Goal: Task Accomplishment & Management: Manage account settings

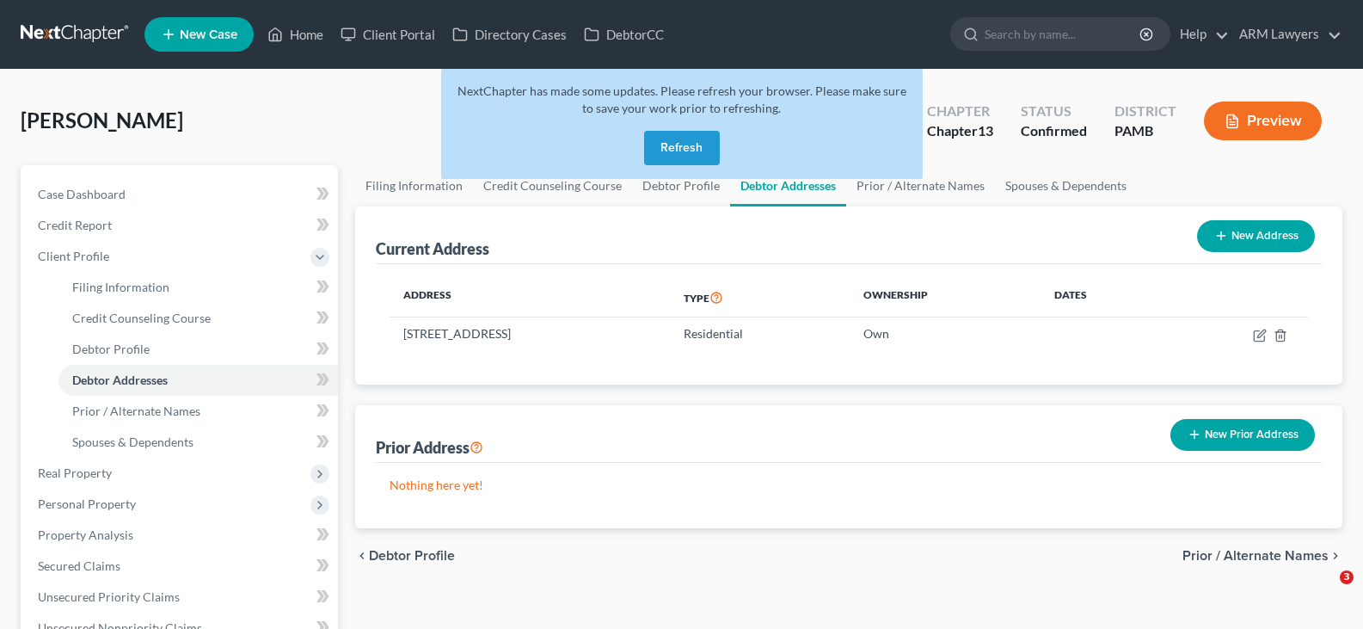
drag, startPoint x: 0, startPoint y: 0, endPoint x: 691, endPoint y: 144, distance: 706.2
click at [691, 144] on button "Refresh" at bounding box center [682, 148] width 76 height 34
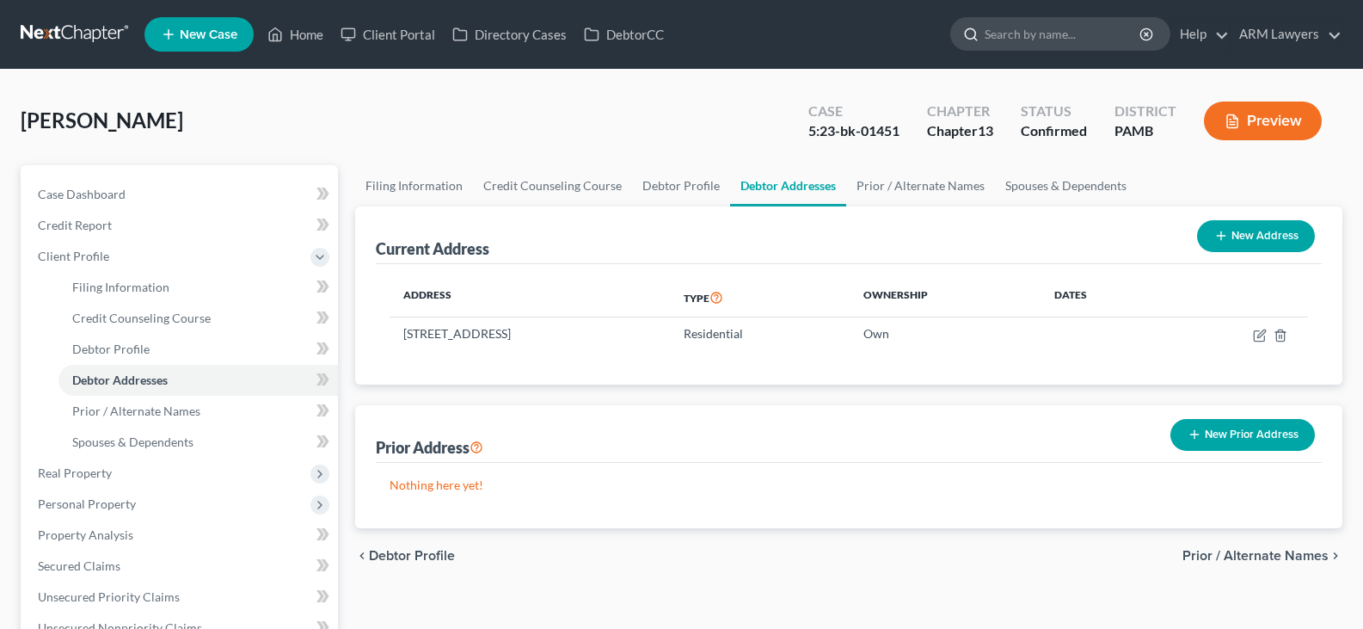
click at [1029, 31] on input "search" at bounding box center [1063, 34] width 157 height 32
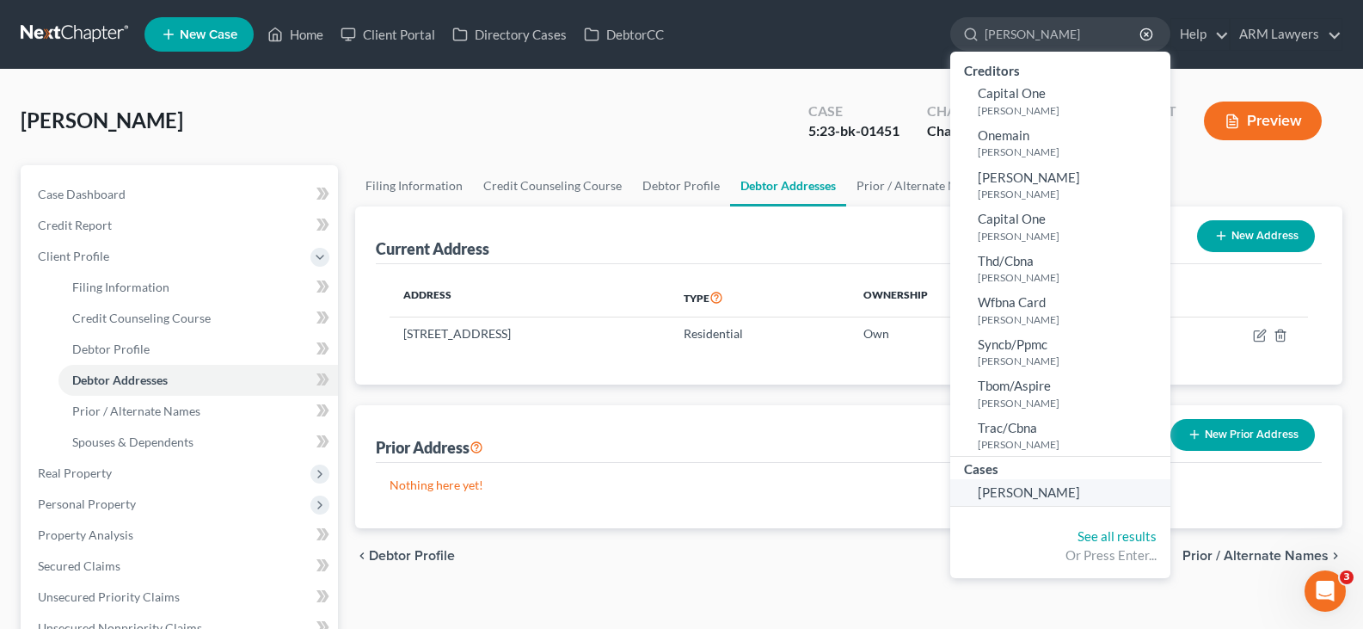
type input "[PERSON_NAME]"
click at [1010, 493] on span "[PERSON_NAME]" at bounding box center [1029, 491] width 102 height 15
select select "13"
select select "1"
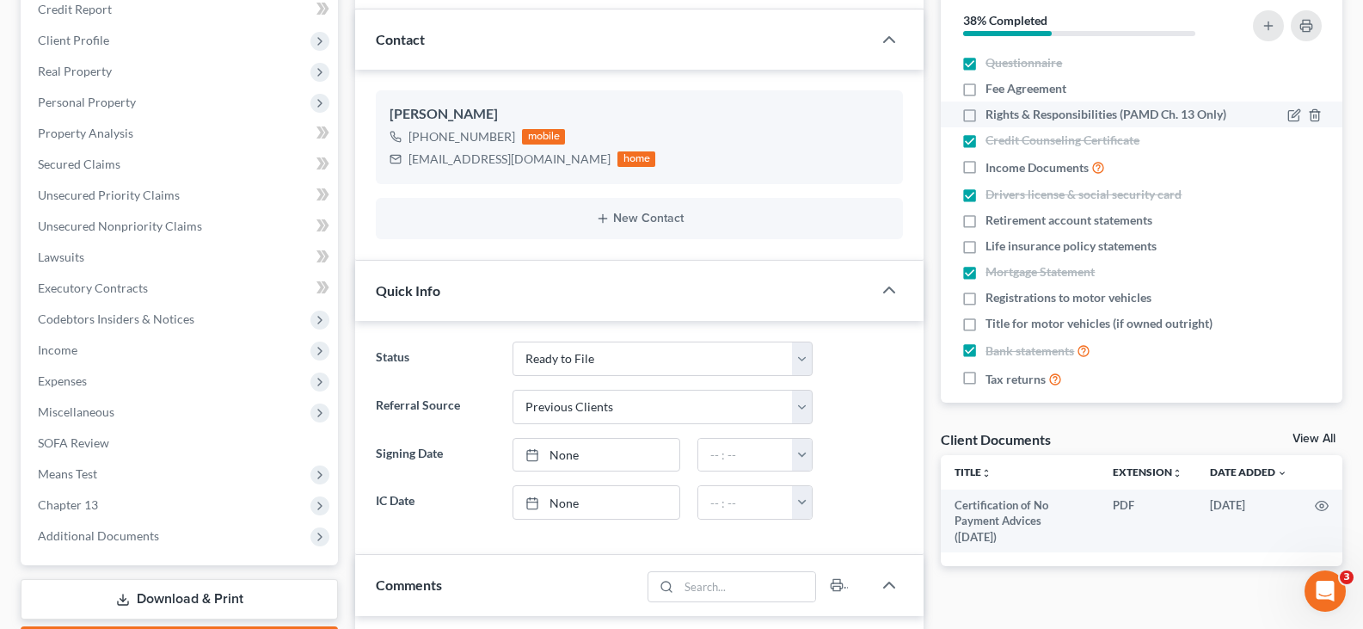
scroll to position [86, 0]
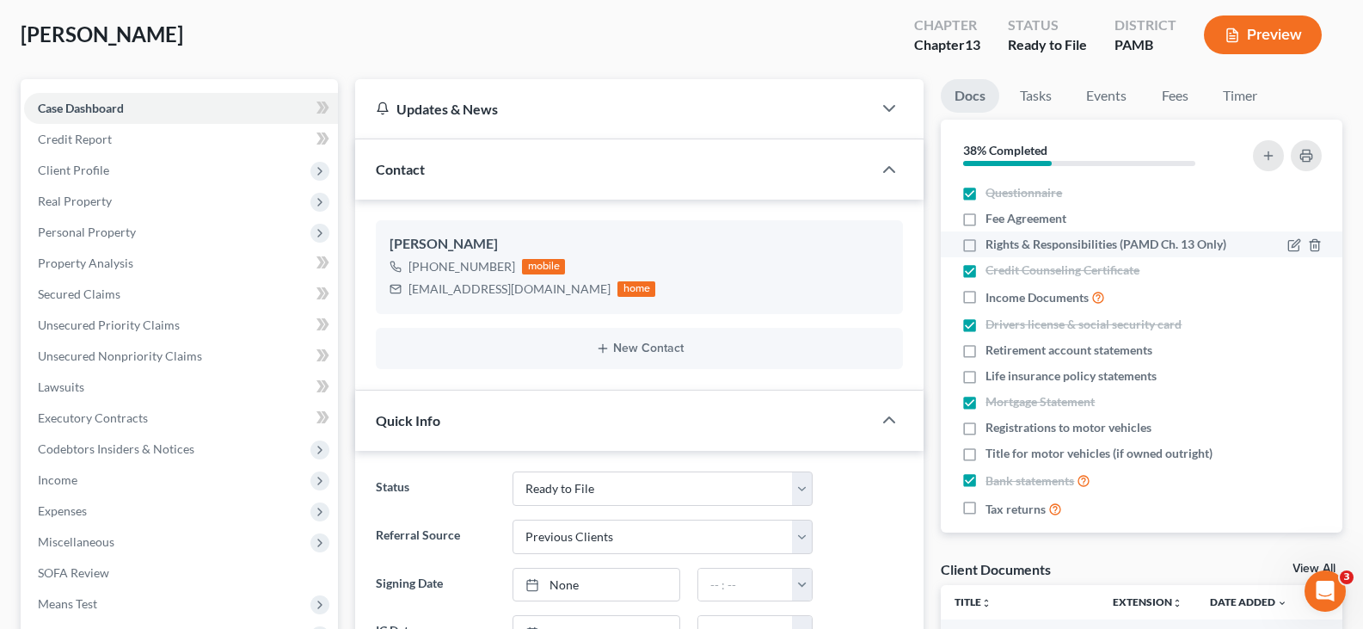
click at [1028, 243] on span "Rights & Responsibilities (PAMD Ch. 13 Only)" at bounding box center [1106, 244] width 241 height 17
click at [1004, 243] on input "Rights & Responsibilities (PAMD Ch. 13 Only)" at bounding box center [997, 241] width 11 height 11
checkbox input "true"
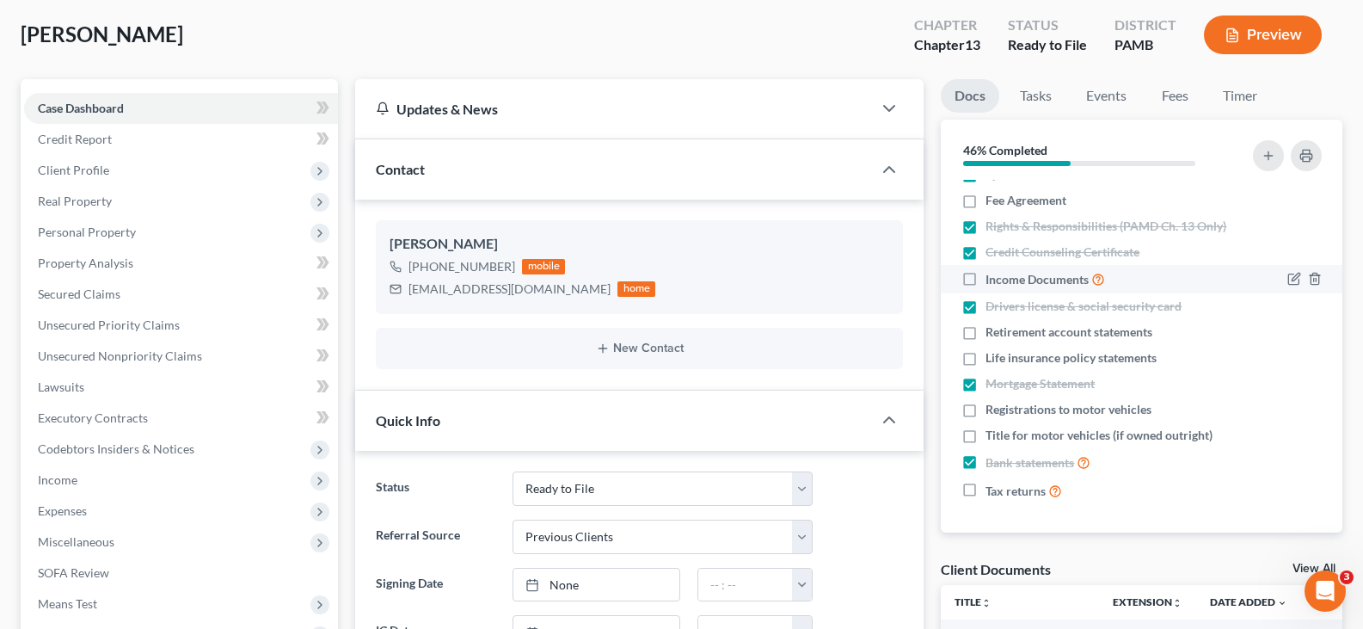
click at [1028, 276] on span "Income Documents" at bounding box center [1037, 279] width 103 height 17
click at [1004, 276] on input "Income Documents" at bounding box center [997, 274] width 11 height 11
checkbox input "true"
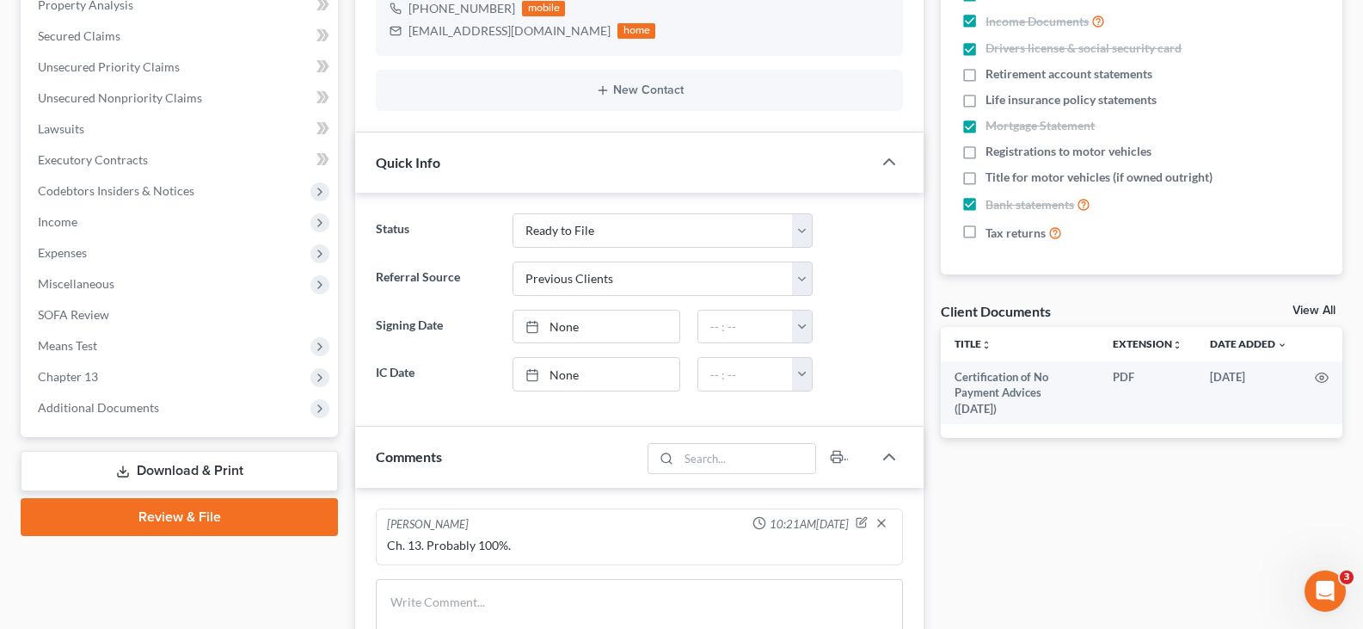
scroll to position [86, 0]
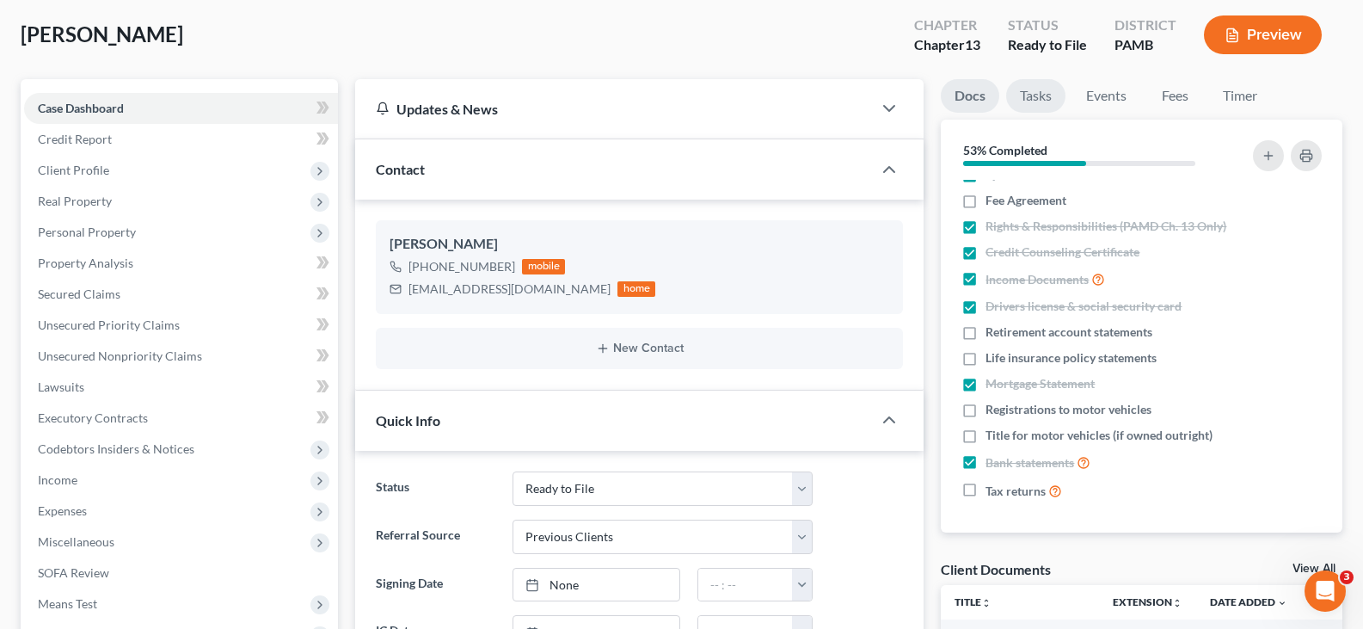
click at [1035, 97] on link "Tasks" at bounding box center [1035, 96] width 59 height 34
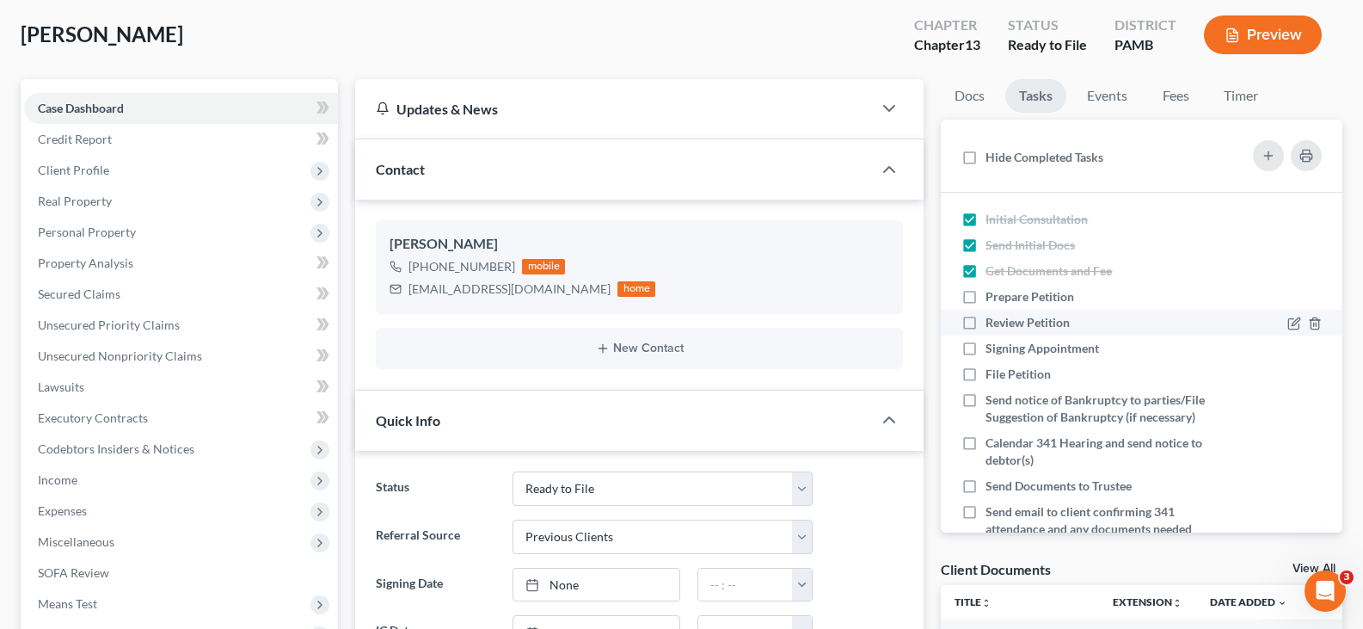
drag, startPoint x: 1030, startPoint y: 298, endPoint x: 1027, endPoint y: 309, distance: 11.7
click at [1029, 297] on span "Prepare Petition" at bounding box center [1030, 296] width 89 height 15
click at [1004, 297] on input "Prepare Petition" at bounding box center [997, 293] width 11 height 11
checkbox input "true"
click at [1022, 322] on span "Review Petition" at bounding box center [1028, 322] width 84 height 15
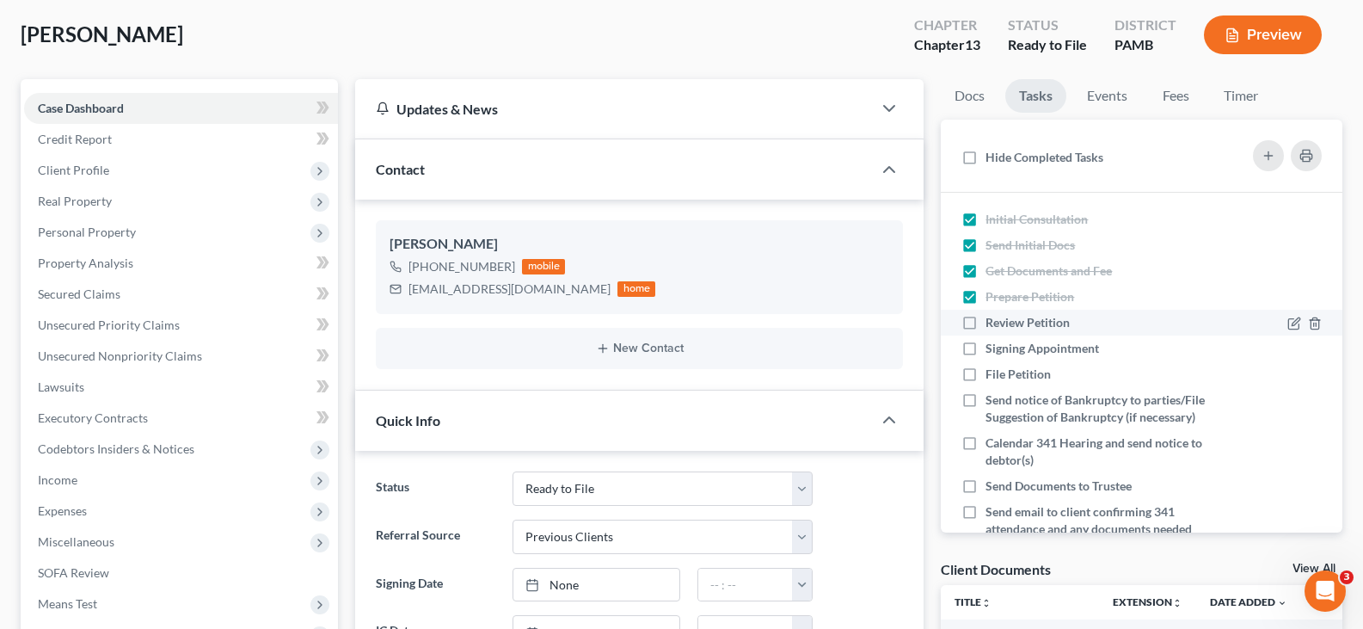
click at [1004, 322] on input "Review Petition" at bounding box center [997, 319] width 11 height 11
checkbox input "true"
click at [1022, 353] on span "Signing Appointment" at bounding box center [1043, 348] width 114 height 15
click at [1004, 351] on input "Signing Appointment" at bounding box center [997, 345] width 11 height 11
checkbox input "true"
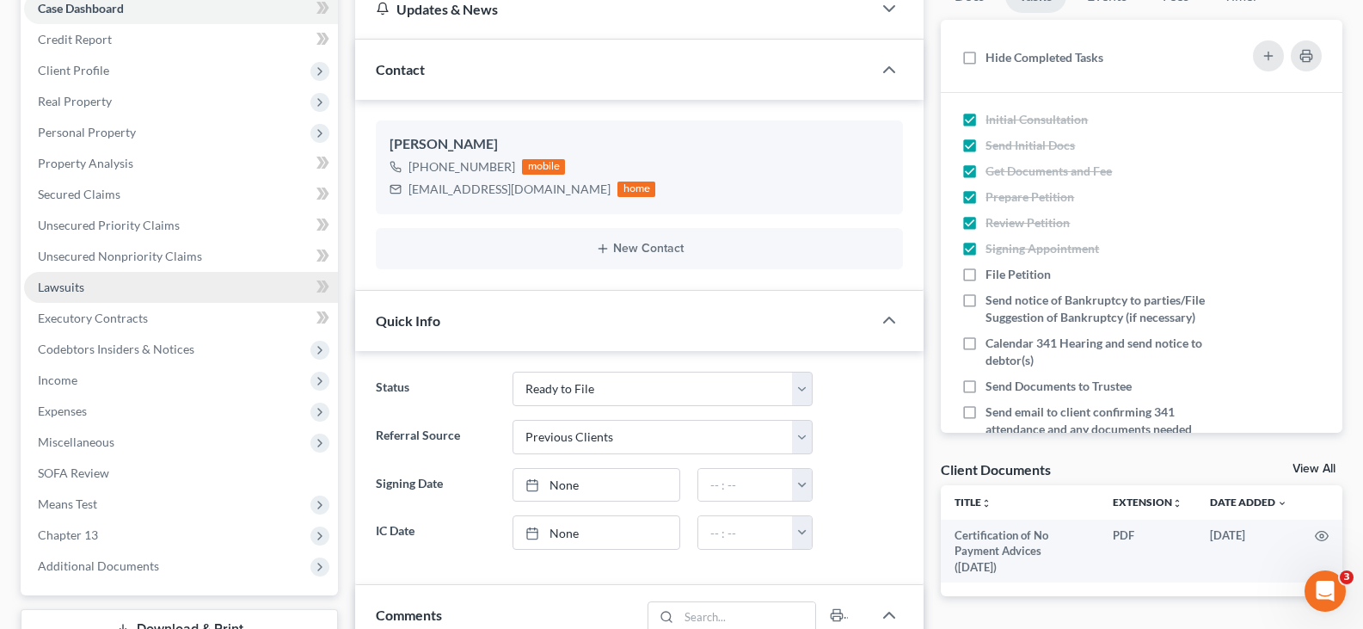
scroll to position [344, 0]
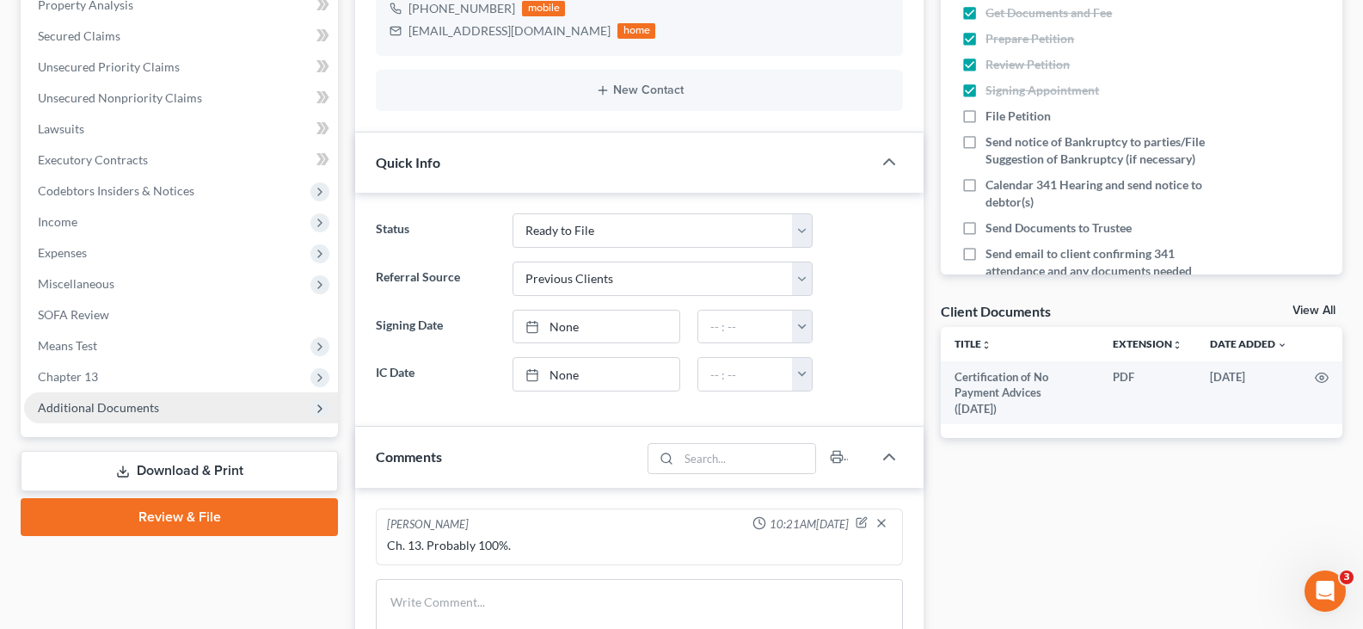
click at [121, 402] on span "Additional Documents" at bounding box center [98, 407] width 121 height 15
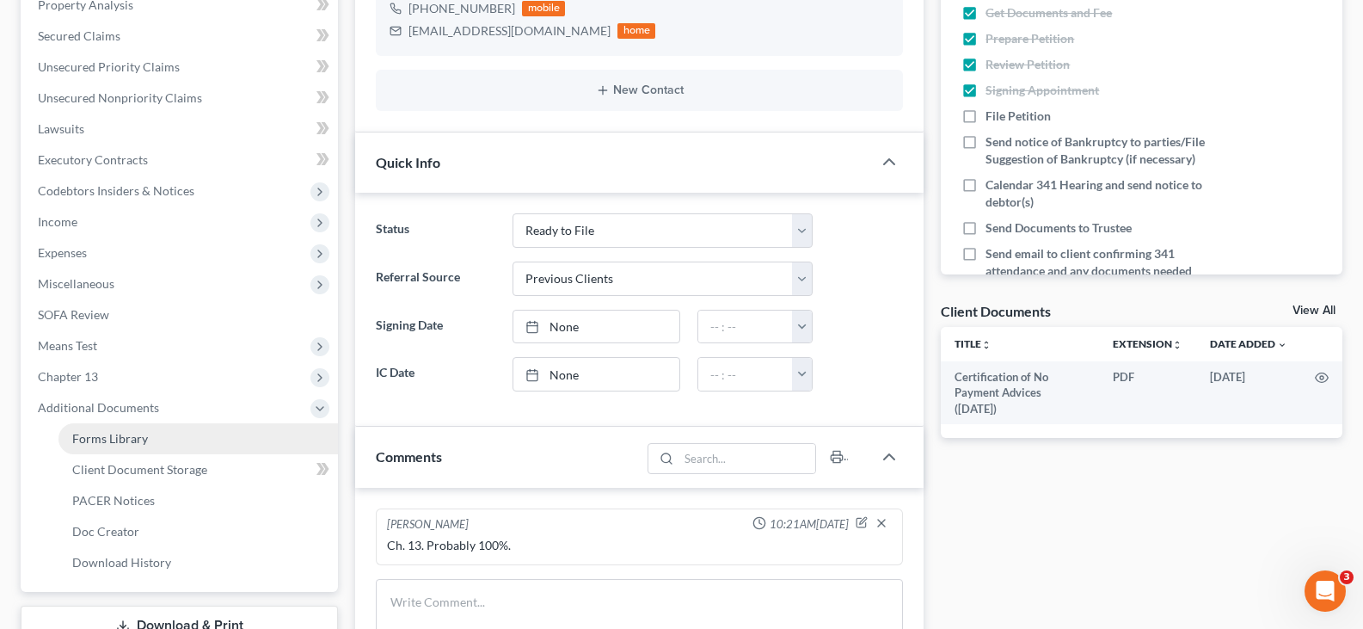
click at [138, 442] on span "Forms Library" at bounding box center [110, 438] width 76 height 15
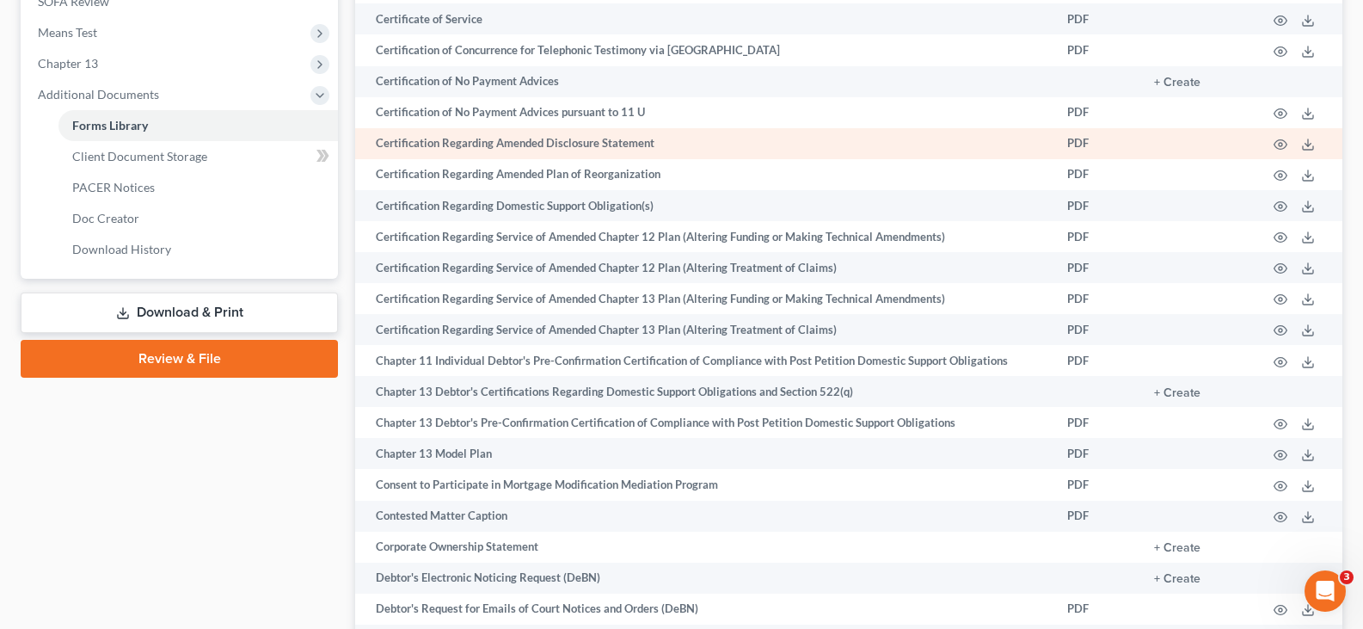
scroll to position [688, 0]
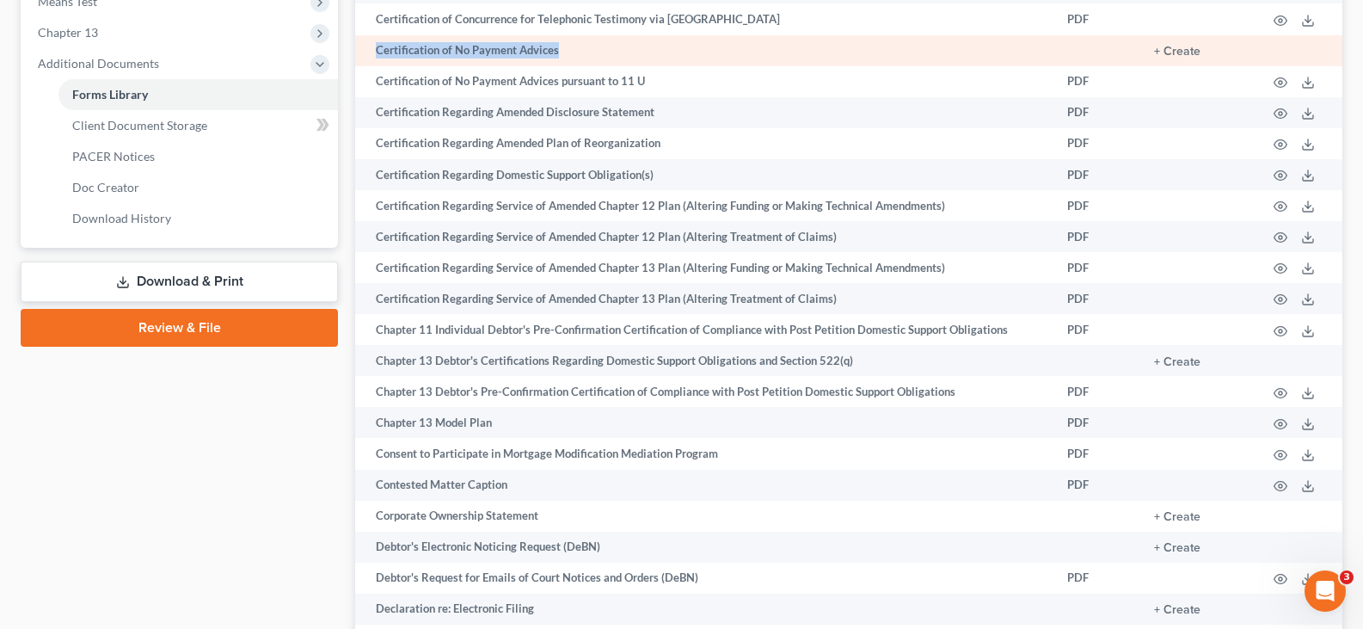
drag, startPoint x: 379, startPoint y: 52, endPoint x: 587, endPoint y: 49, distance: 207.3
click at [587, 49] on td "Certification of No Payment Advices" at bounding box center [704, 50] width 698 height 31
click at [1183, 47] on button "+ Create" at bounding box center [1177, 52] width 46 height 12
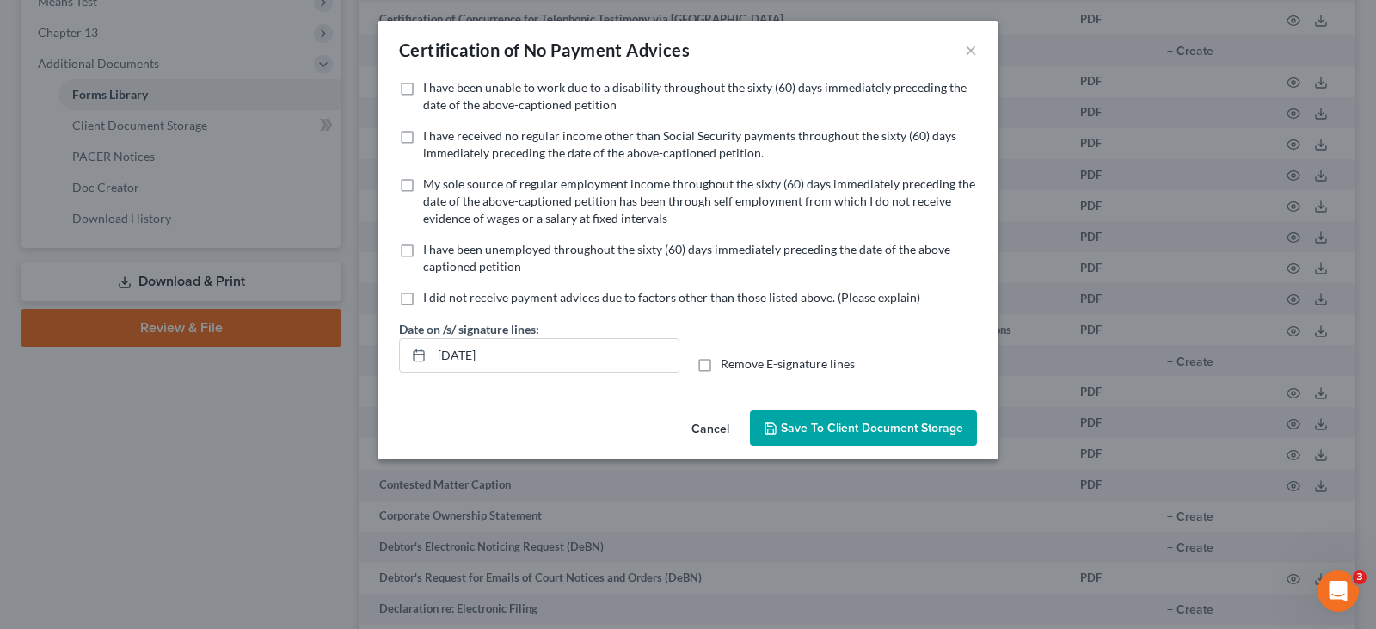
click at [519, 299] on span "I did not receive payment advices due to factors other than those listed above.…" at bounding box center [671, 297] width 497 height 15
click at [441, 299] on input "I did not receive payment advices due to factors other than those listed above.…" at bounding box center [435, 294] width 11 height 11
checkbox input "true"
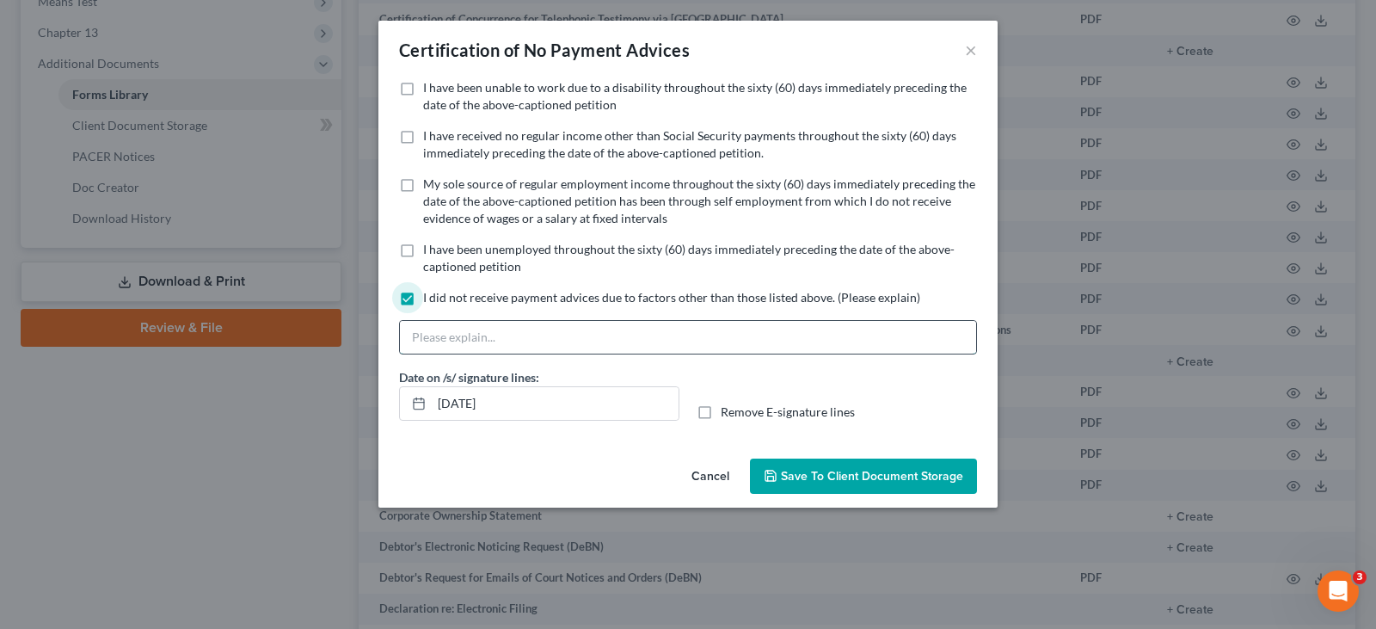
click at [508, 348] on input "text" at bounding box center [688, 337] width 576 height 33
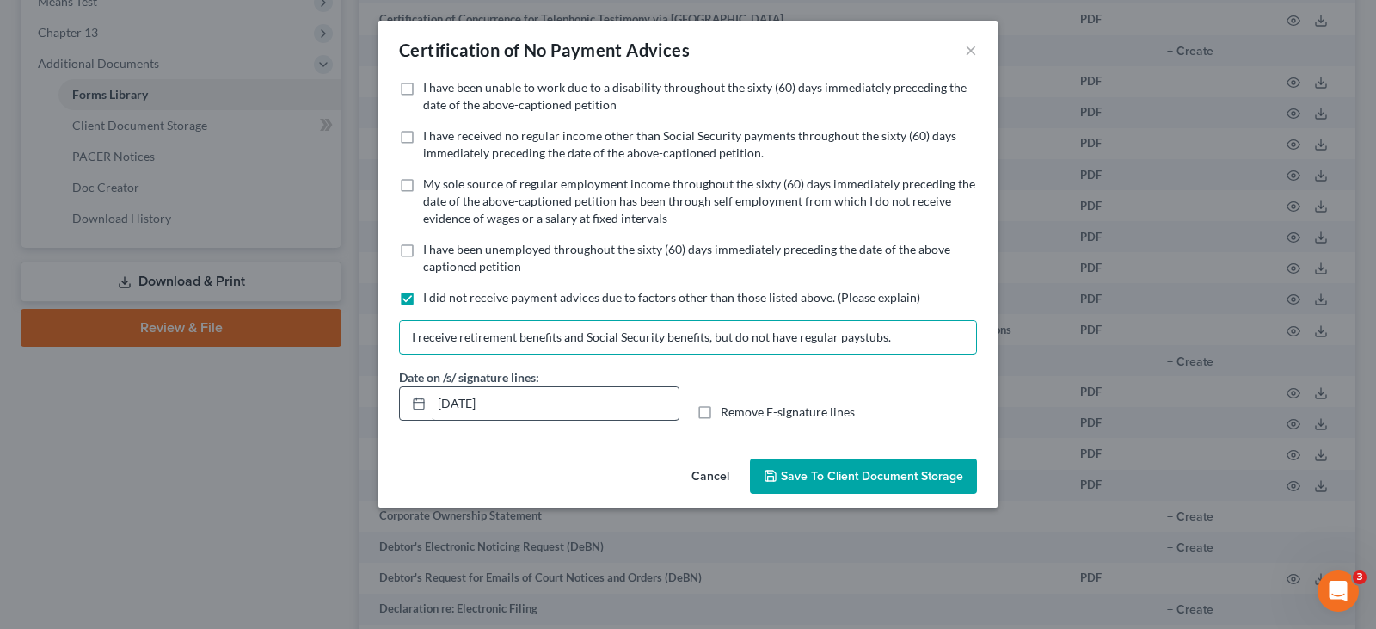
type input "I receive retirement benefits and Social Security benefits, but do not have reg…"
click at [458, 405] on input "[DATE]" at bounding box center [555, 403] width 247 height 33
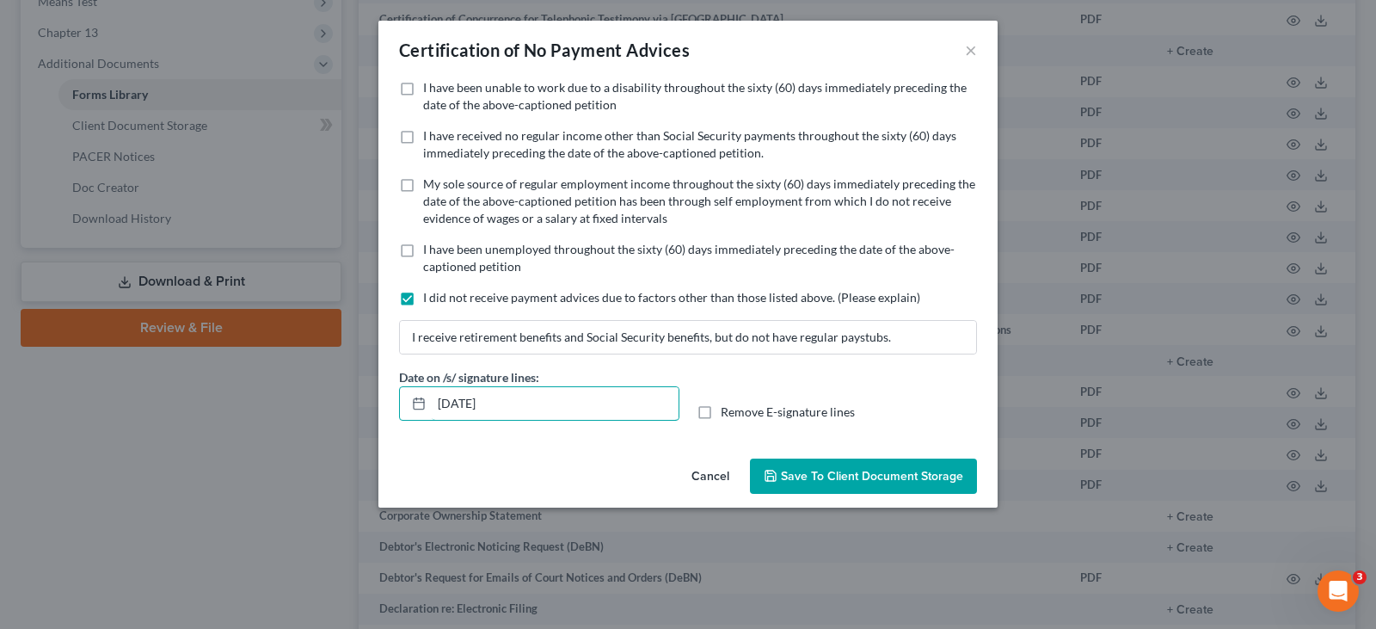
type input "[DATE]"
click at [815, 476] on span "Save to Client Document Storage" at bounding box center [872, 476] width 182 height 15
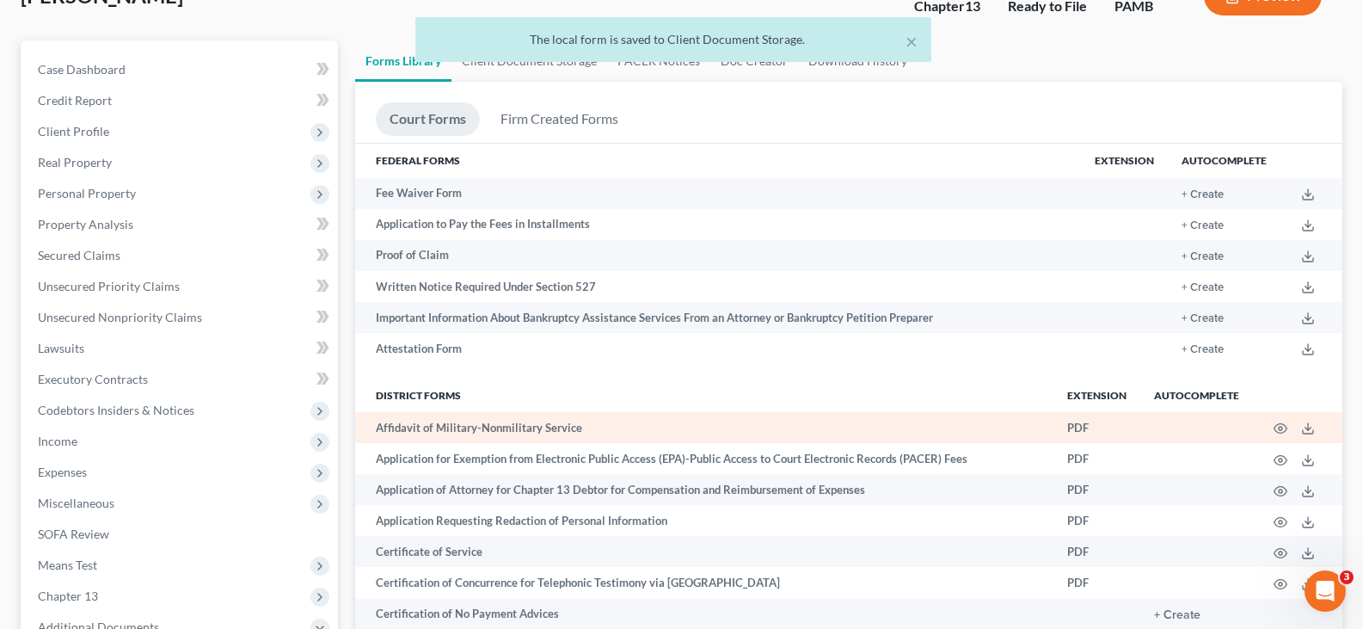
scroll to position [0, 0]
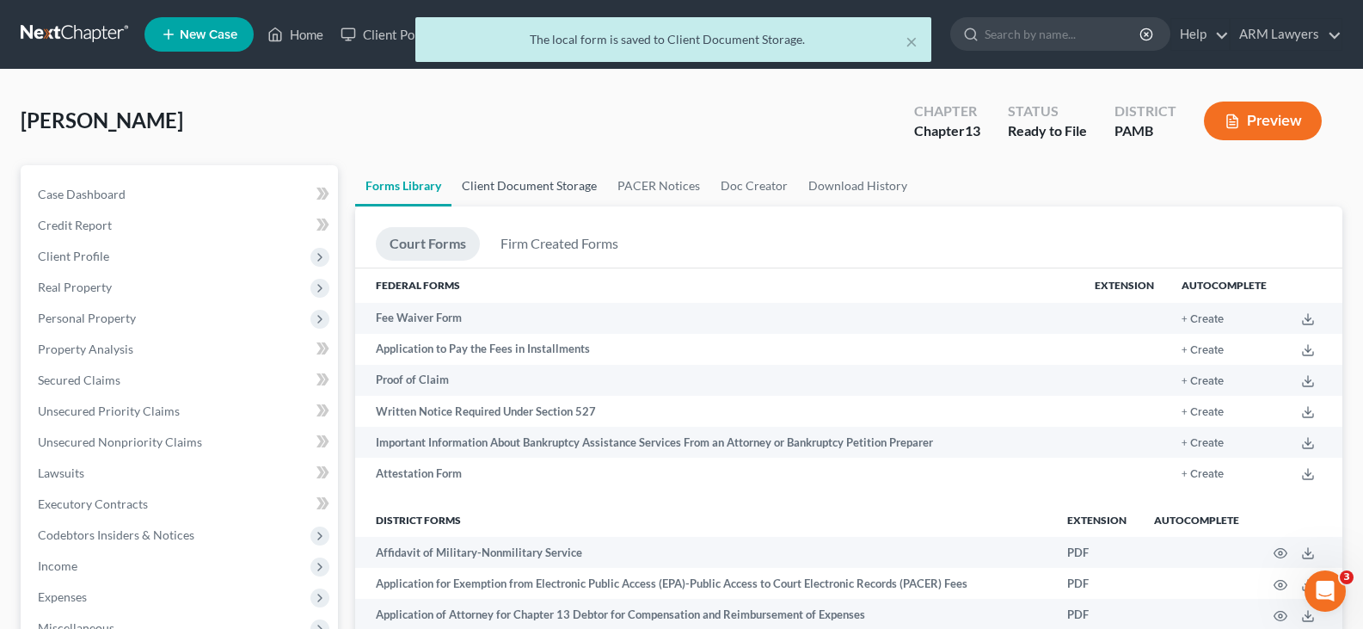
click at [556, 189] on link "Client Document Storage" at bounding box center [529, 185] width 156 height 41
select select "6"
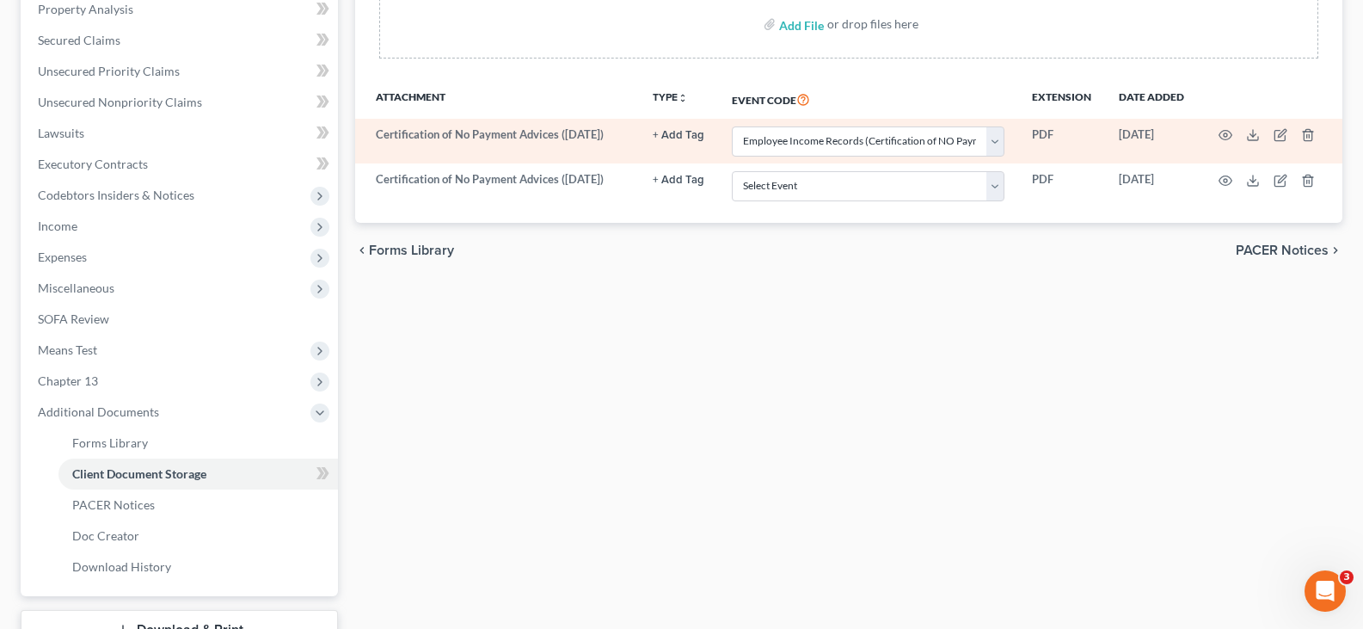
scroll to position [344, 0]
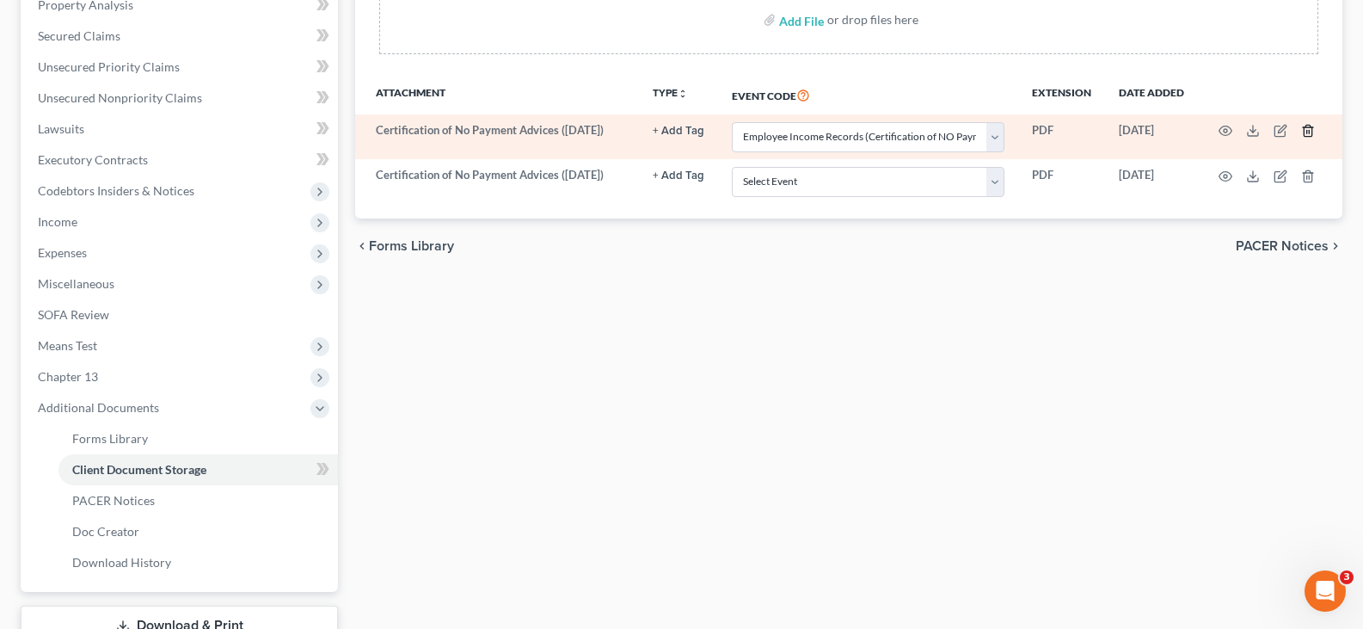
click at [1308, 127] on polyline "button" at bounding box center [1308, 127] width 10 height 0
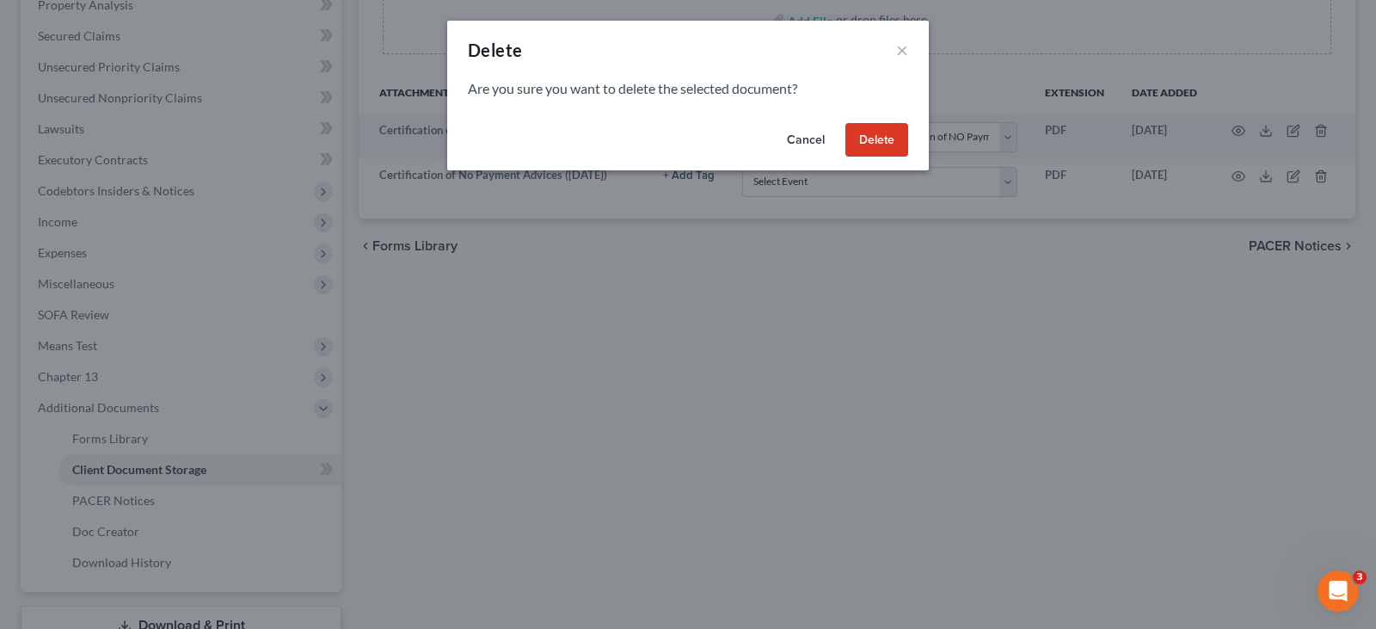
click at [873, 132] on button "Delete" at bounding box center [876, 140] width 63 height 34
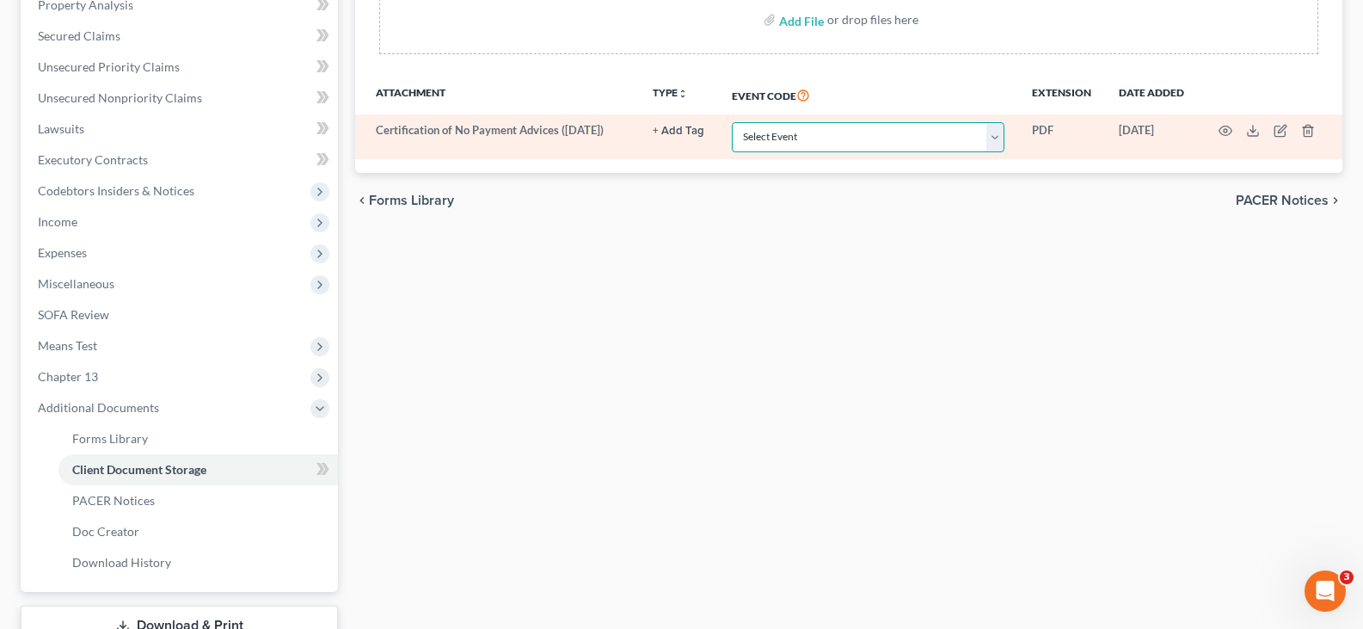
click at [879, 136] on select "Select Event Certificate of Credit Counseling Certification of Execution of Rig…" at bounding box center [868, 137] width 273 height 30
select select "6"
click at [732, 122] on select "Select Event Certificate of Credit Counseling Certification of Execution of Rig…" at bounding box center [868, 137] width 273 height 30
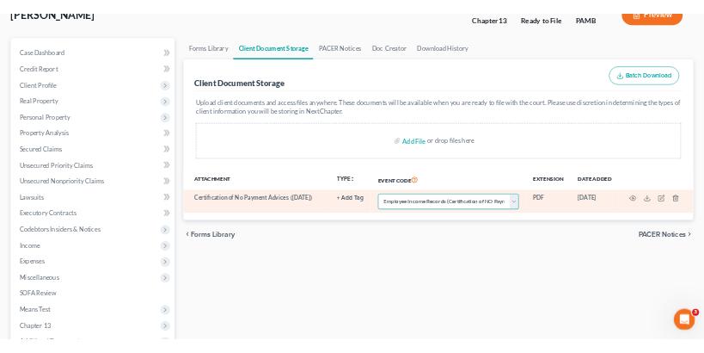
scroll to position [86, 0]
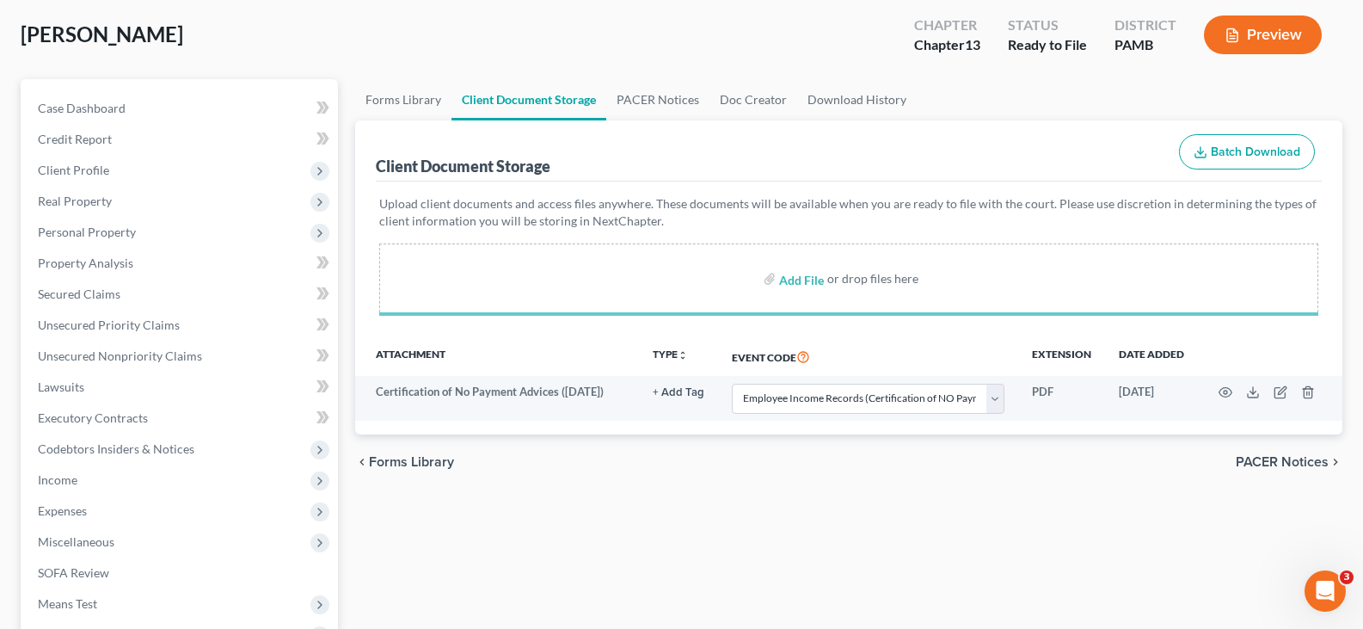
select select "6"
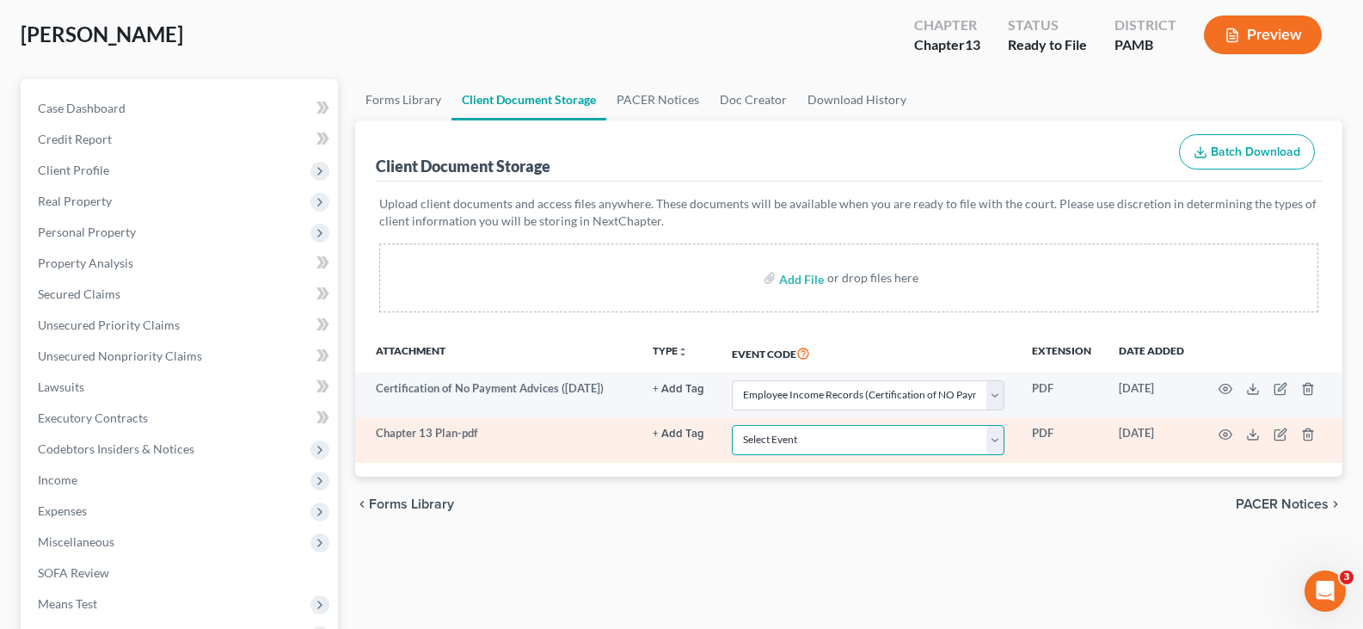
click at [870, 450] on select "Select Event Certificate of Credit Counseling Certification of Execution of Rig…" at bounding box center [868, 440] width 273 height 30
select select "9"
click at [732, 425] on select "Select Event Certificate of Credit Counseling Certification of Execution of Rig…" at bounding box center [868, 440] width 273 height 30
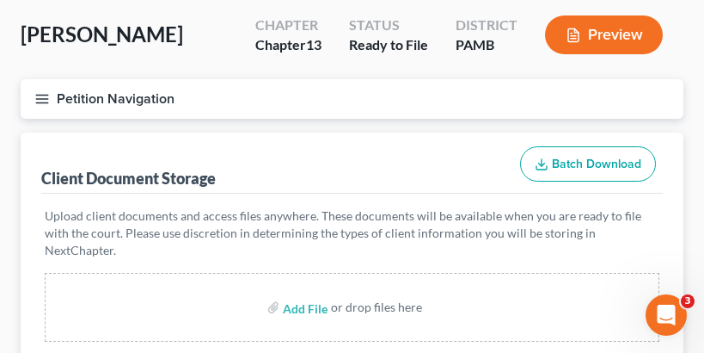
click at [243, 157] on div "Client Document Storage Batch Download" at bounding box center [352, 163] width 622 height 62
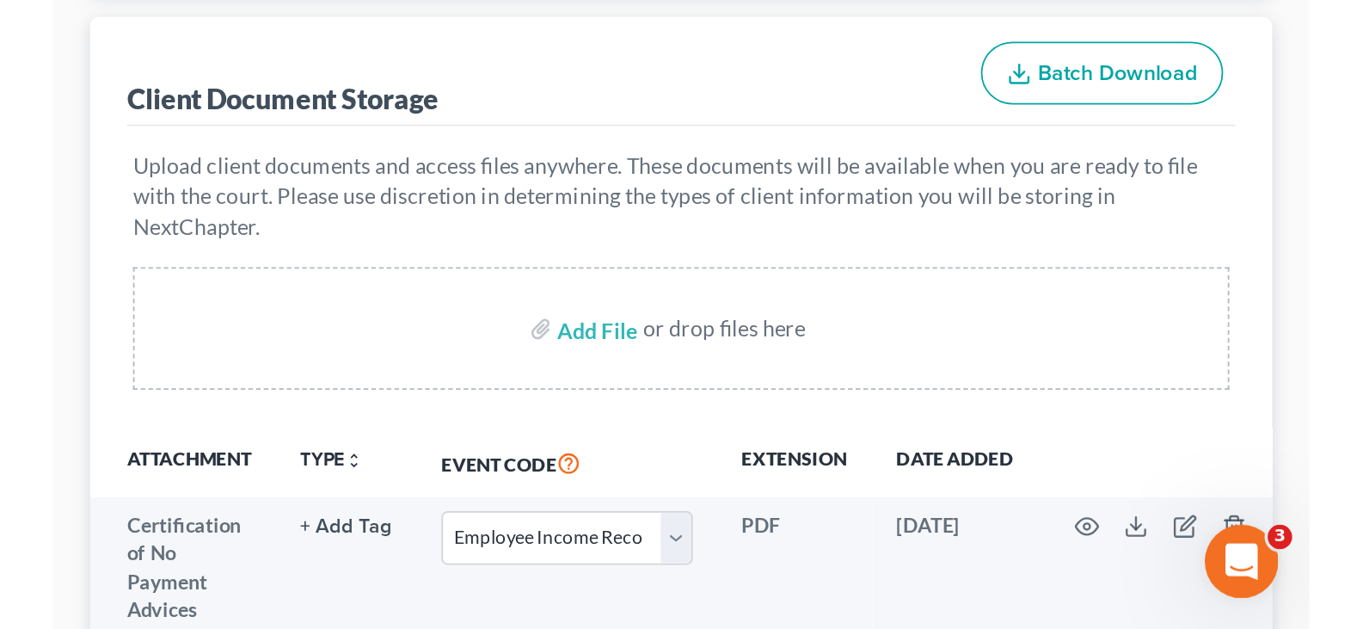
scroll to position [172, 0]
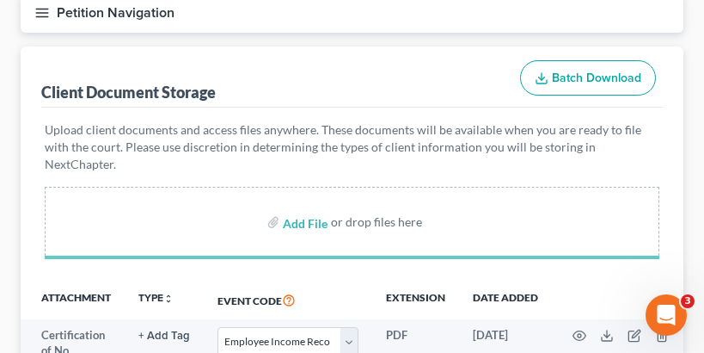
select select "6"
select select "9"
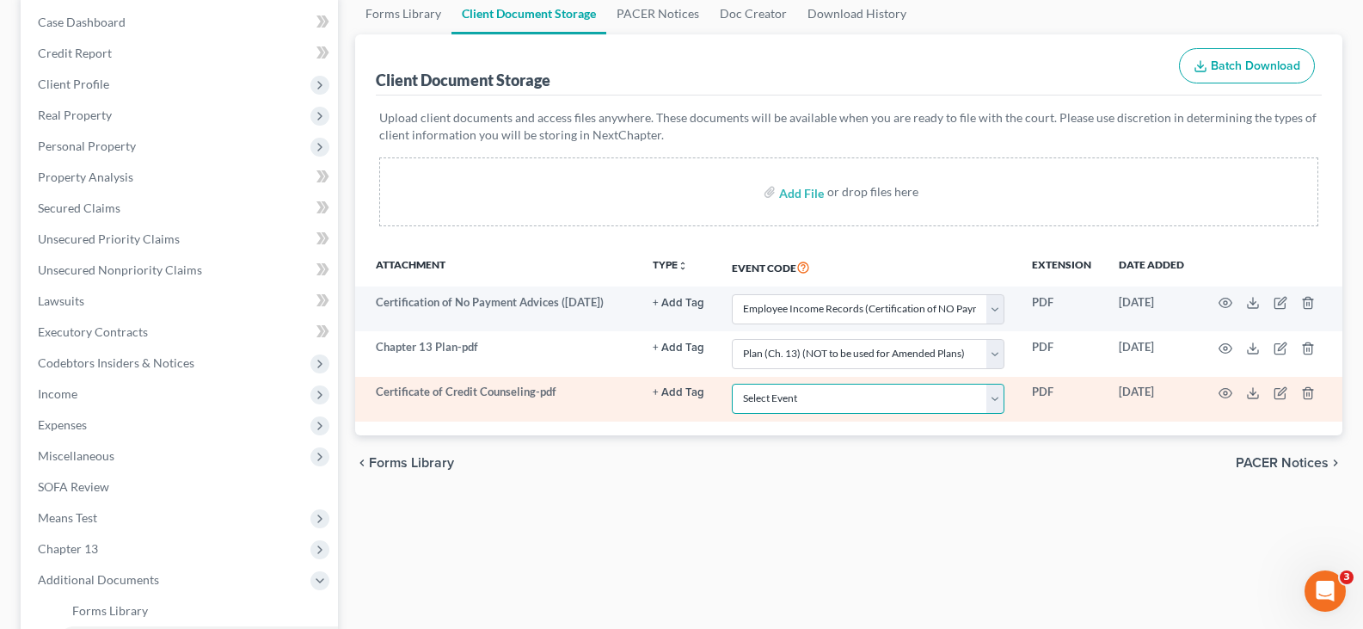
click at [803, 396] on select "Select Event Certificate of Credit Counseling Certification of Execution of Rig…" at bounding box center [868, 399] width 273 height 30
select select "0"
click at [803, 396] on select "Select Event Certificate of Credit Counseling Certification of Execution of Rig…" at bounding box center [868, 399] width 273 height 30
click at [829, 410] on select "Select Event Certificate of Credit Counseling Certification of Execution of Rig…" at bounding box center [868, 399] width 273 height 30
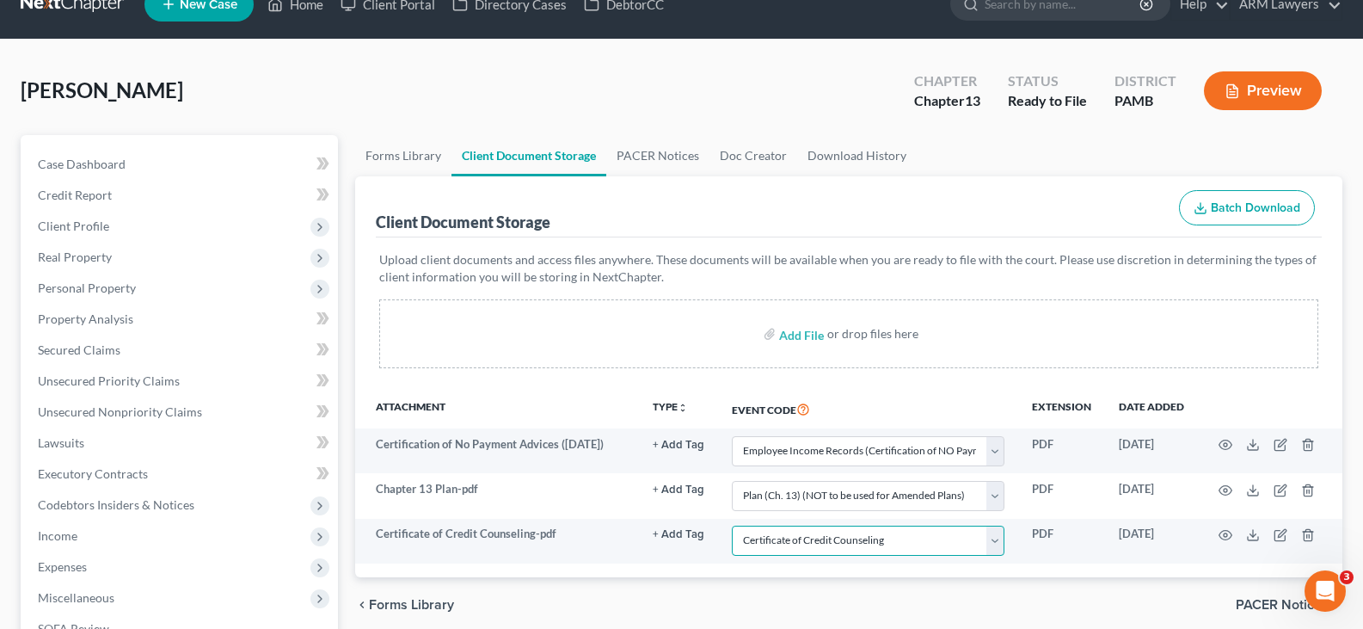
scroll to position [0, 0]
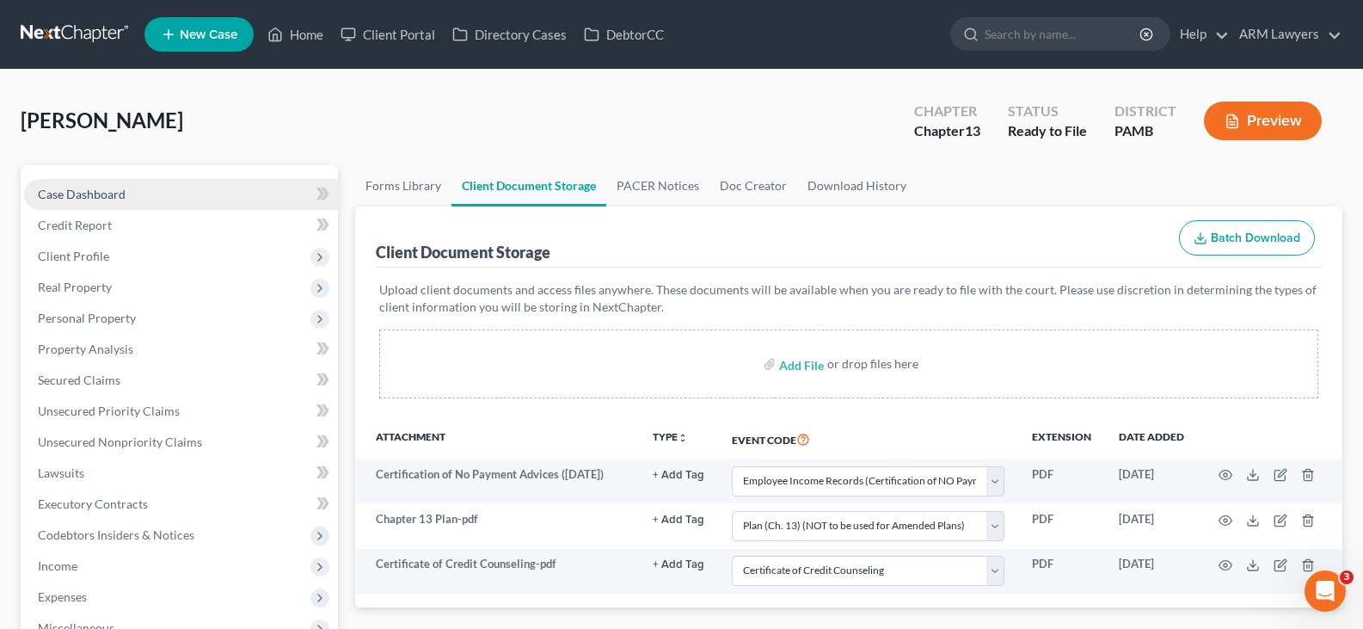
click at [152, 194] on link "Case Dashboard" at bounding box center [181, 194] width 314 height 31
select select "1"
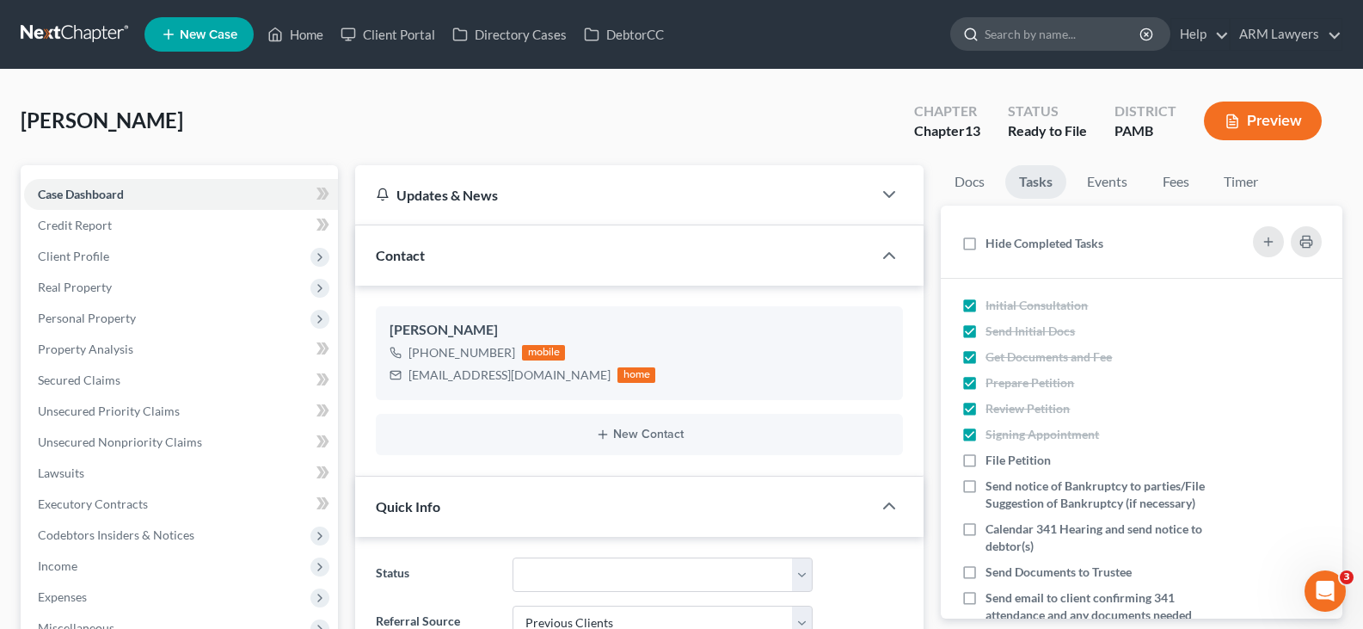
click at [1052, 30] on input "search" at bounding box center [1063, 34] width 157 height 32
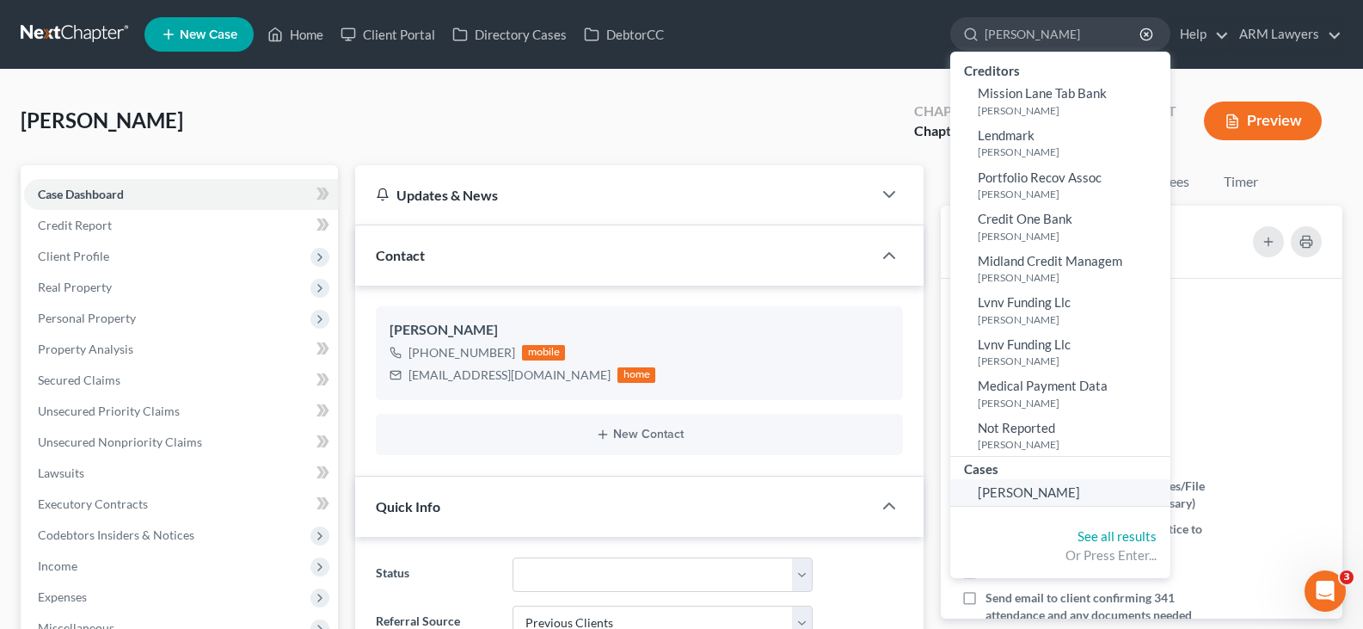
type input "[PERSON_NAME]"
click at [1023, 494] on span "[PERSON_NAME]" at bounding box center [1029, 491] width 102 height 15
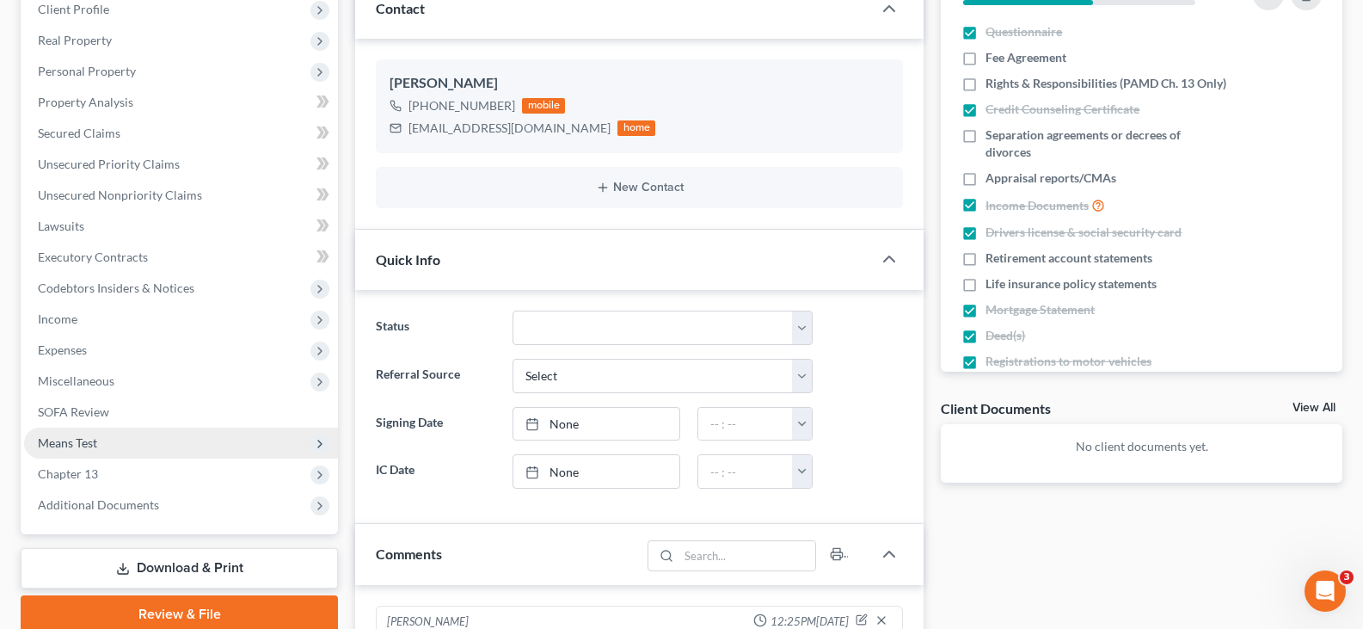
scroll to position [344, 0]
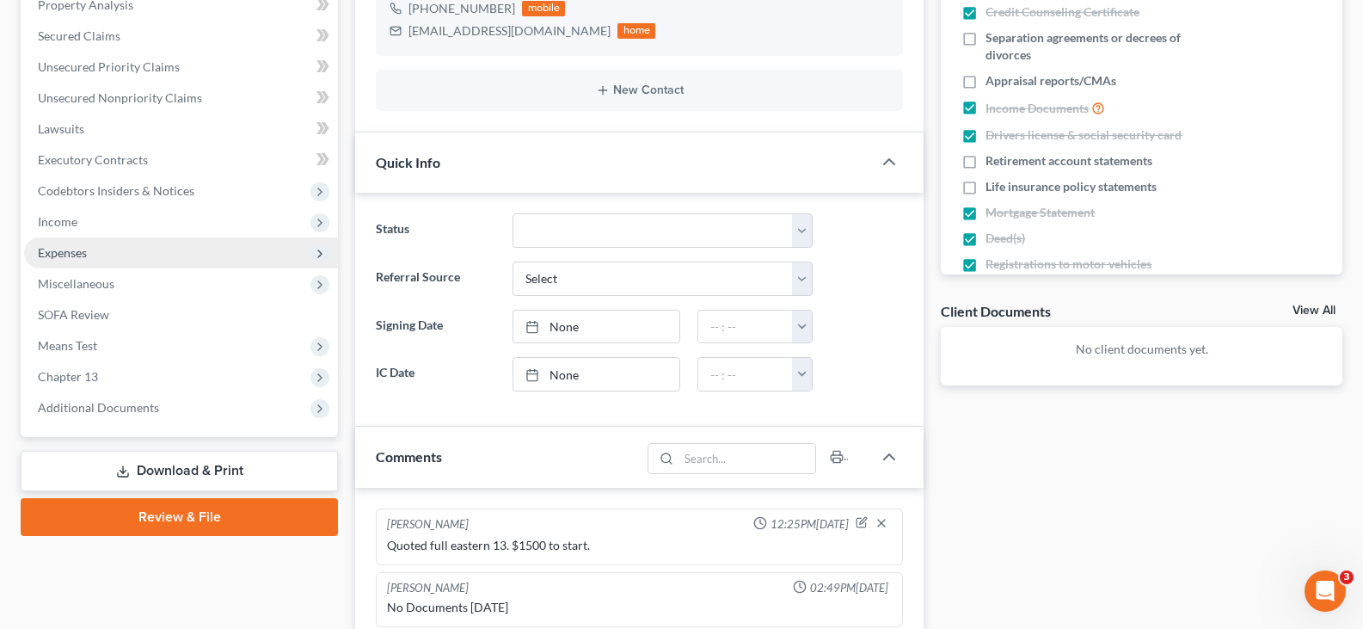
click at [103, 249] on span "Expenses" at bounding box center [181, 252] width 314 height 31
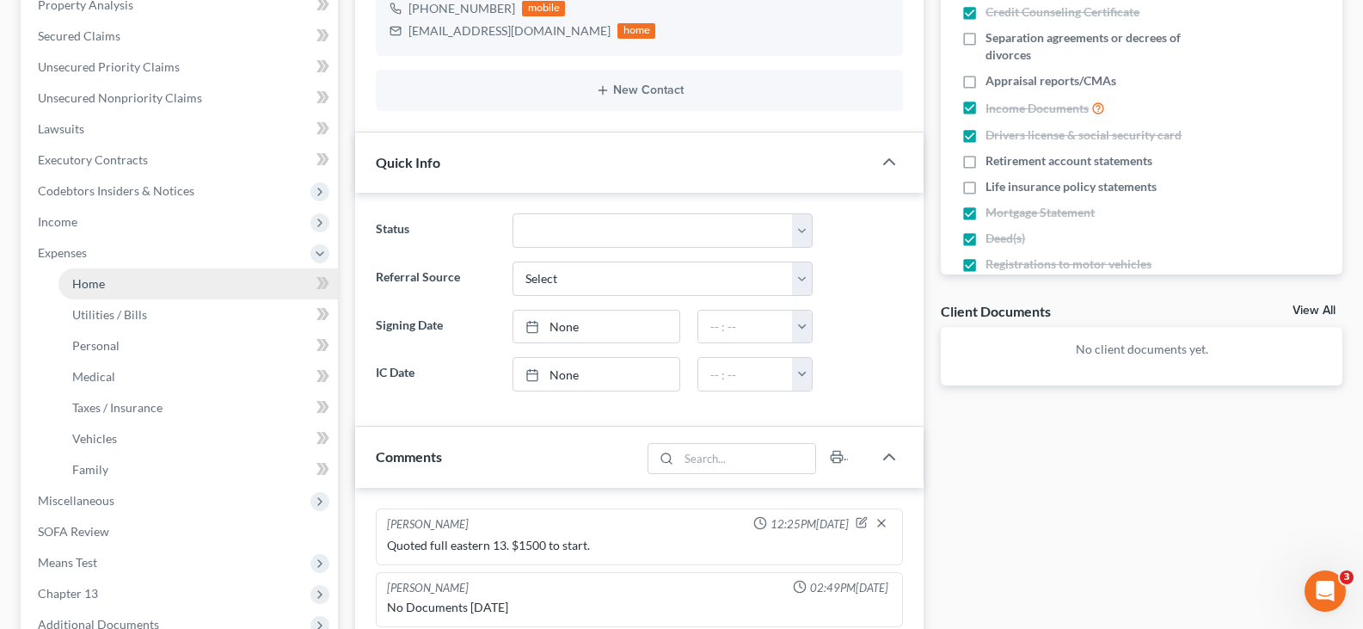
click at [110, 283] on link "Home" at bounding box center [197, 283] width 279 height 31
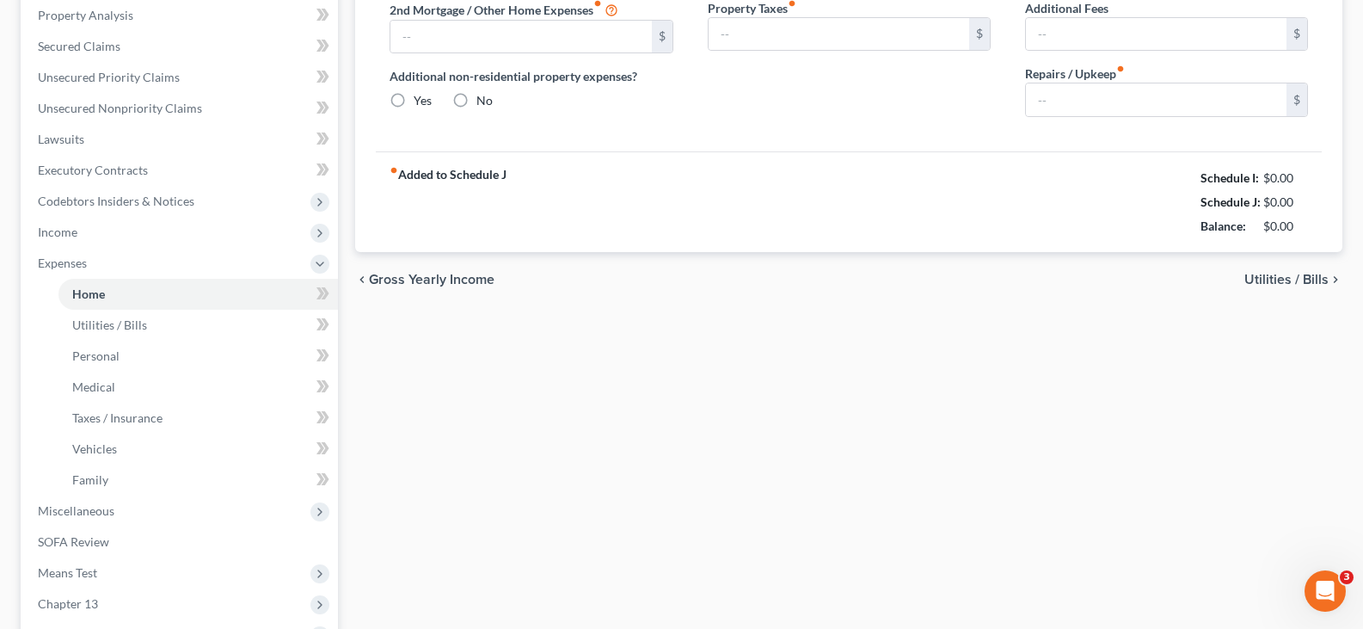
type input "2,109.00"
type input "0.00"
radio input "true"
type input "0.00"
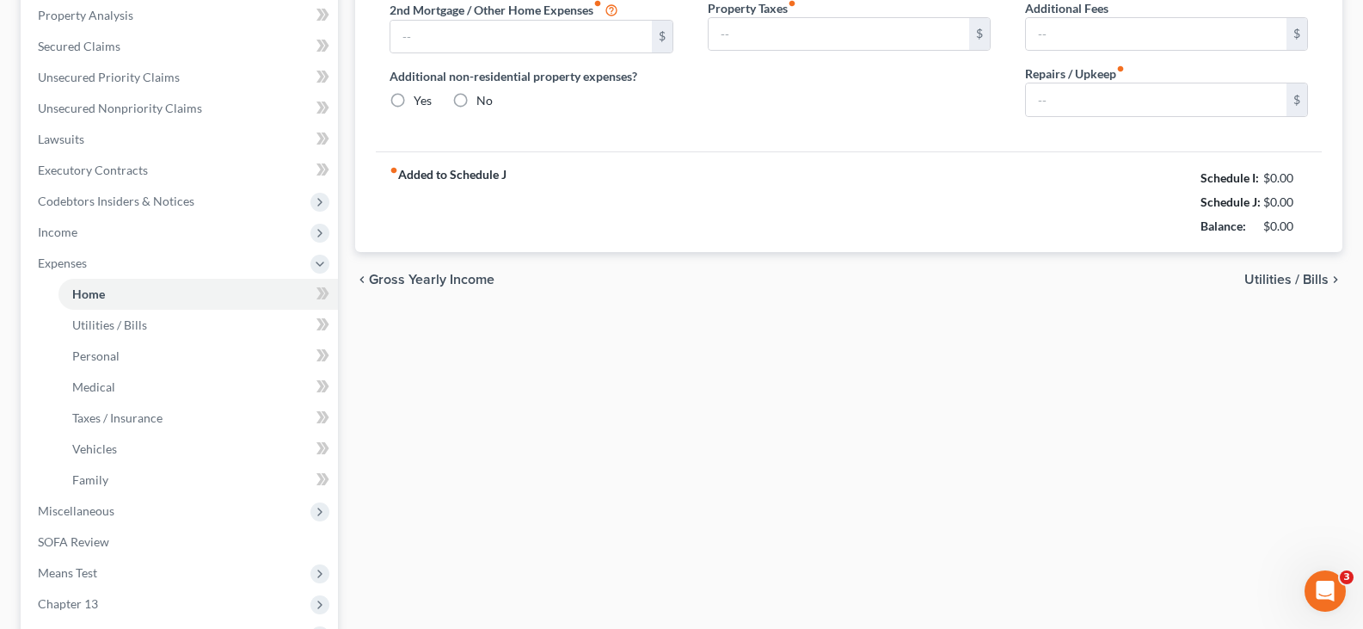
type input "0.00"
type input "100.00"
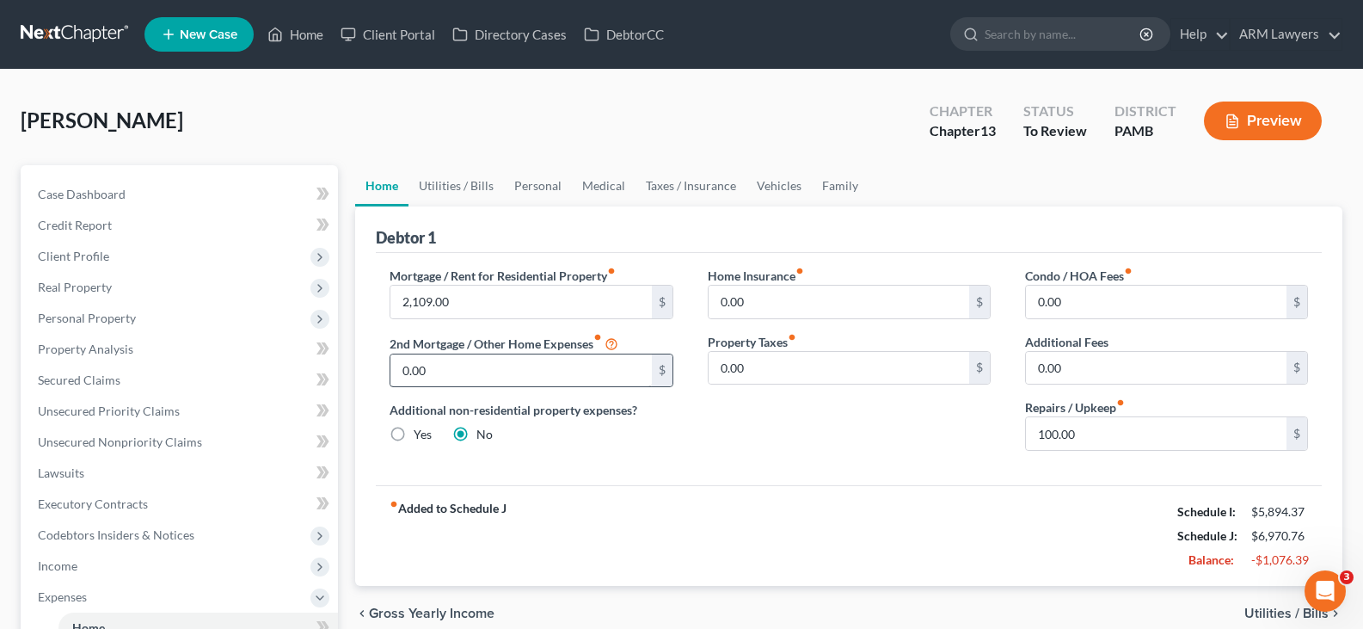
scroll to position [86, 0]
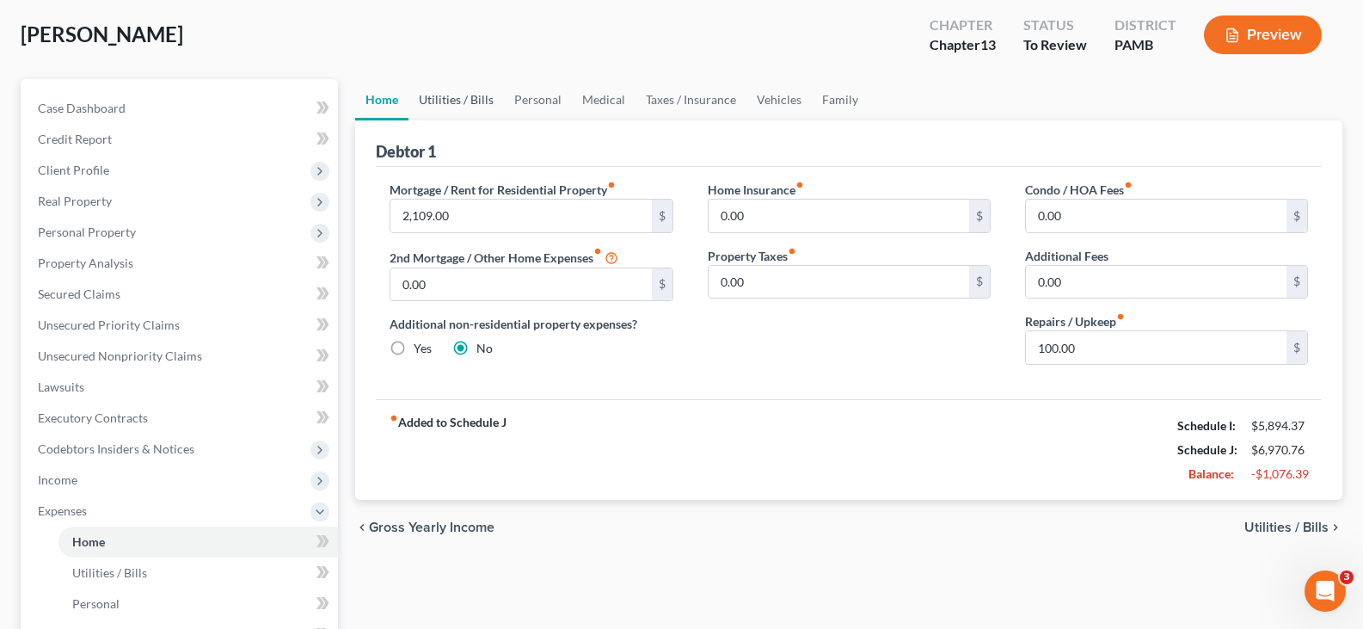
click at [456, 94] on link "Utilities / Bills" at bounding box center [455, 99] width 95 height 41
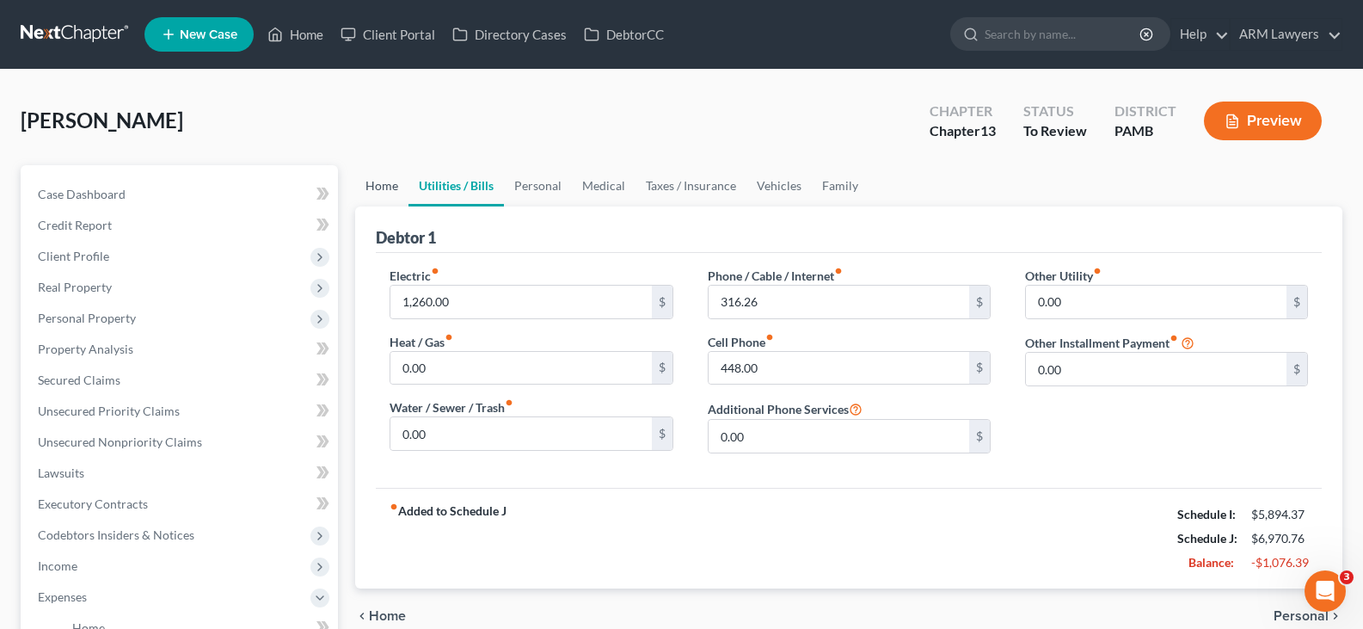
click at [387, 193] on link "Home" at bounding box center [381, 185] width 53 height 41
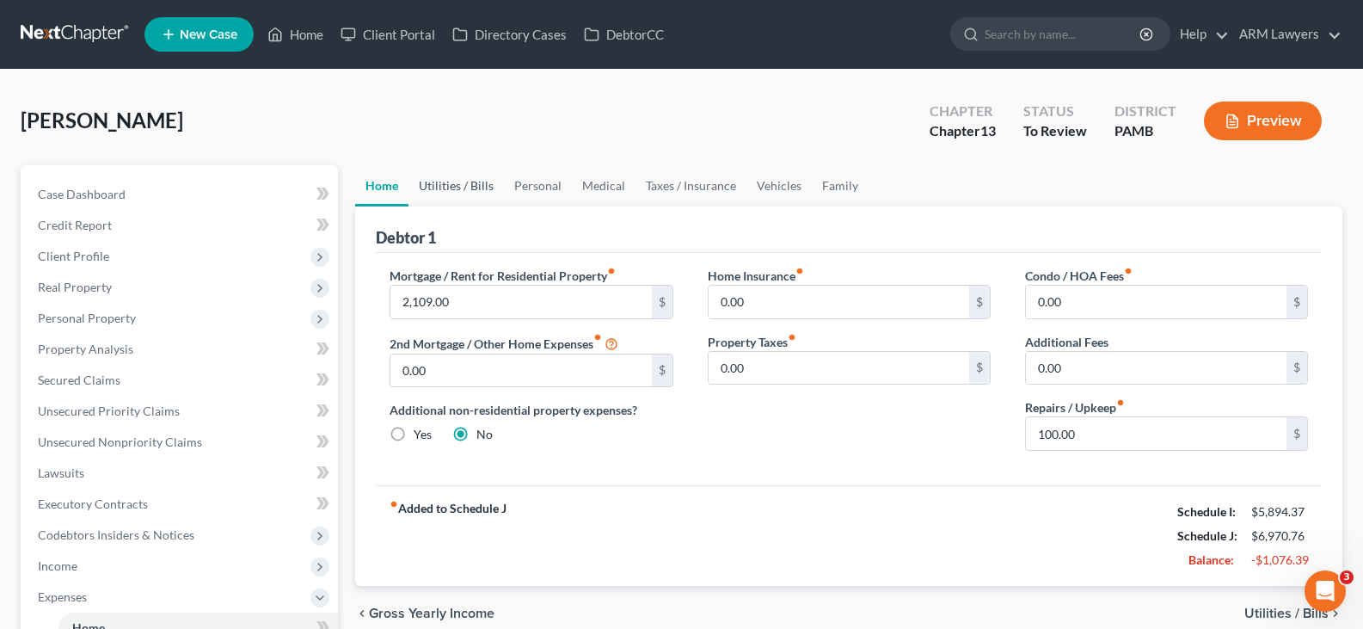
click at [474, 193] on link "Utilities / Bills" at bounding box center [455, 185] width 95 height 41
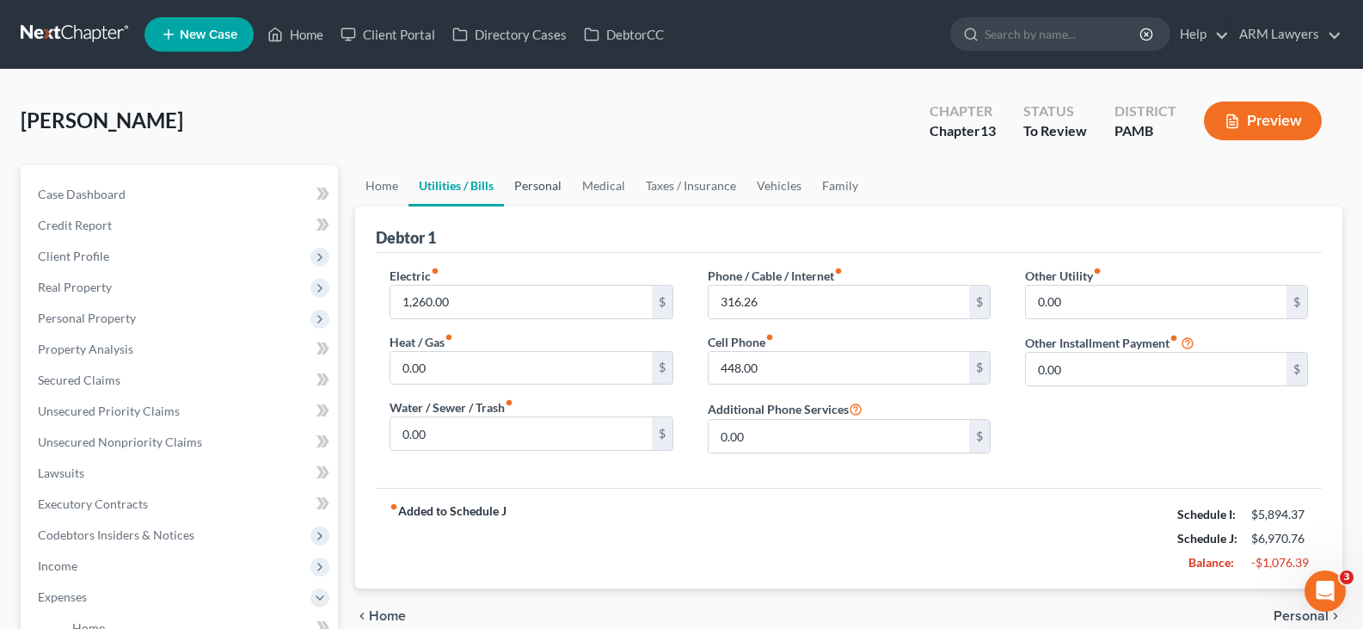
click at [527, 193] on link "Personal" at bounding box center [538, 185] width 68 height 41
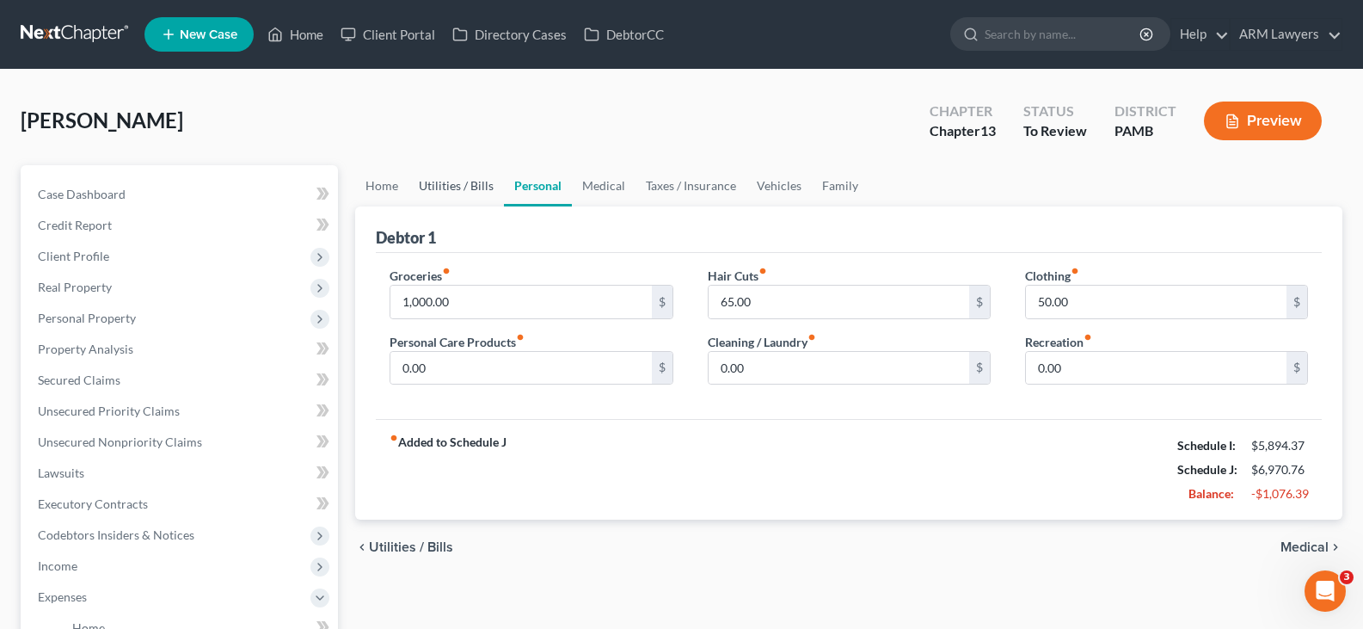
click at [473, 193] on link "Utilities / Bills" at bounding box center [455, 185] width 95 height 41
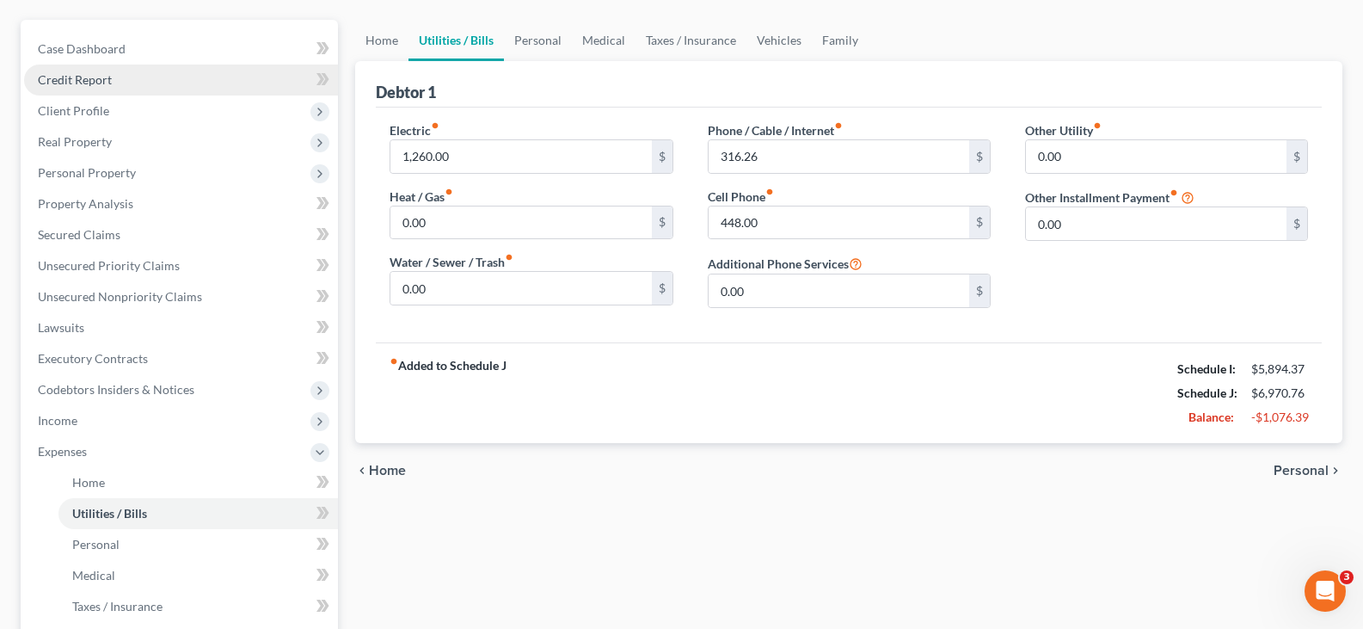
scroll to position [430, 0]
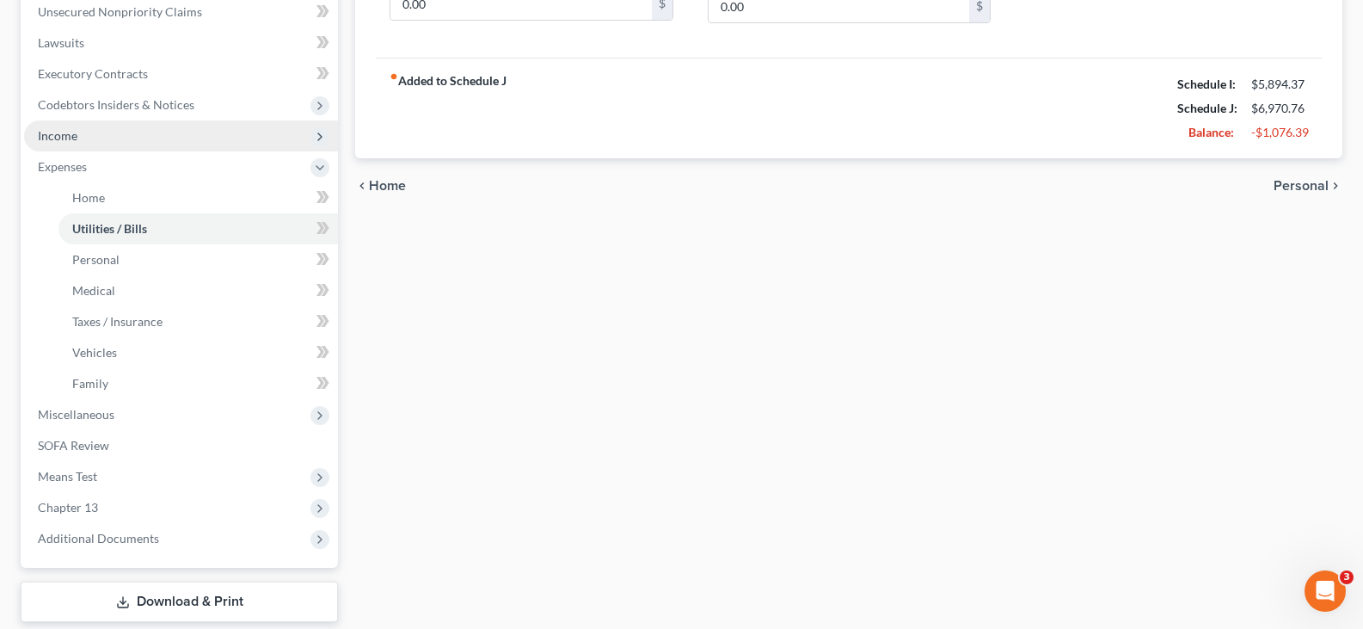
click at [81, 138] on span "Income" at bounding box center [181, 135] width 314 height 31
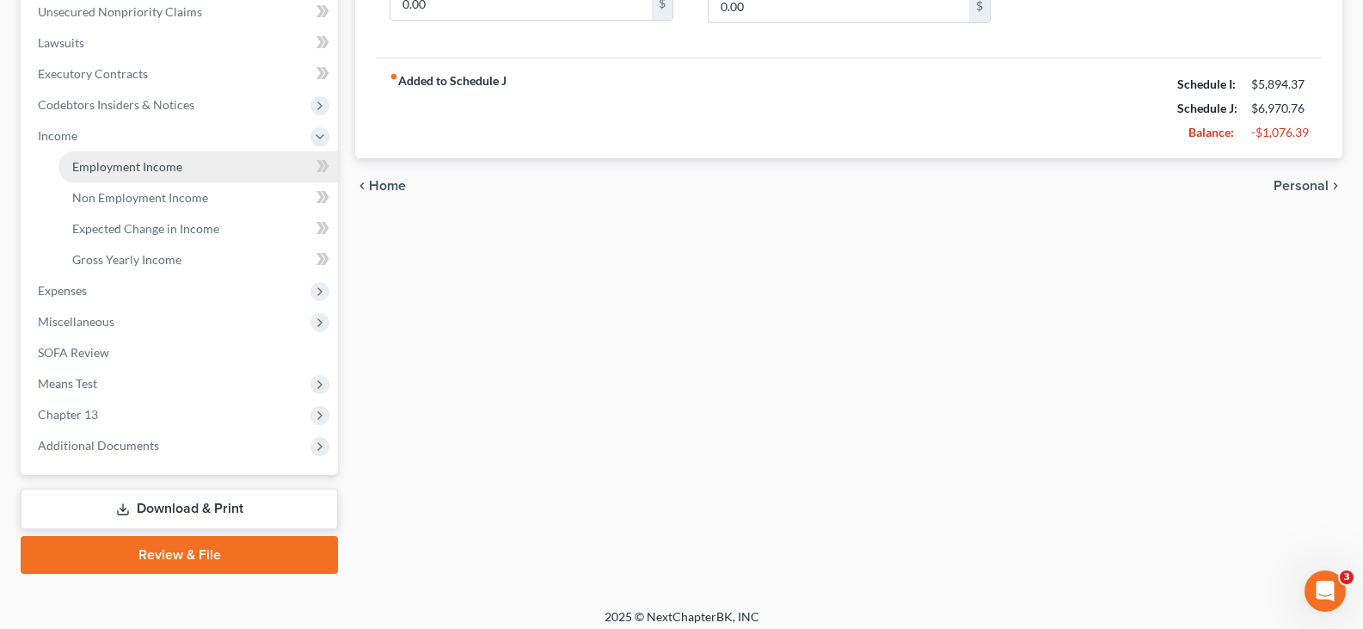
click at [97, 165] on span "Employment Income" at bounding box center [127, 166] width 110 height 15
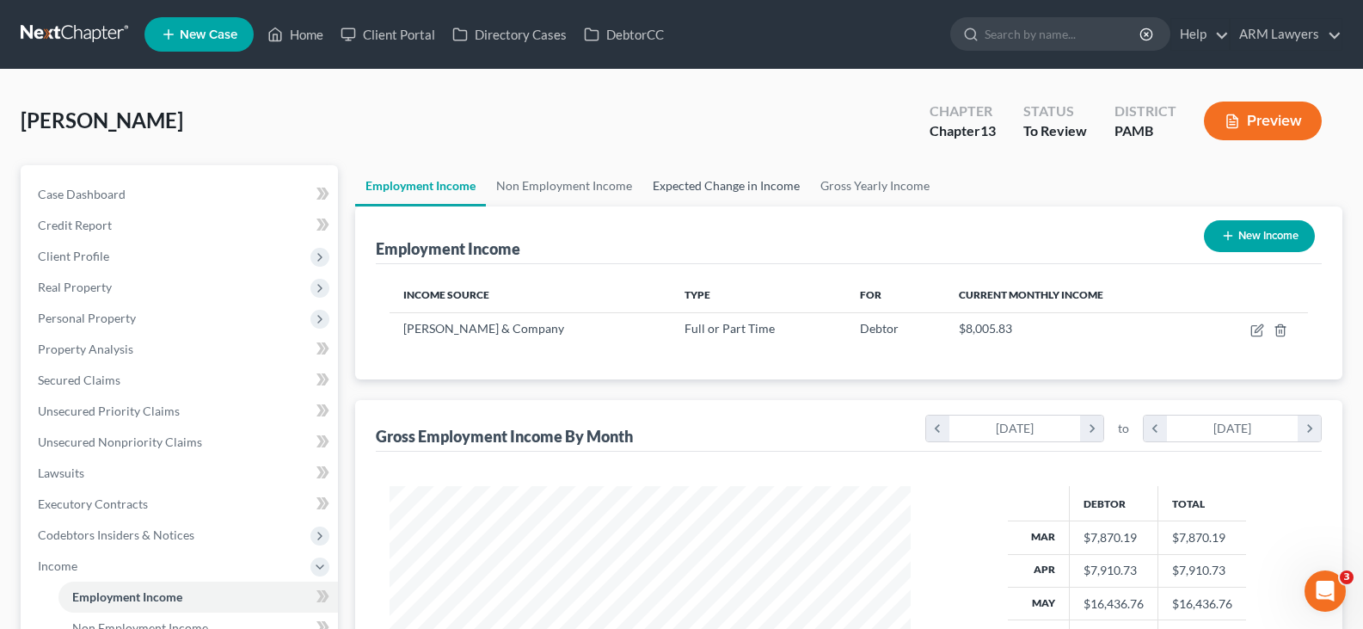
scroll to position [309, 556]
click at [562, 172] on link "Non Employment Income" at bounding box center [564, 185] width 157 height 41
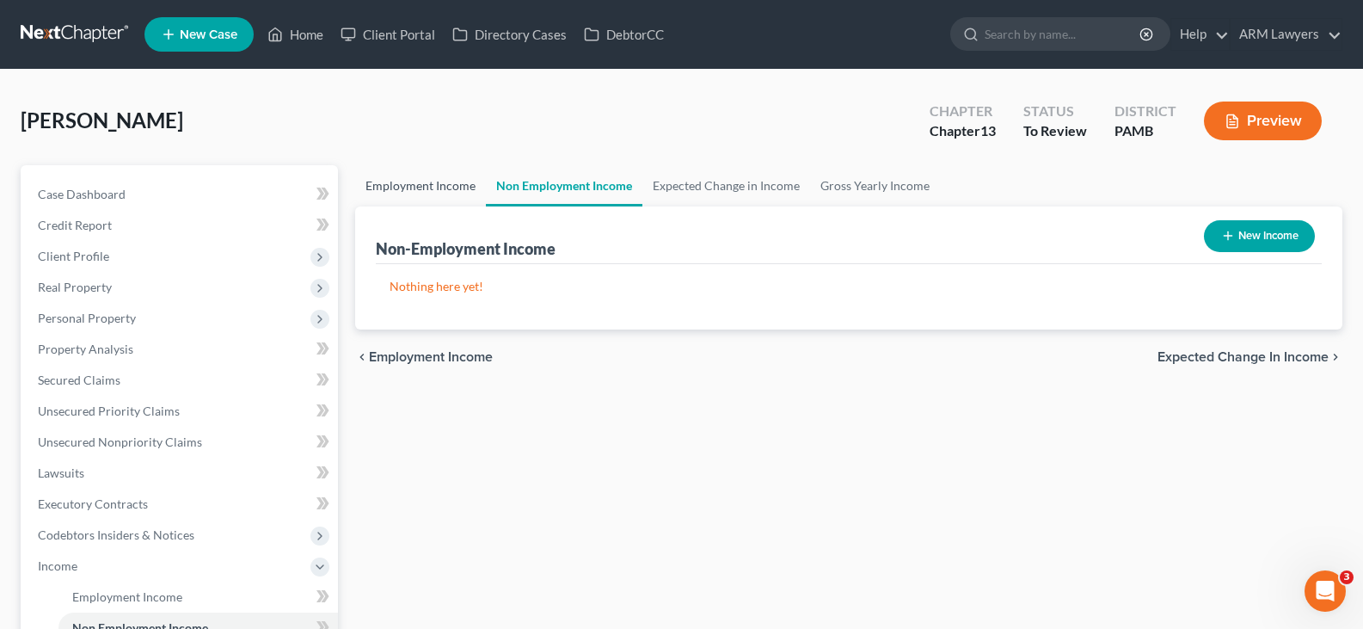
click at [444, 187] on link "Employment Income" at bounding box center [420, 185] width 131 height 41
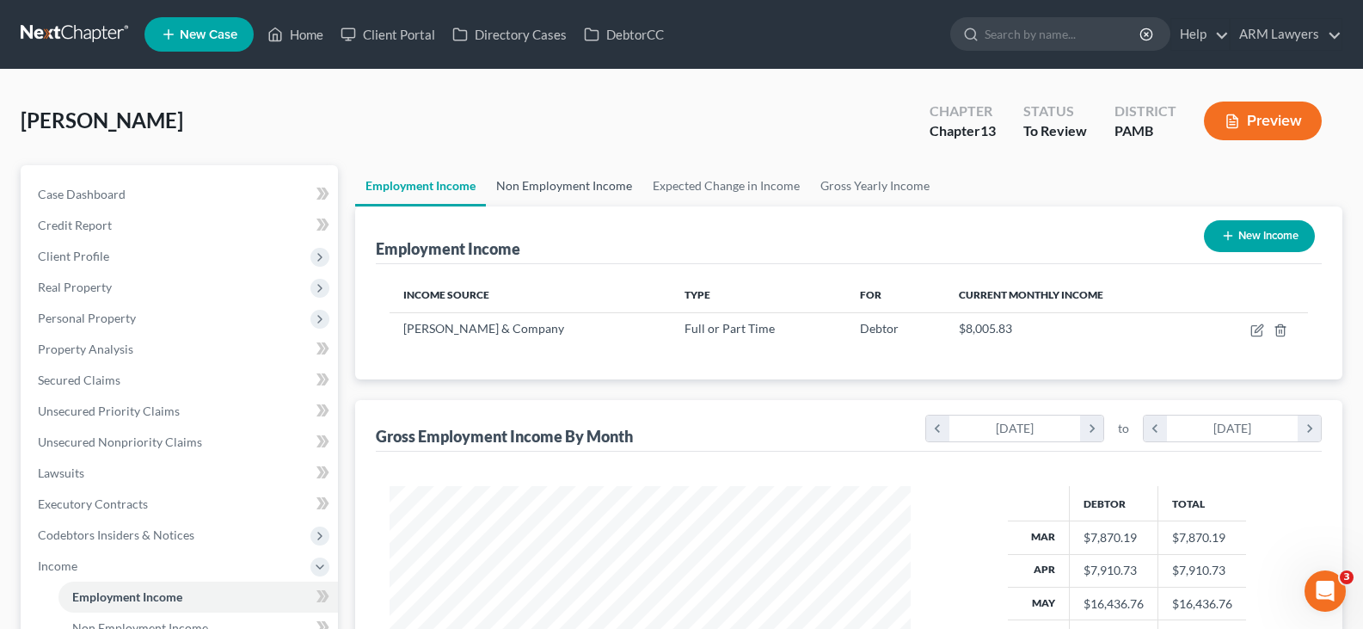
scroll to position [309, 556]
click at [181, 188] on link "Case Dashboard" at bounding box center [181, 194] width 314 height 31
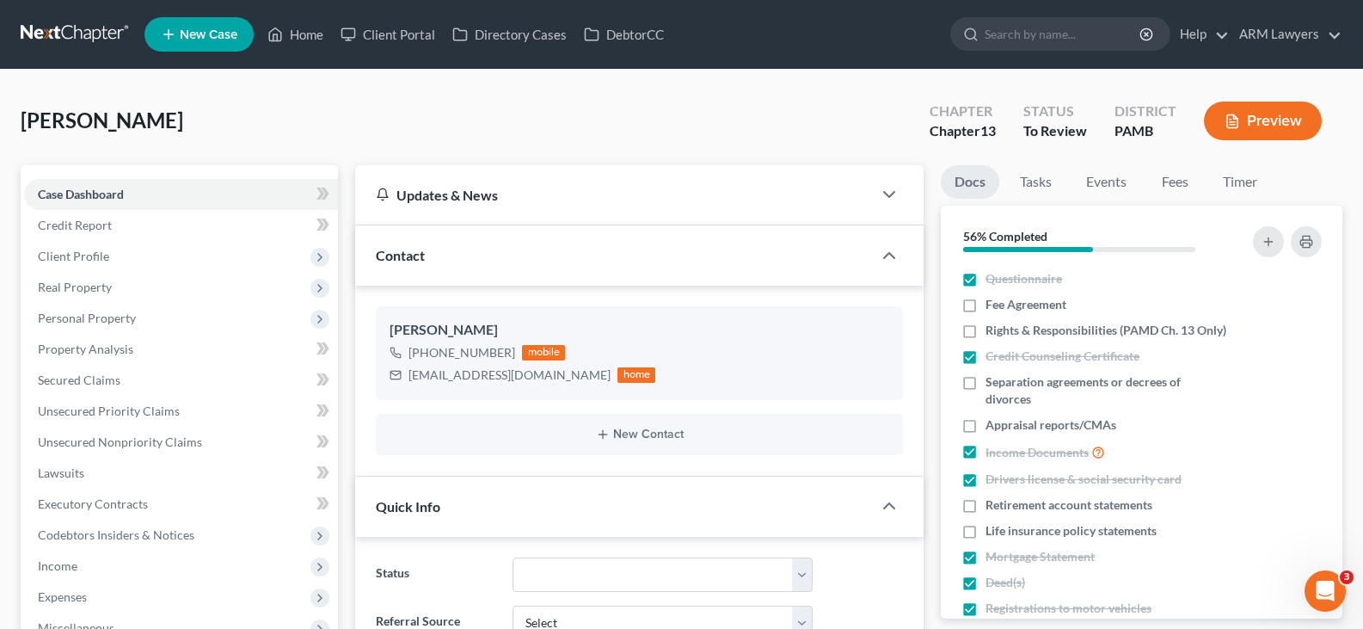
click at [99, 26] on link at bounding box center [76, 34] width 110 height 31
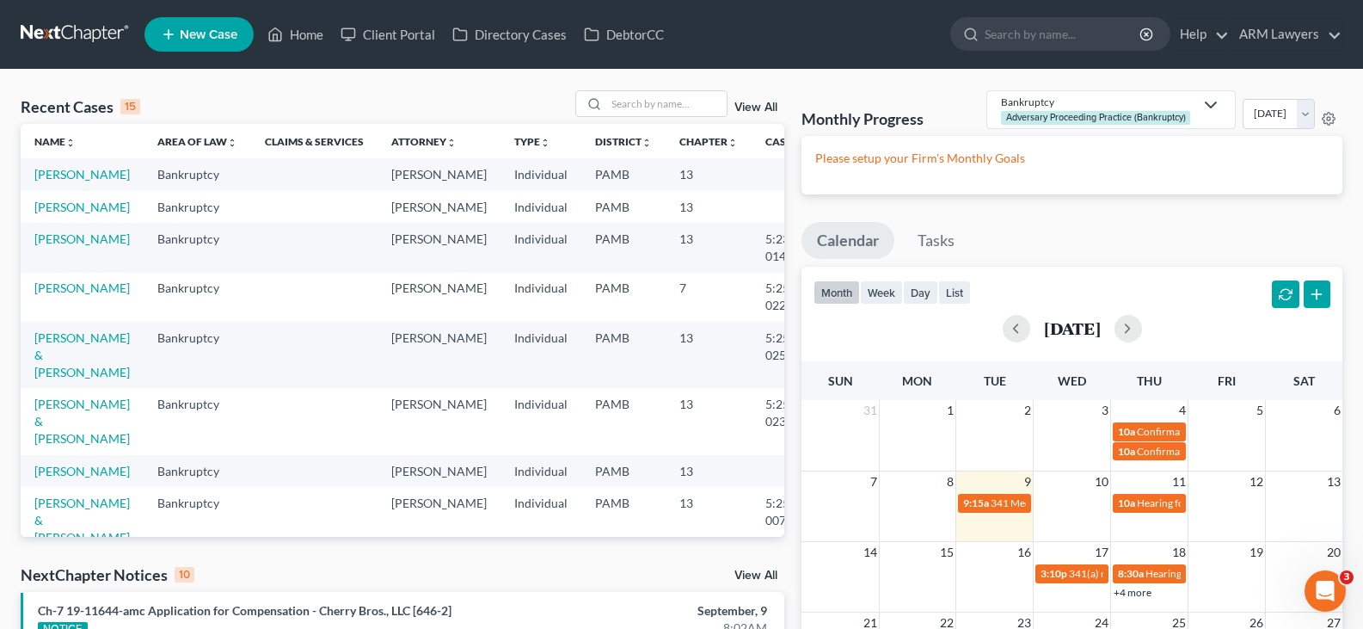
click at [760, 107] on link "View All" at bounding box center [755, 107] width 43 height 12
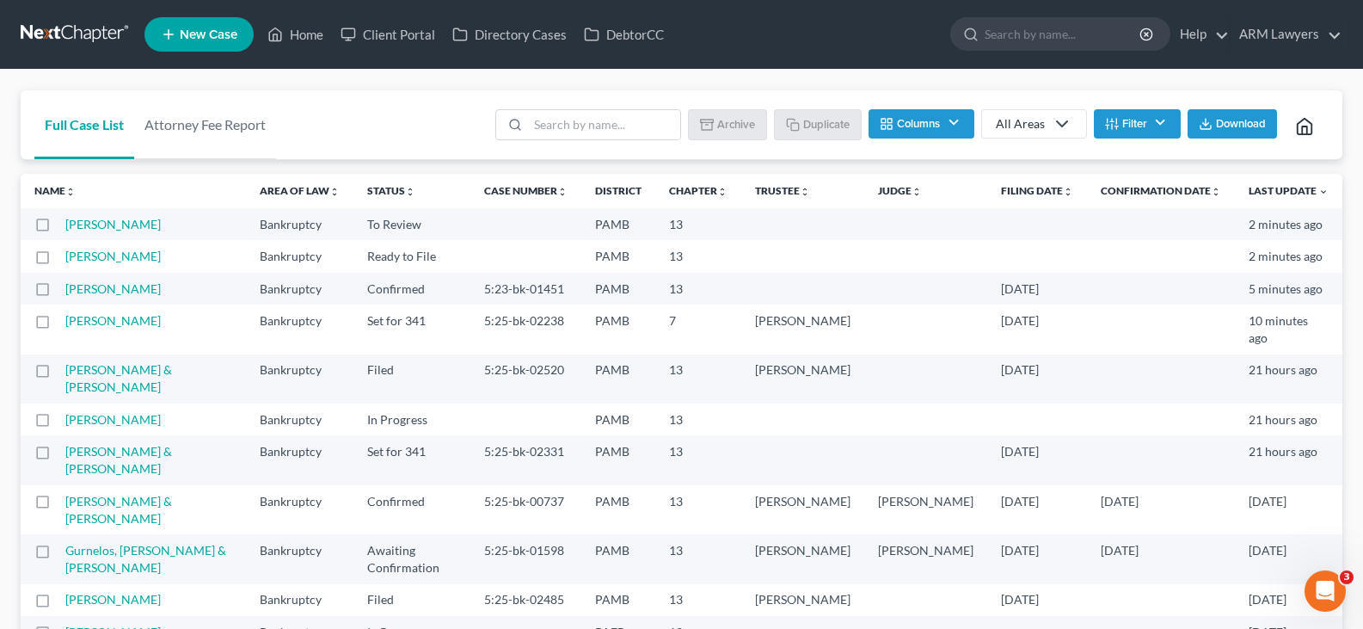
click at [1133, 125] on button "Filter" at bounding box center [1137, 123] width 87 height 29
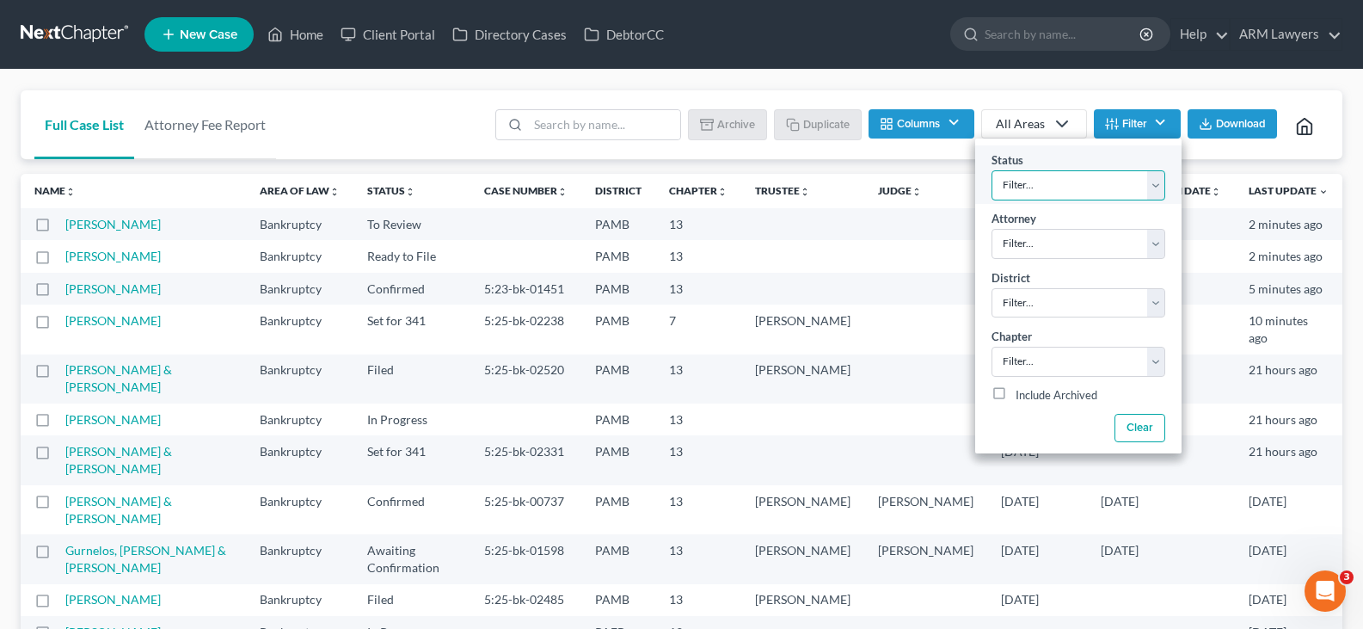
click at [1105, 191] on select "Filter... Answer Due Awaiting Confirmation Awaiting Discharge Confirmed Could N…" at bounding box center [1079, 185] width 174 height 30
click at [1101, 191] on select "Filter... Answer Due Awaiting Confirmation Awaiting Discharge Confirmed Could N…" at bounding box center [1079, 185] width 174 height 30
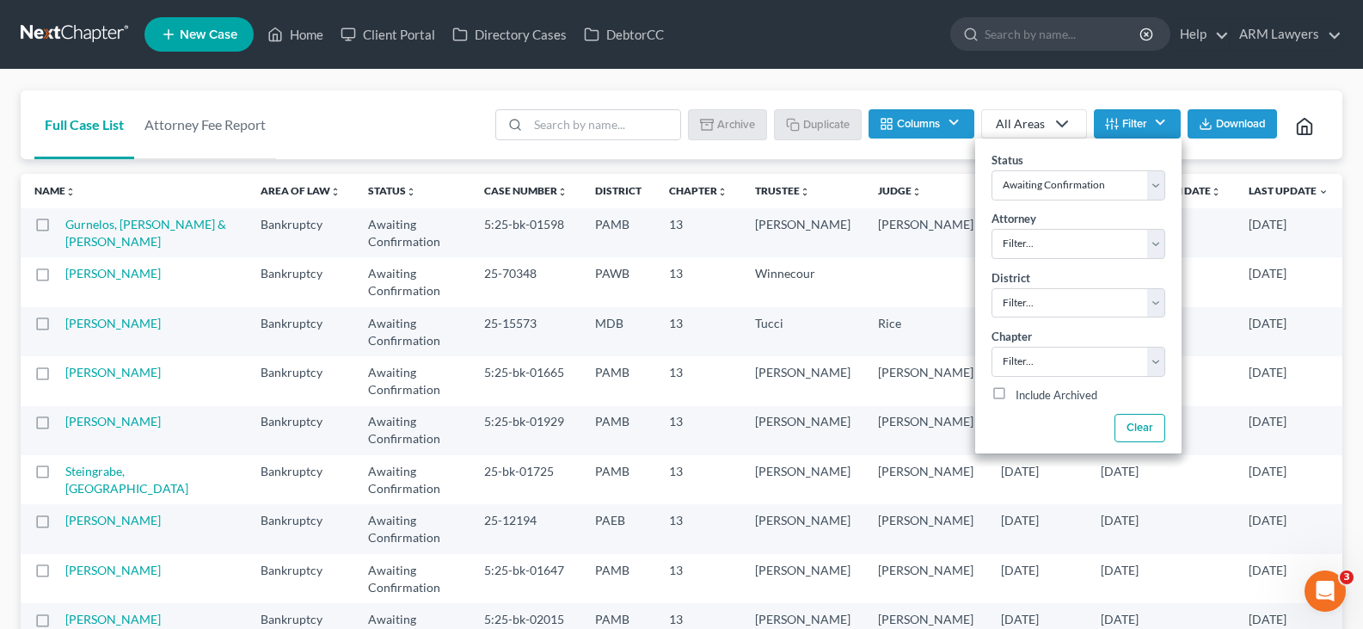
click at [743, 77] on div "Full Case List Attorney Fee Report Batch Download Archive Un-archive Duplicate …" at bounding box center [681, 491] width 1363 height 842
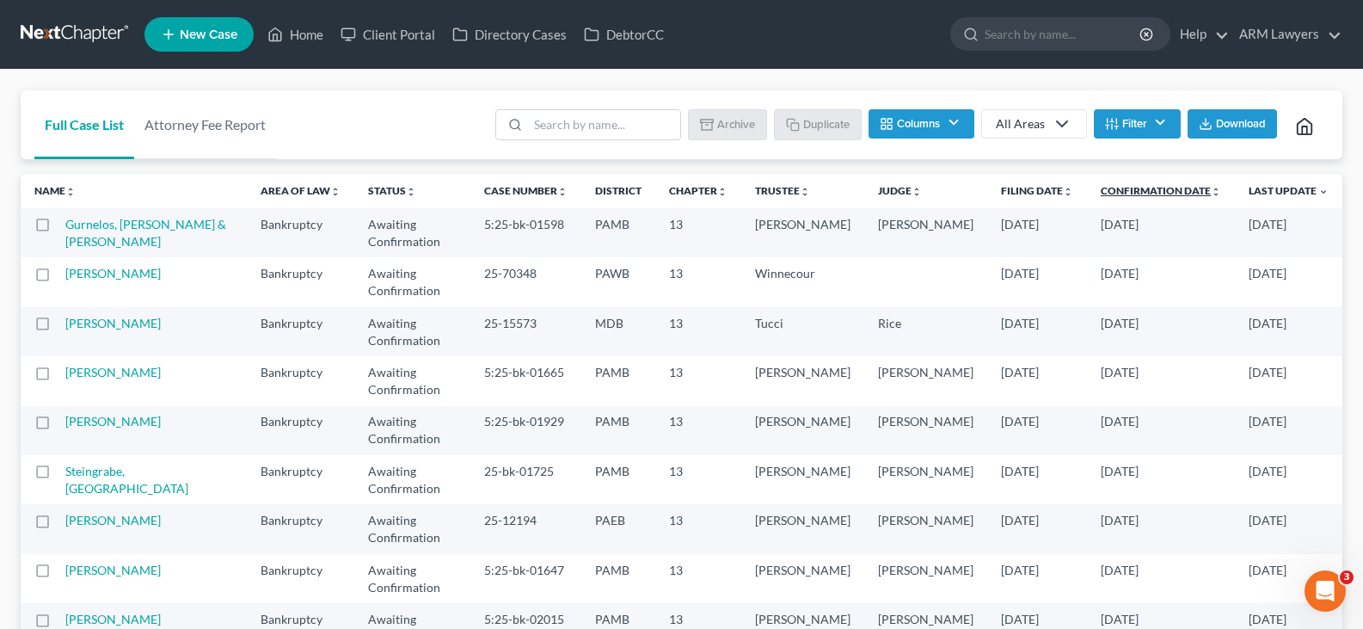
click at [1132, 195] on link "Confirmation Date unfold_more expand_more expand_less" at bounding box center [1161, 190] width 120 height 13
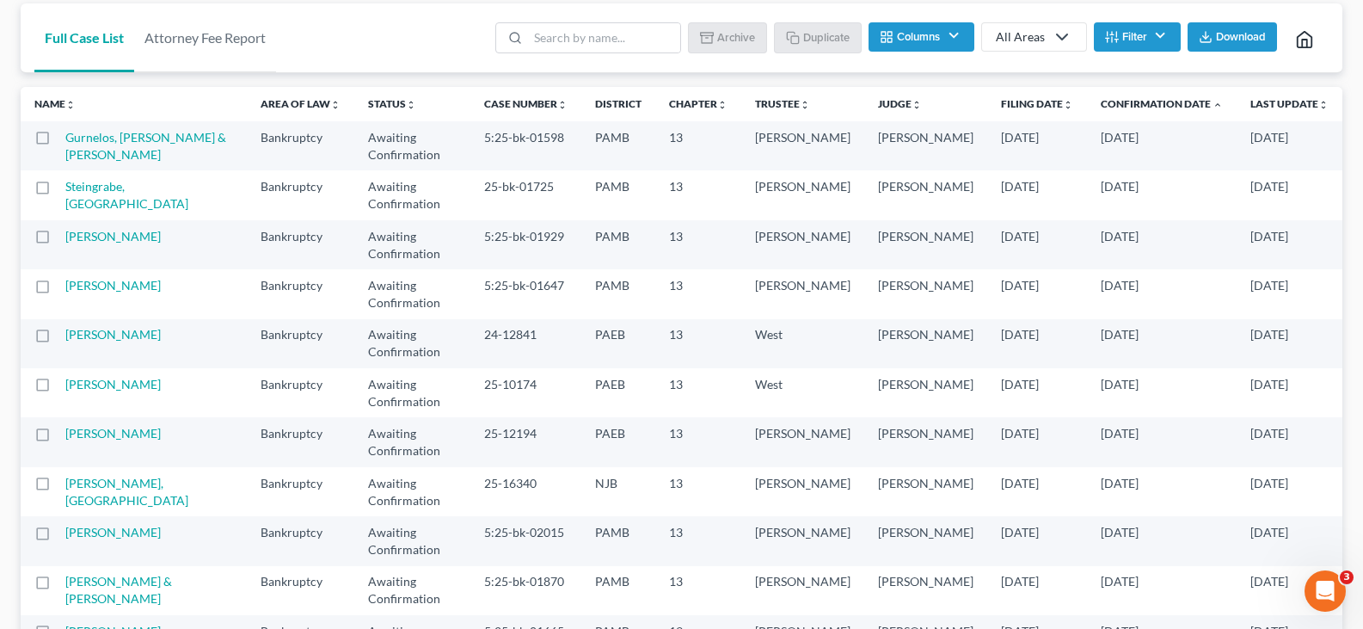
scroll to position [90, 0]
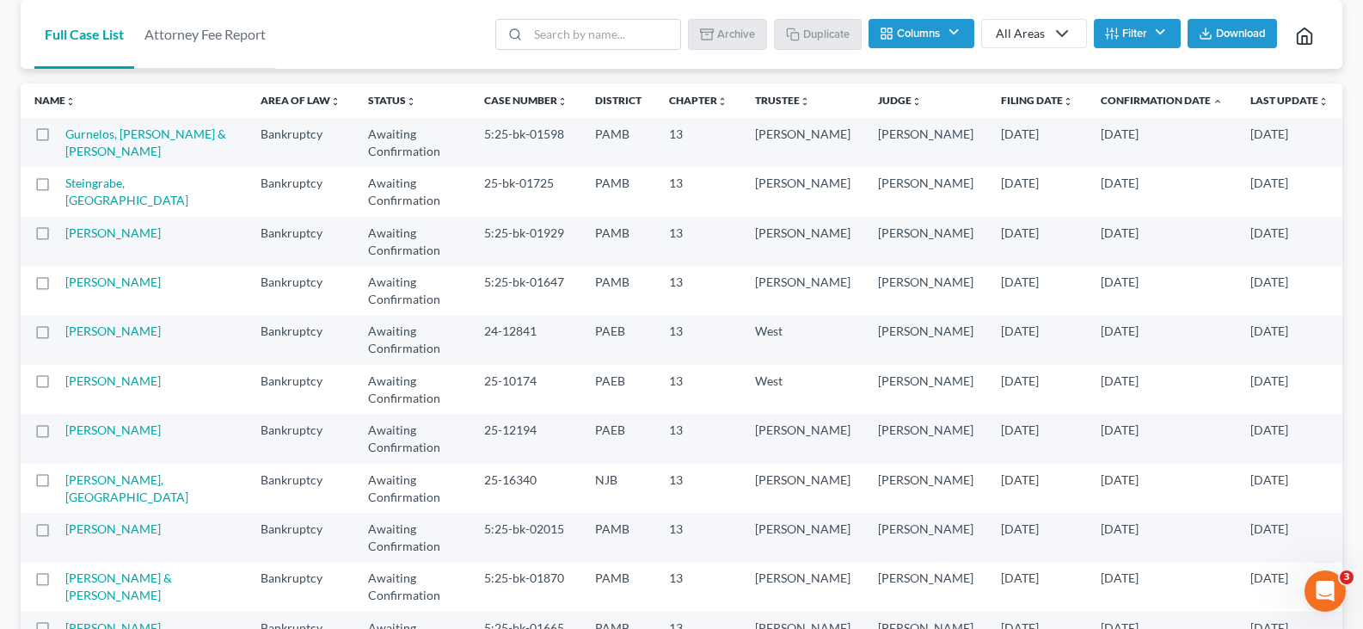
click at [1021, 44] on link "All Areas" at bounding box center [1034, 33] width 106 height 29
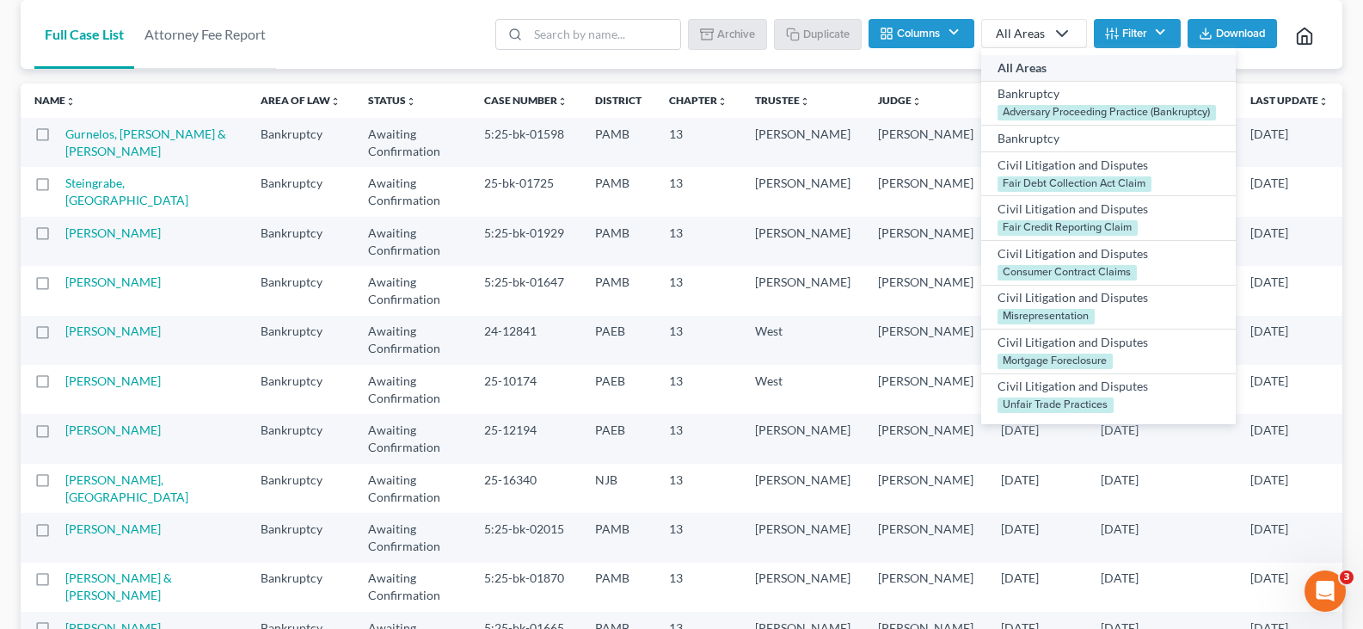
click at [1124, 34] on button "Filter" at bounding box center [1137, 33] width 87 height 29
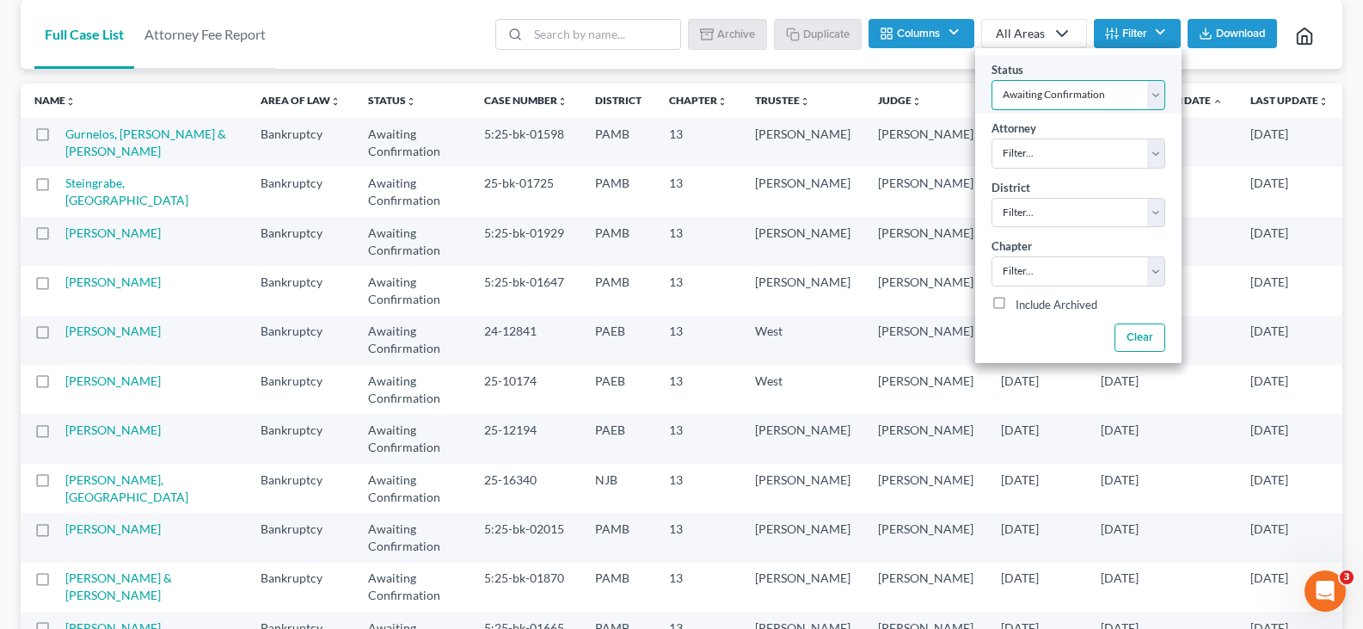
click at [1115, 98] on select "Filter... Answer Due Awaiting Confirmation Awaiting Discharge Confirmed Could N…" at bounding box center [1079, 95] width 174 height 30
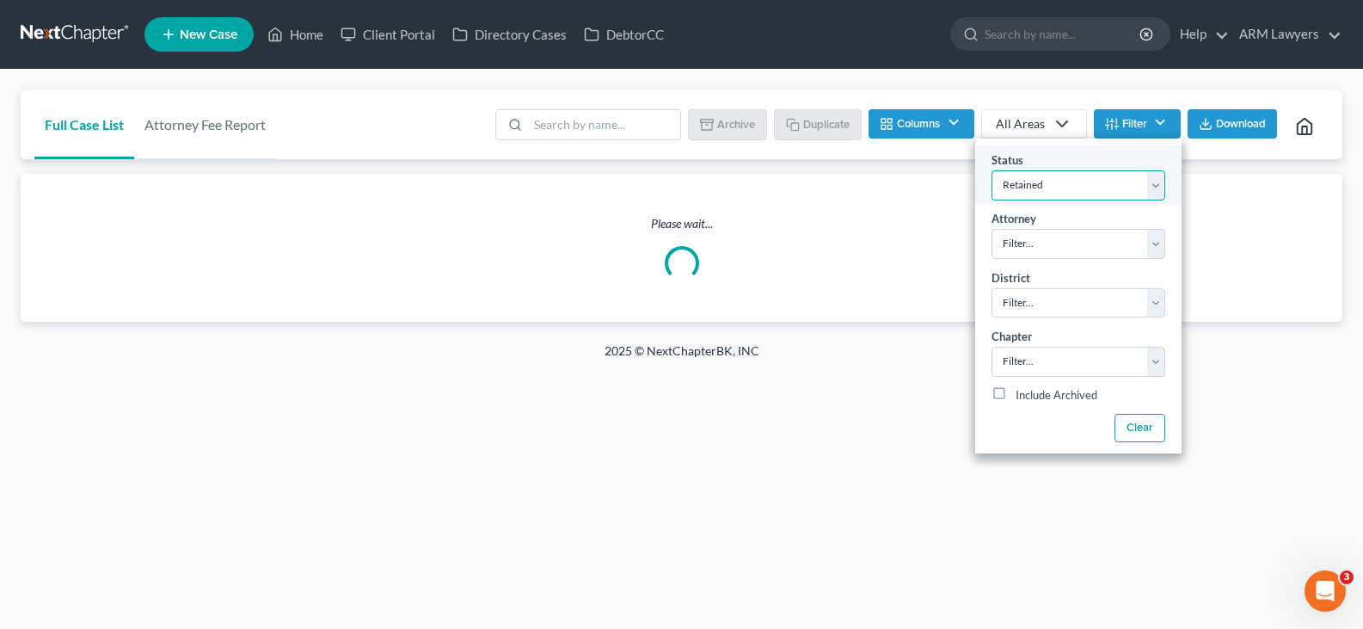
scroll to position [0, 0]
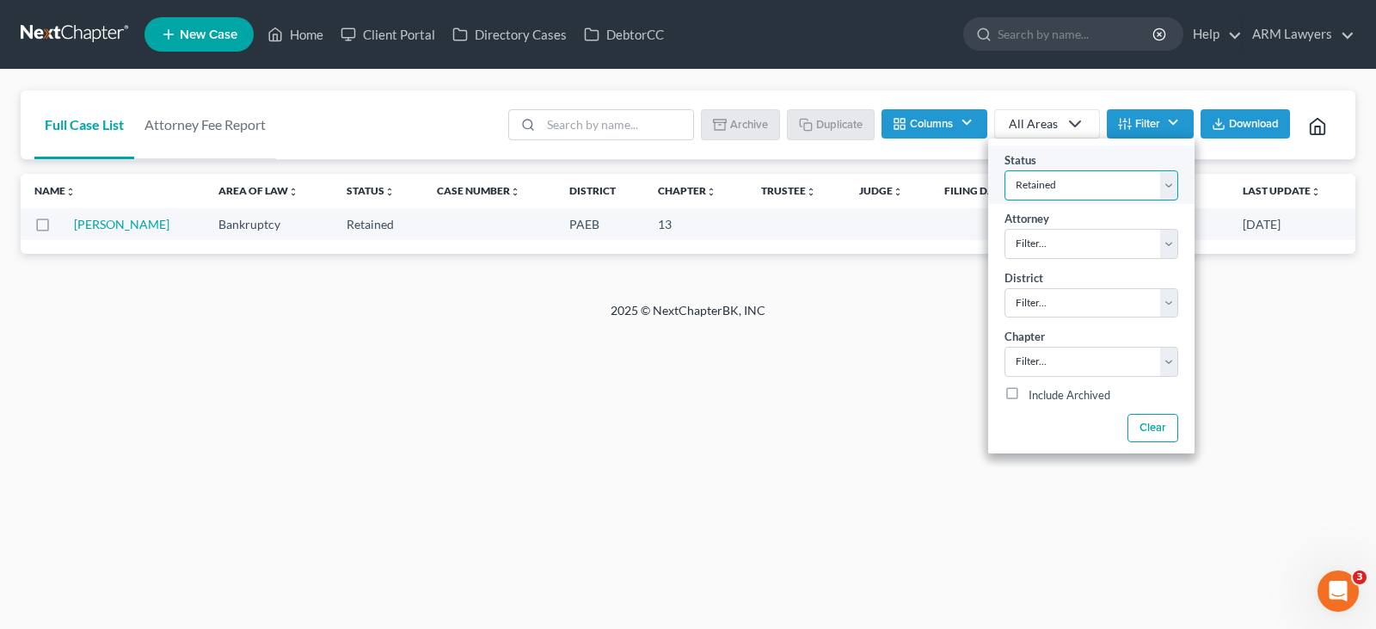
click at [1072, 181] on select "Filter... Answer Due Awaiting Confirmation Awaiting Discharge Confirmed Could N…" at bounding box center [1091, 185] width 174 height 30
select select "9"
click at [1072, 181] on select "Filter... Answer Due Awaiting Confirmation Awaiting Discharge Confirmed Could N…" at bounding box center [1091, 185] width 174 height 30
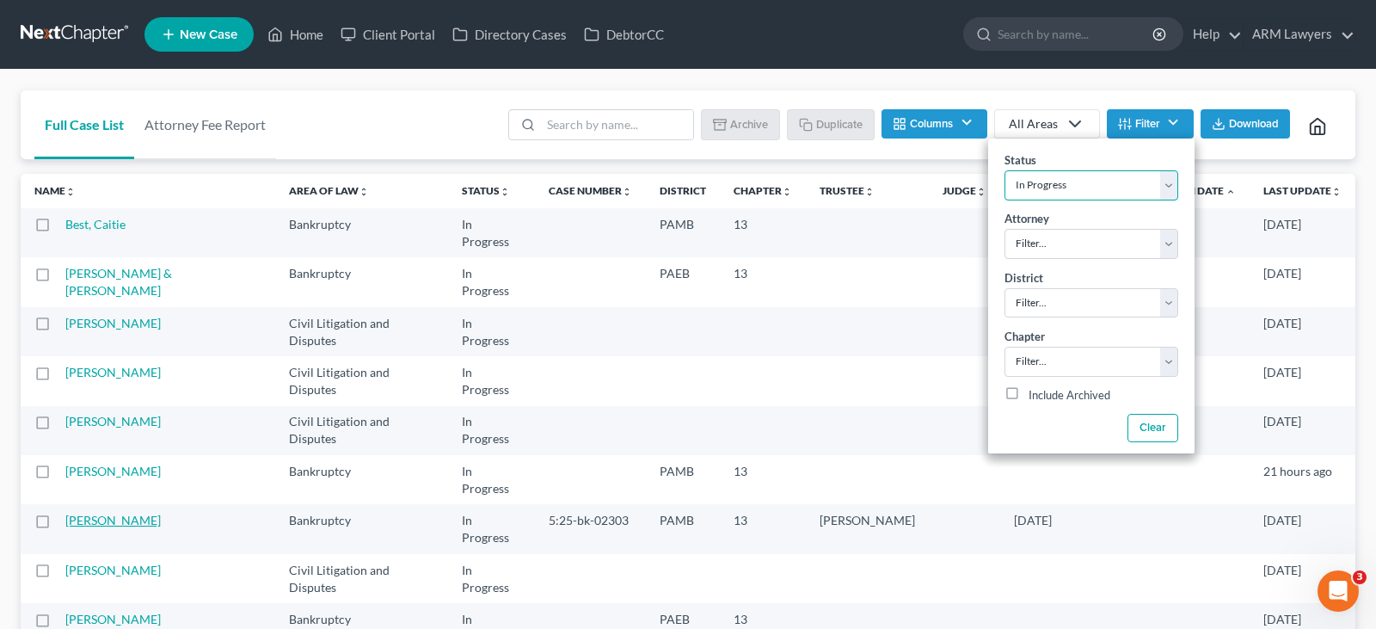
click at [118, 513] on link "Periu, Anthony" at bounding box center [112, 520] width 95 height 15
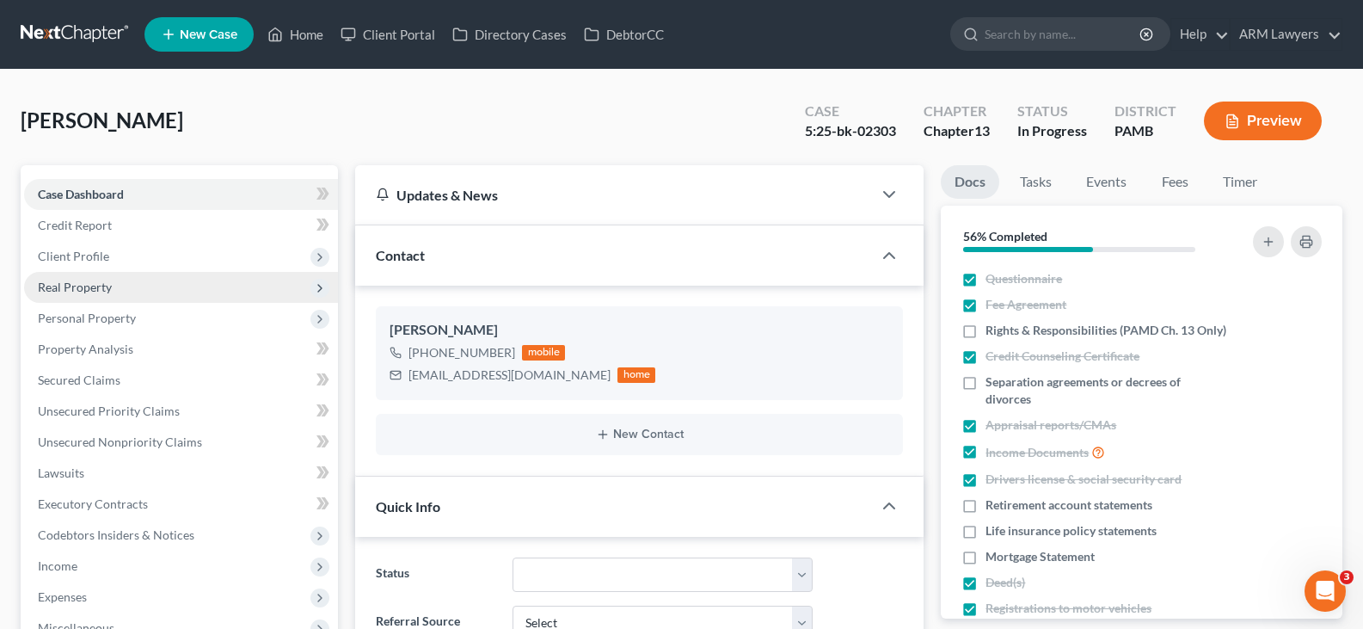
click at [97, 288] on span "Real Property" at bounding box center [75, 286] width 74 height 15
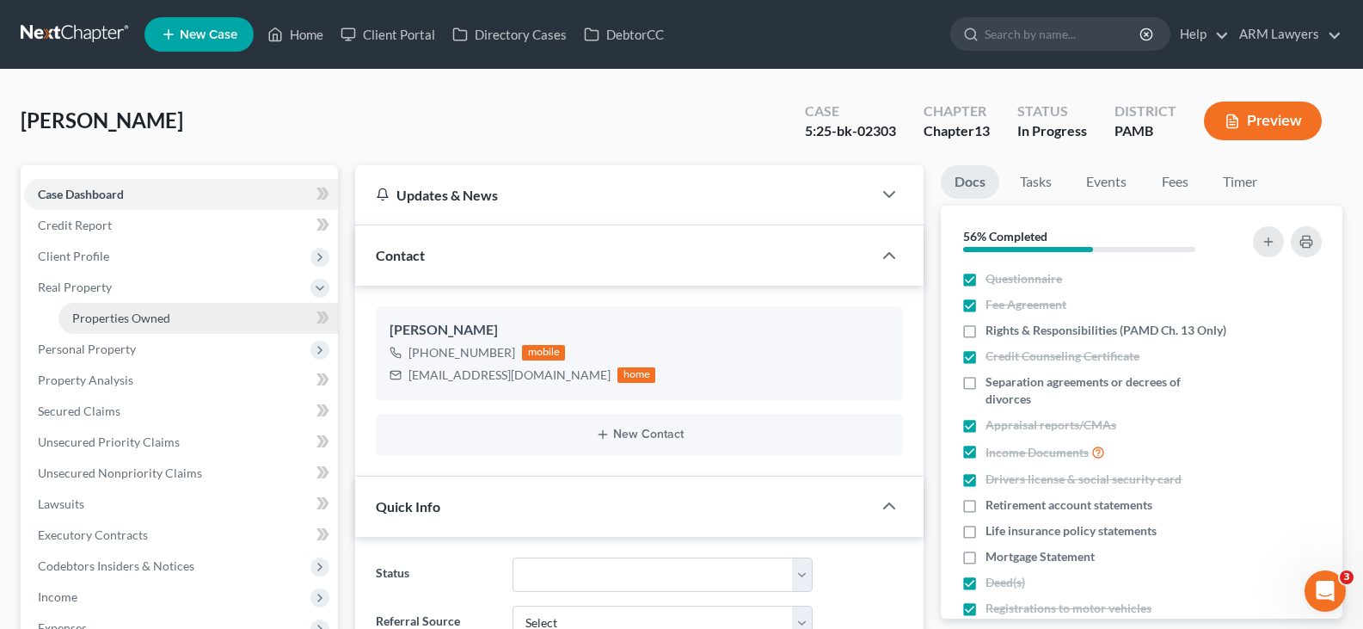
click at [176, 323] on link "Properties Owned" at bounding box center [197, 318] width 279 height 31
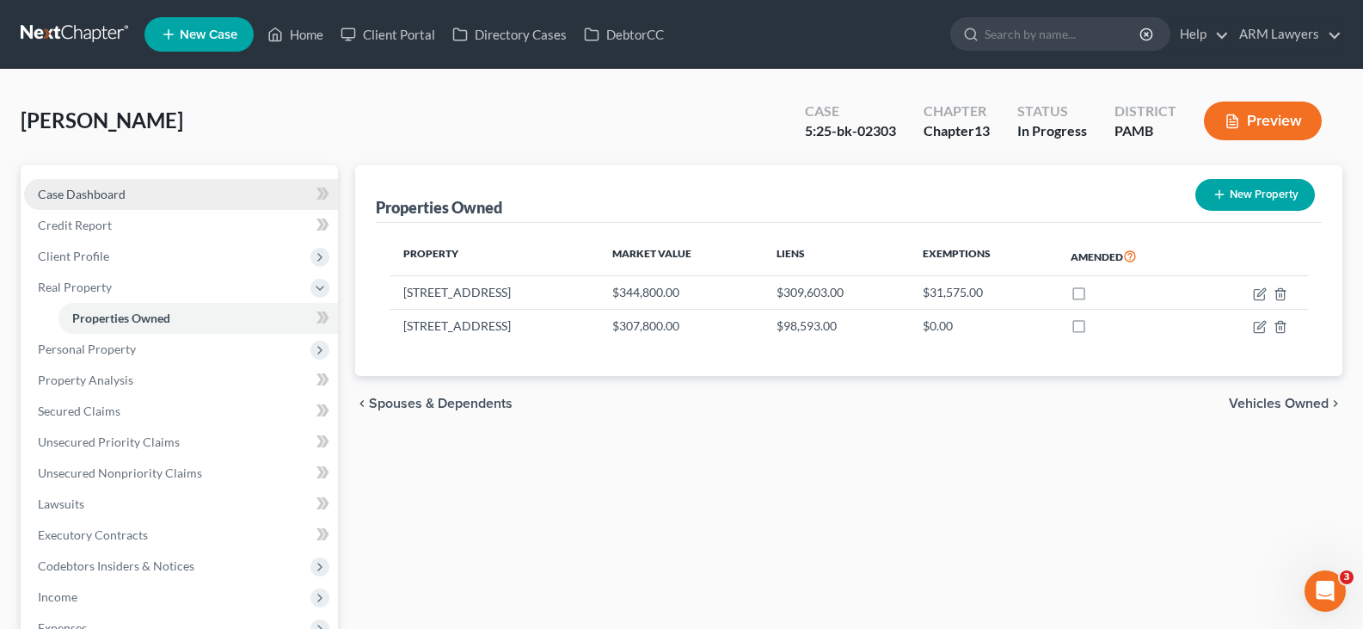
click at [122, 199] on span "Case Dashboard" at bounding box center [82, 194] width 88 height 15
select select "9"
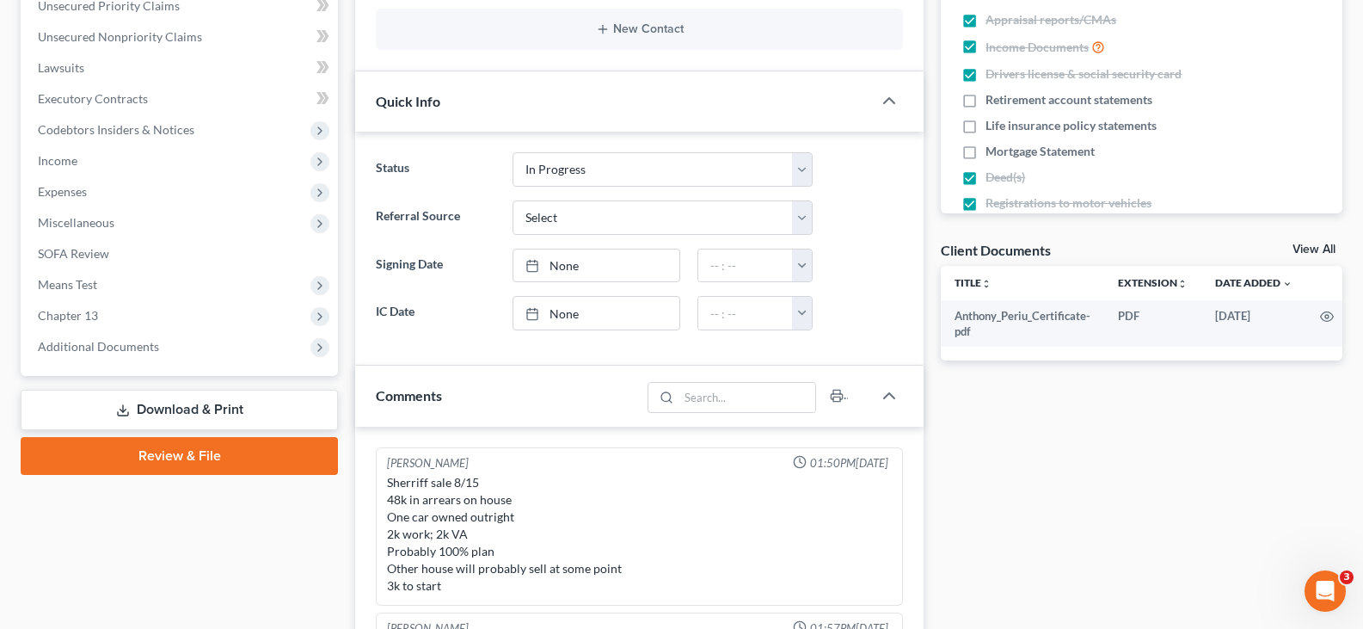
scroll to position [516, 0]
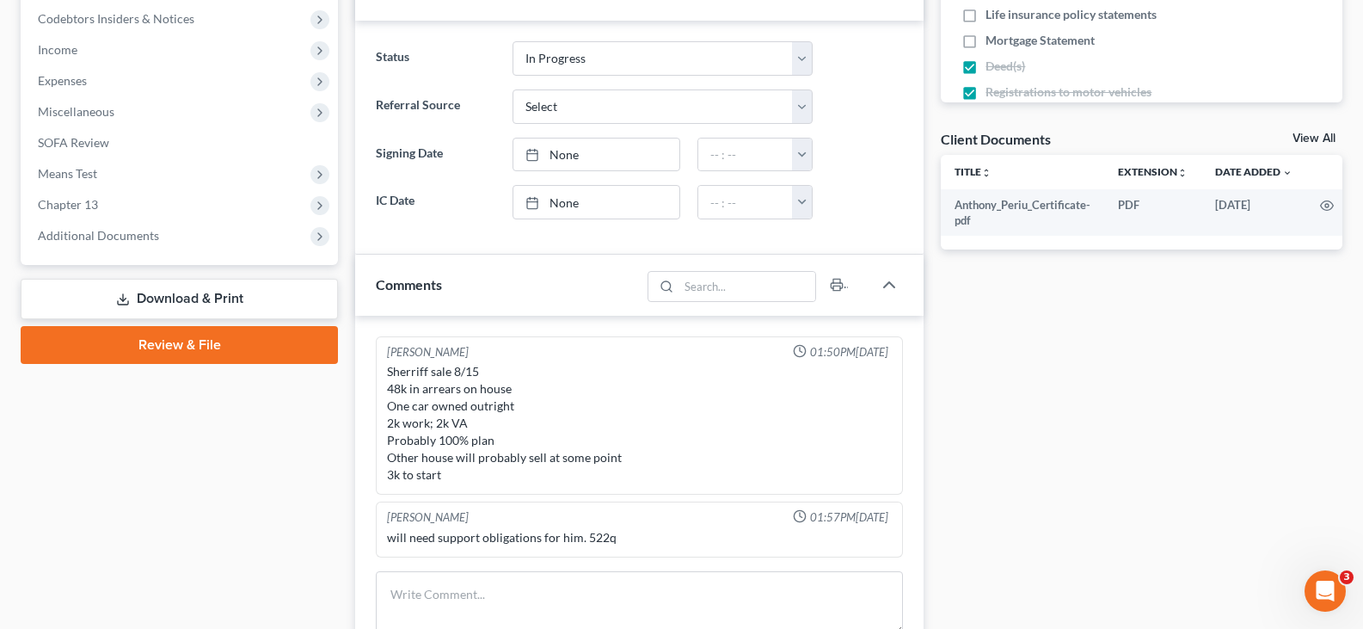
click at [169, 275] on div "Case Dashboard Payments Invoices Payments Payments Credit Report Client Profile" at bounding box center [179, 298] width 335 height 1299
click at [199, 304] on link "Download & Print" at bounding box center [179, 299] width 317 height 40
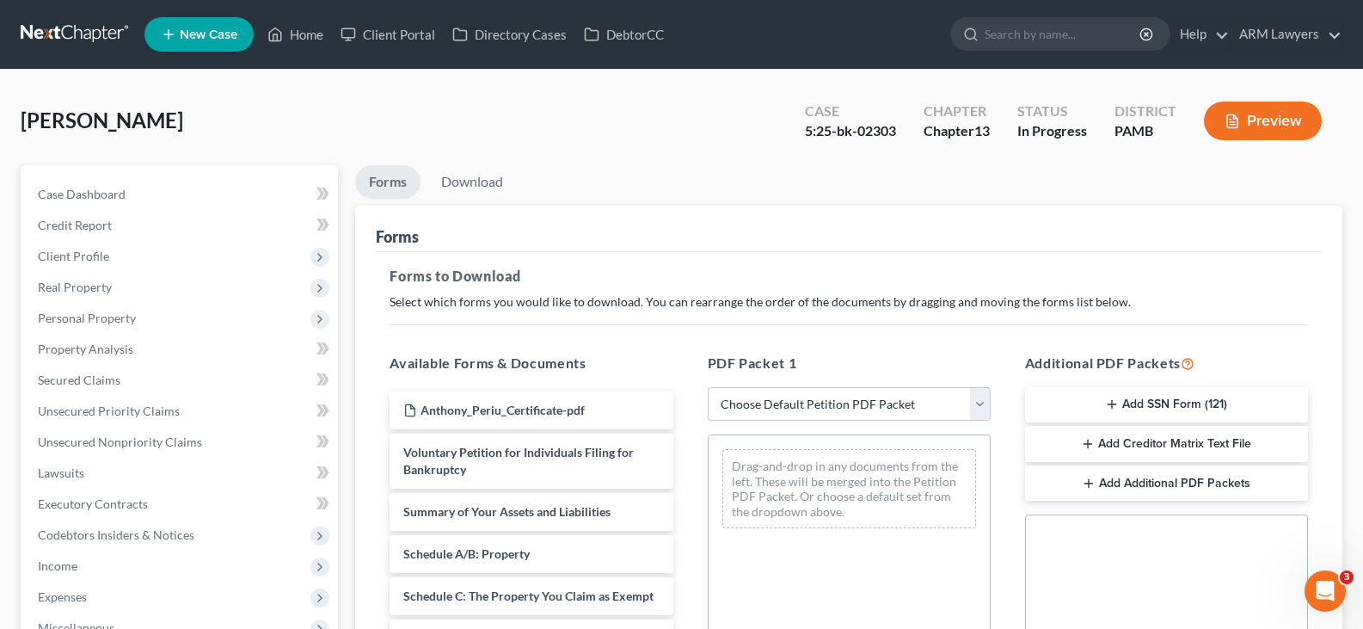
scroll to position [344, 0]
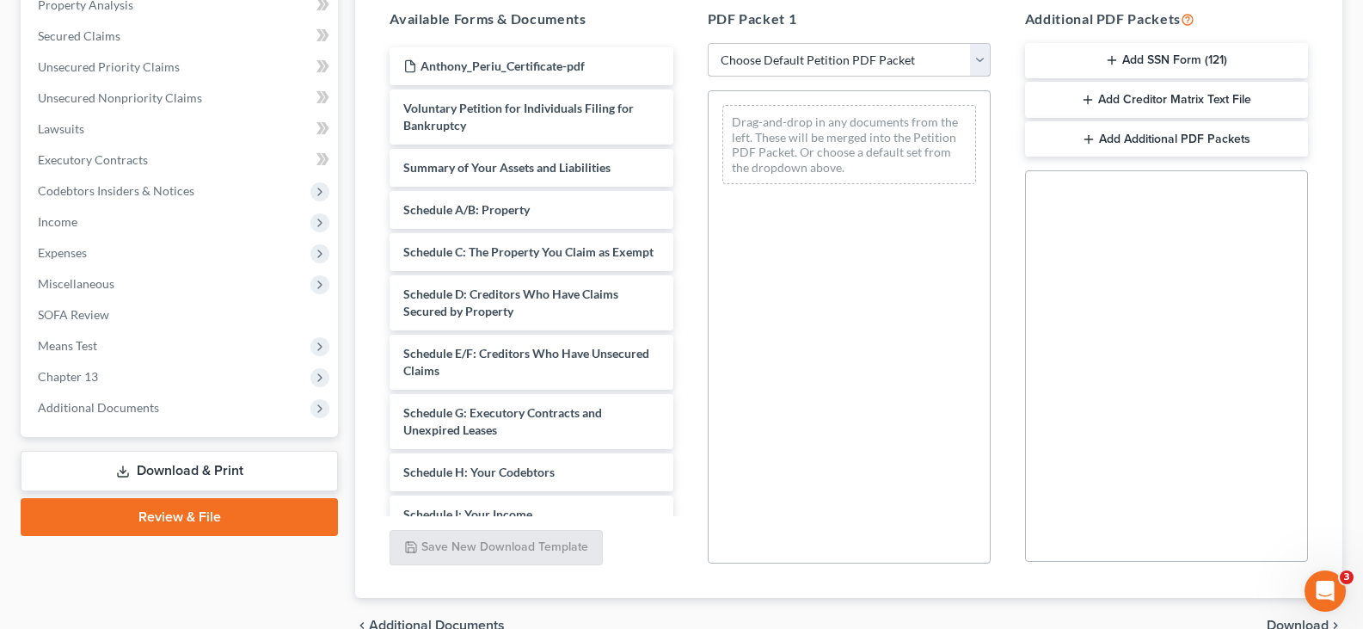
click at [835, 59] on select "Choose Default Petition PDF Packet Complete Bankruptcy Petition (all forms and …" at bounding box center [849, 60] width 283 height 34
select select "0"
click at [708, 43] on select "Choose Default Petition PDF Packet Complete Bankruptcy Petition (all forms and …" at bounding box center [849, 60] width 283 height 34
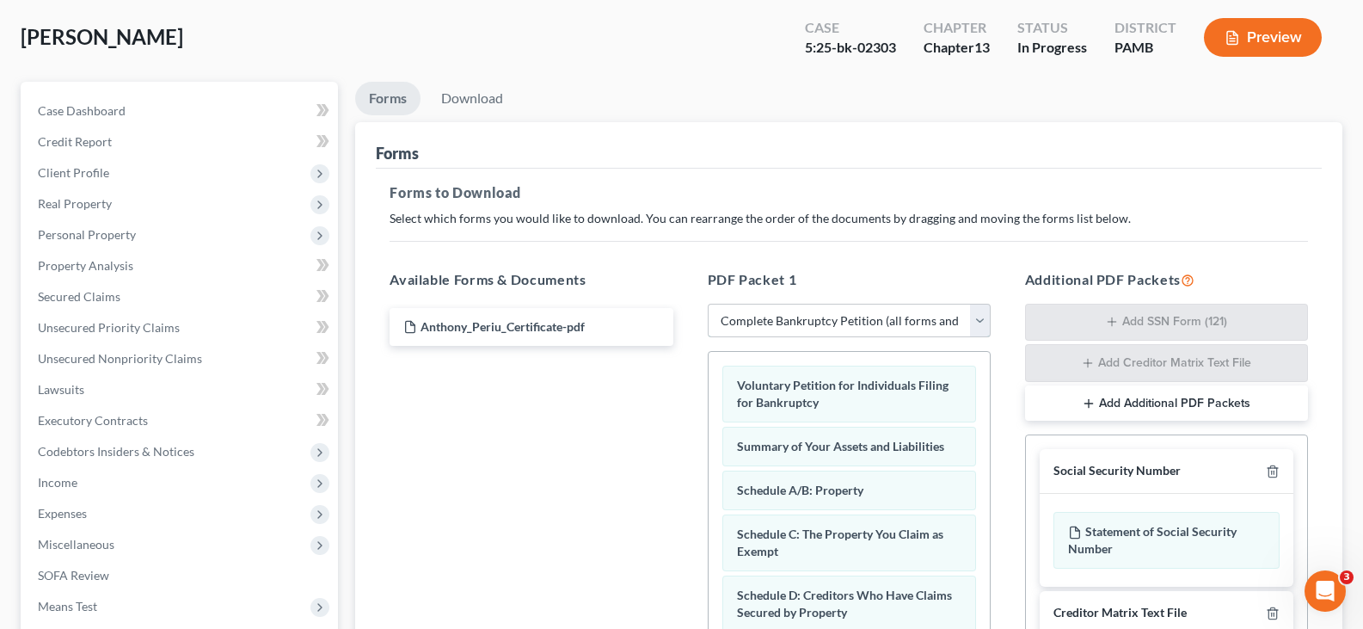
scroll to position [0, 0]
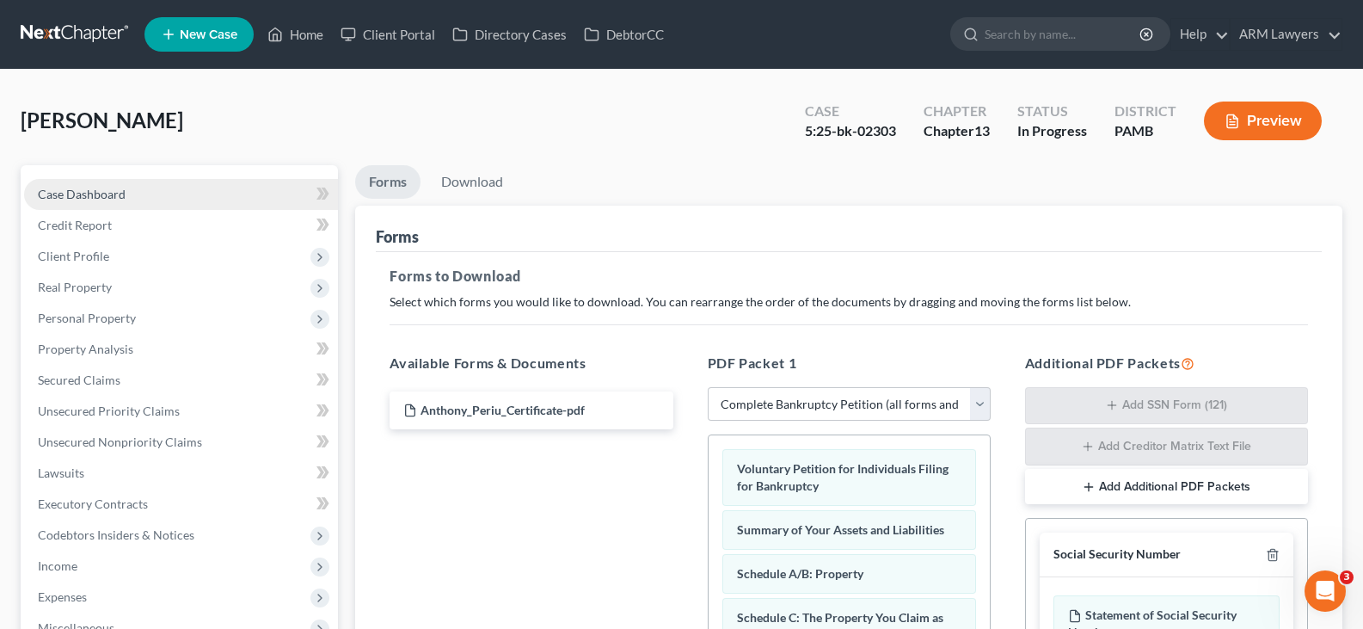
click at [120, 187] on span "Case Dashboard" at bounding box center [82, 194] width 88 height 15
select select "9"
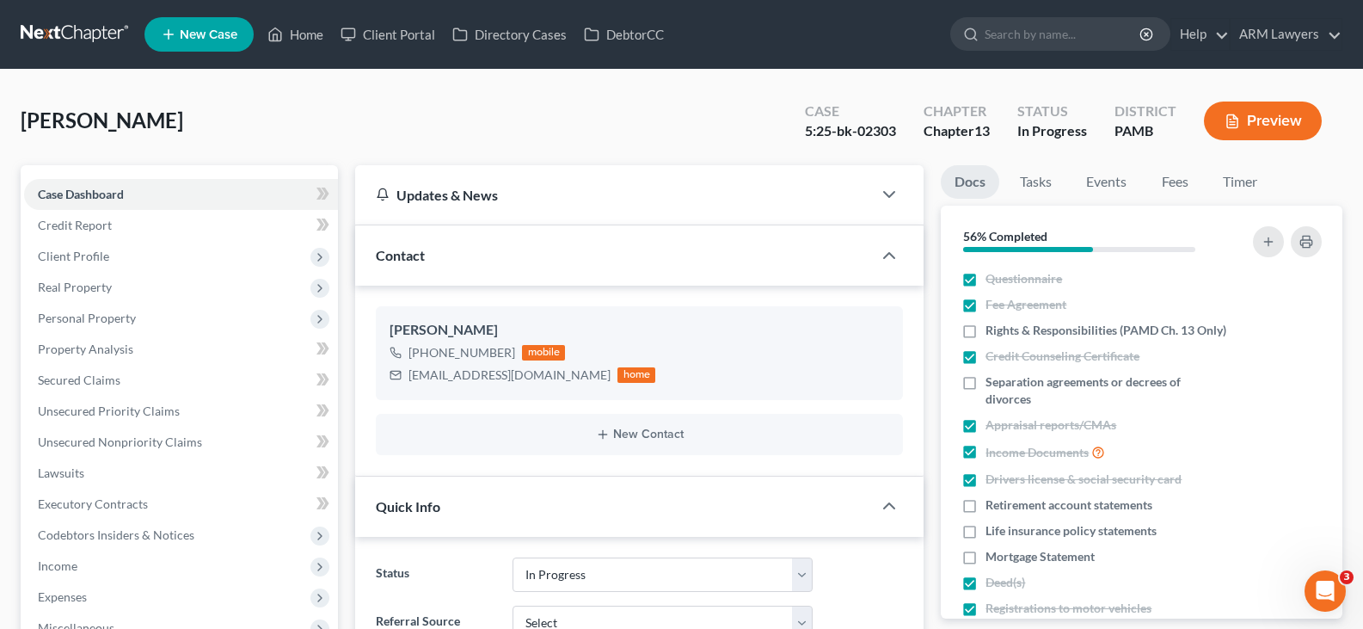
drag, startPoint x: 8, startPoint y: 80, endPoint x: 22, endPoint y: 113, distance: 35.8
click at [98, 31] on link at bounding box center [76, 34] width 110 height 31
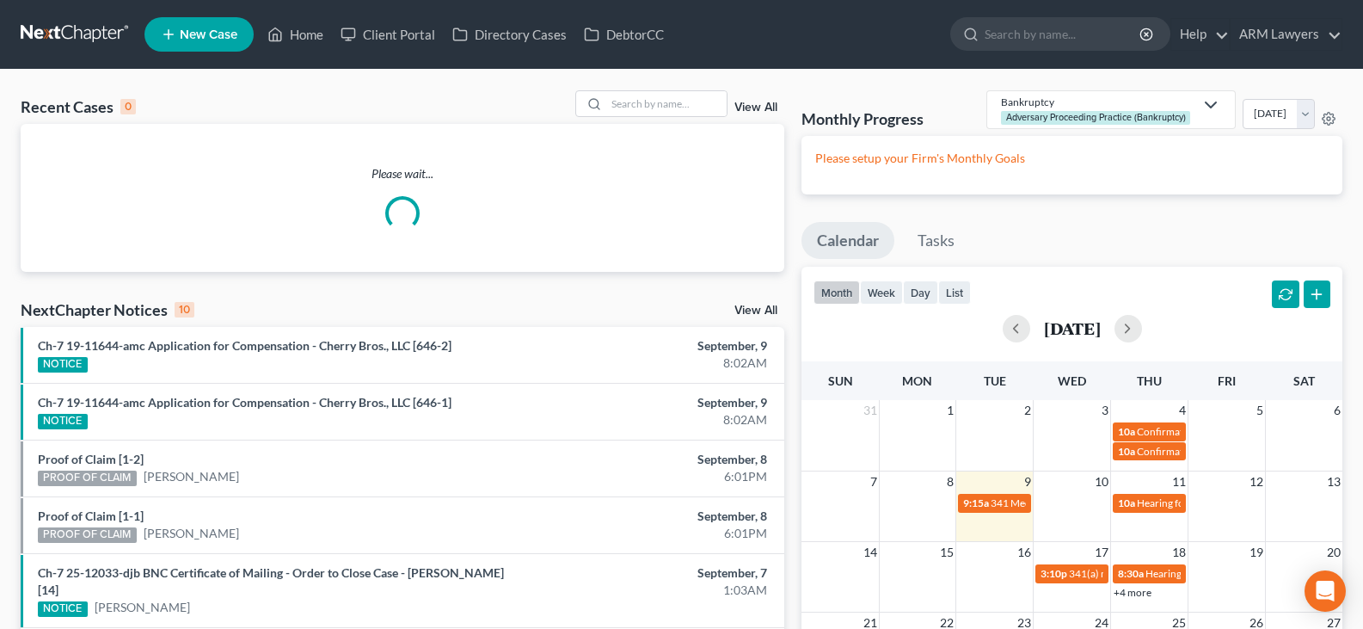
click at [763, 105] on link "View All" at bounding box center [755, 107] width 43 height 12
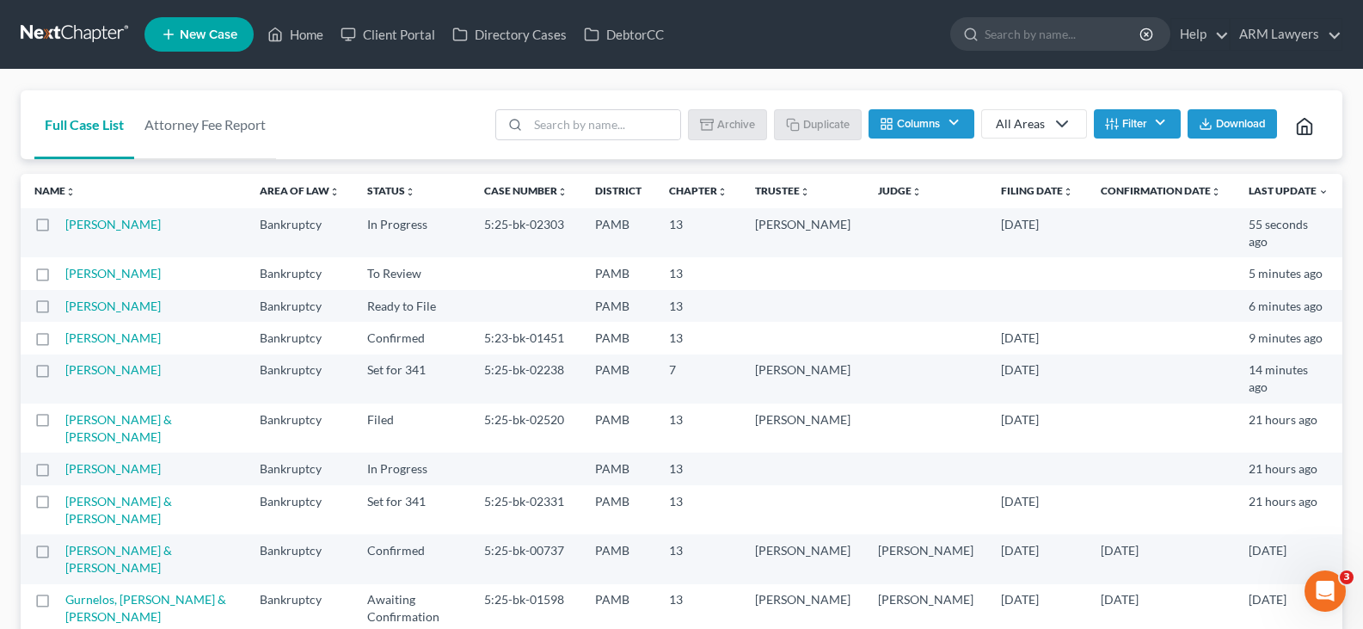
click at [1158, 124] on button "Filter" at bounding box center [1137, 123] width 87 height 29
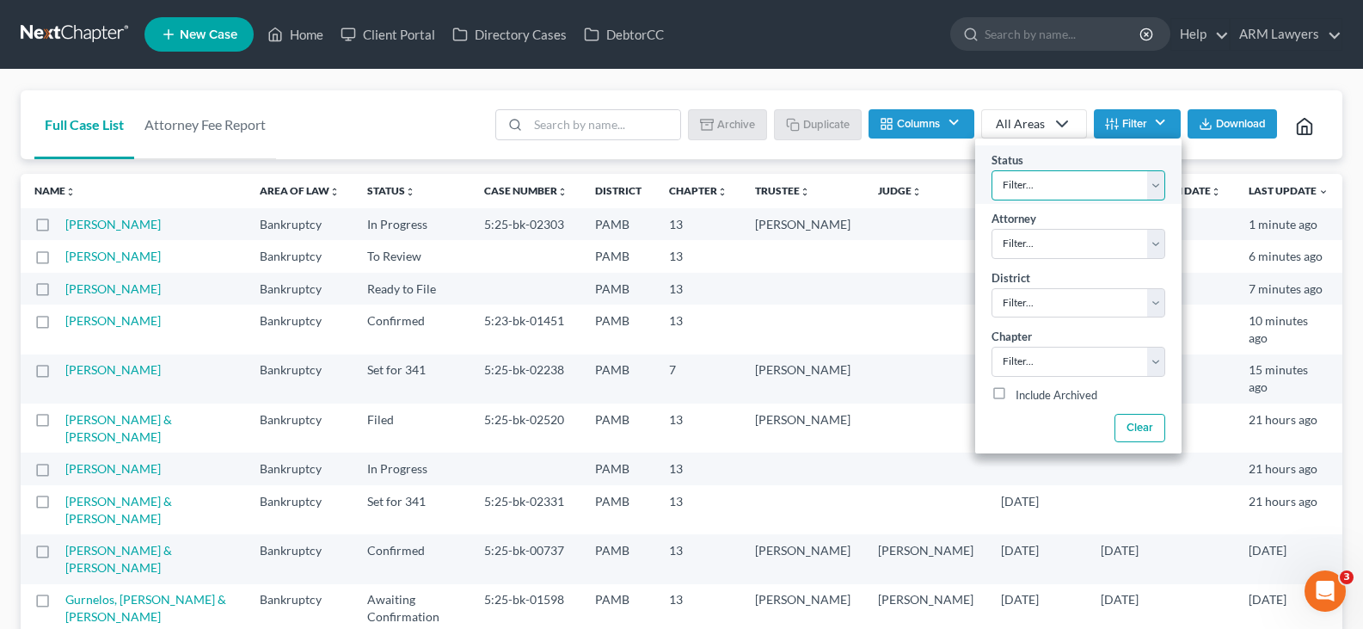
click at [1129, 175] on select "Filter... Answer Due Awaiting Confirmation Awaiting Discharge Confirmed Could N…" at bounding box center [1079, 185] width 174 height 30
click at [1103, 175] on select "Filter... Answer Due Awaiting Confirmation Awaiting Discharge Confirmed Could N…" at bounding box center [1079, 185] width 174 height 30
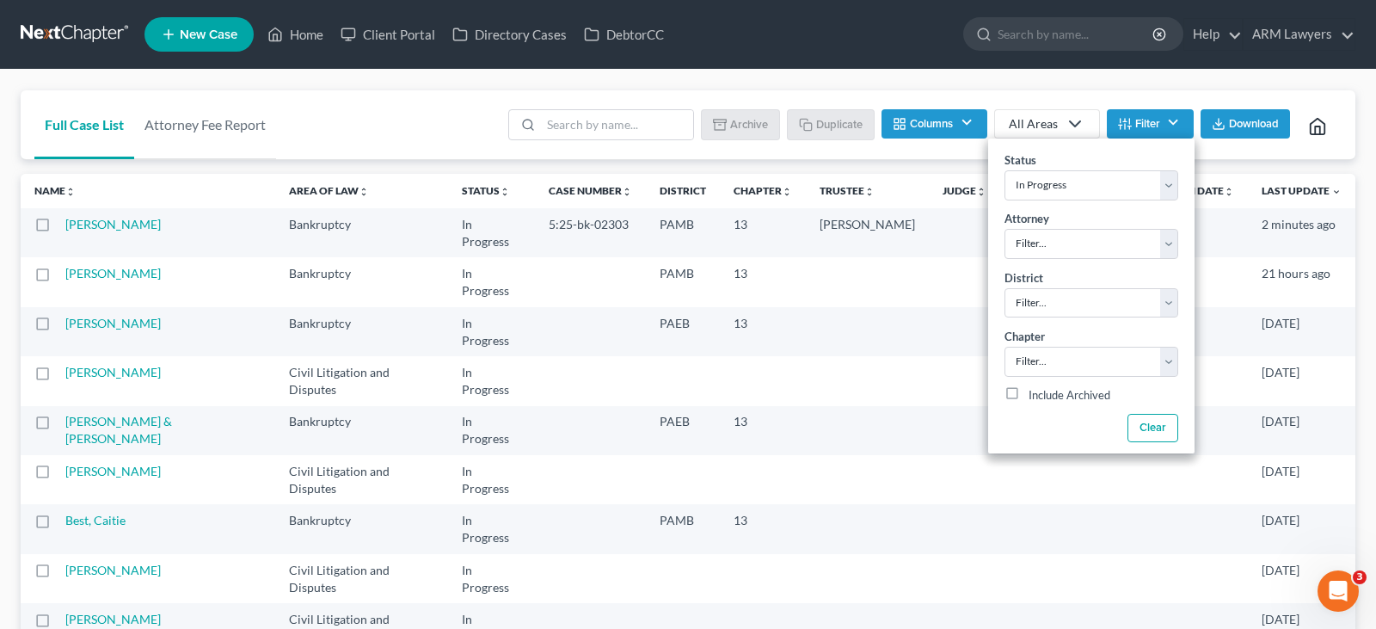
click at [0, 172] on div "Full Case List Attorney Fee Report Batch Download Archive Un-archive Duplicate …" at bounding box center [688, 392] width 1376 height 645
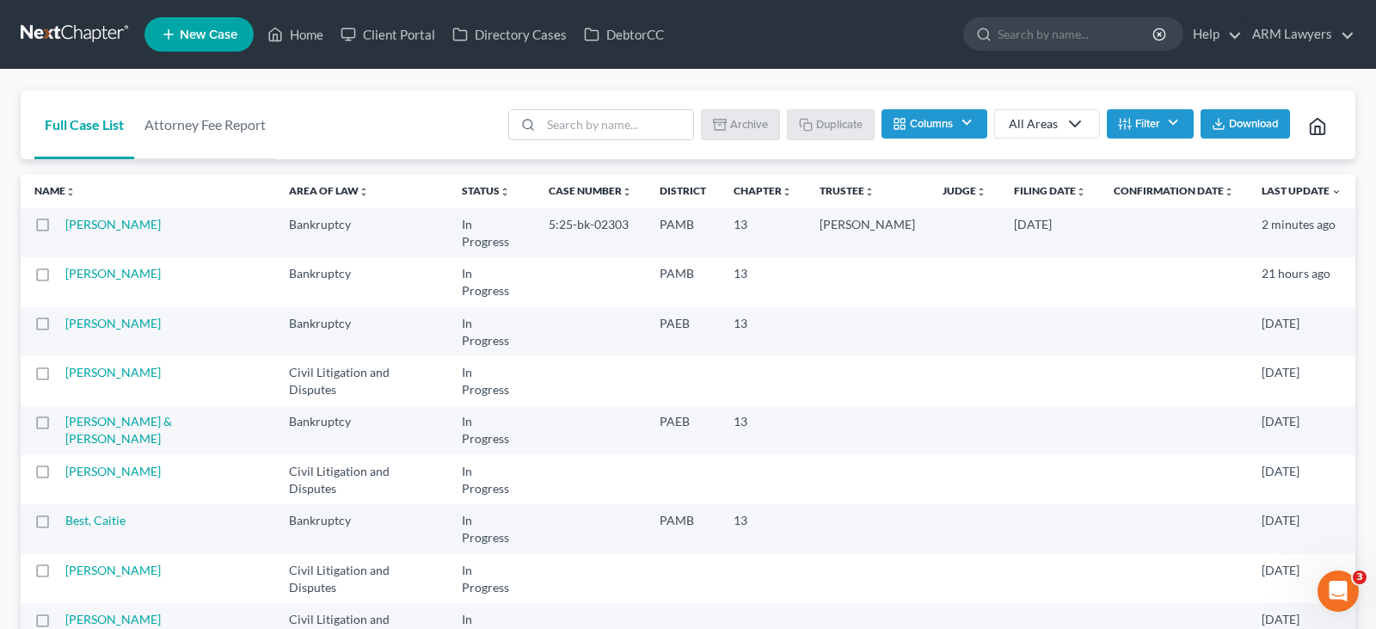
click at [1148, 115] on button "Filter" at bounding box center [1150, 123] width 87 height 29
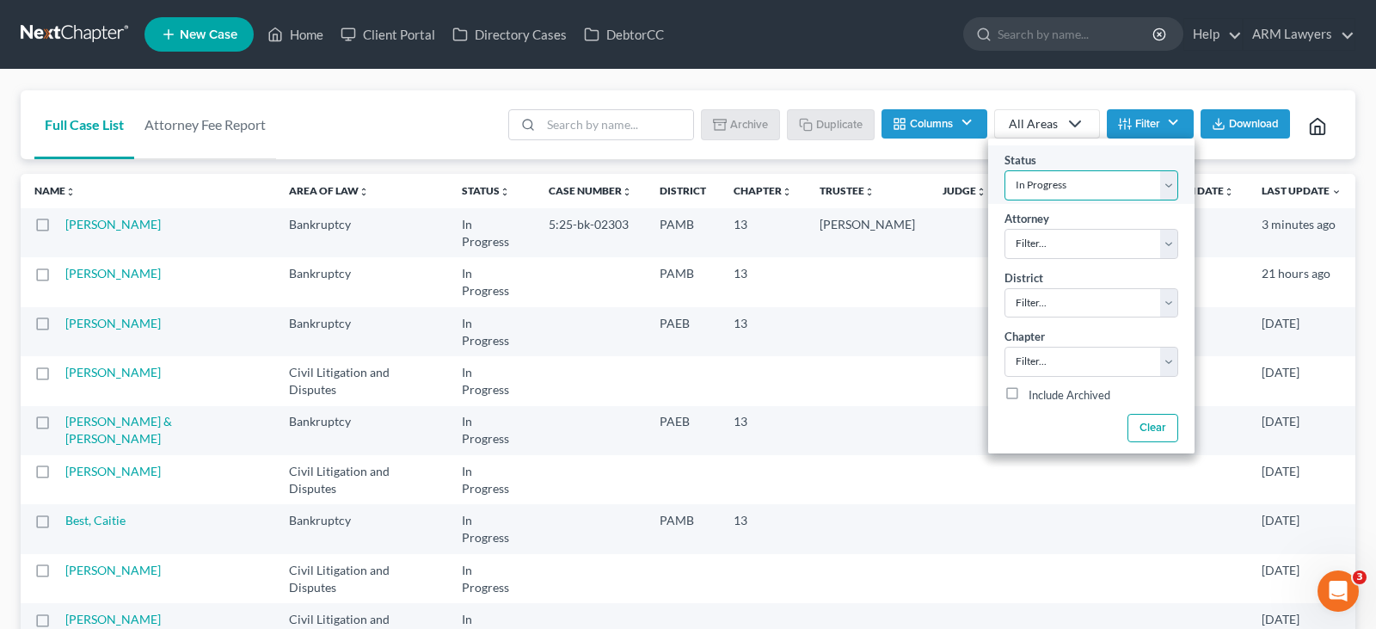
click at [1097, 186] on select "Filter... Answer Due Awaiting Confirmation Awaiting Discharge Confirmed Could N…" at bounding box center [1091, 185] width 174 height 30
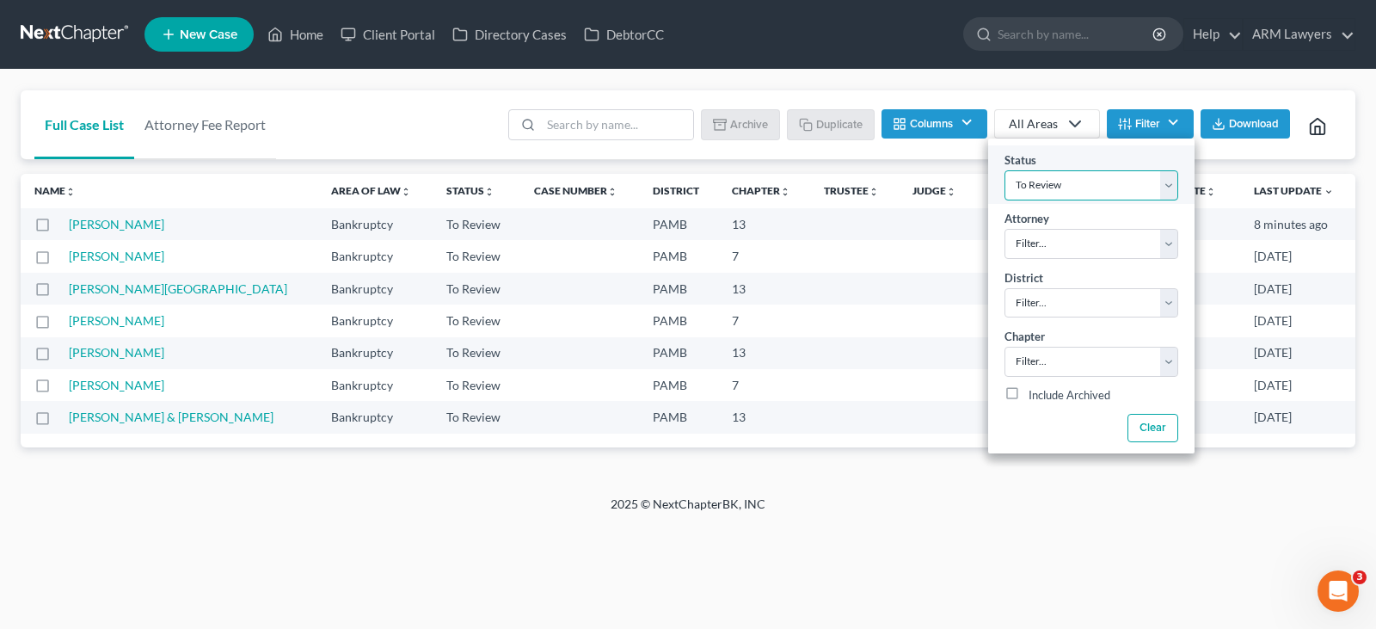
click at [1096, 182] on select "Filter... Answer Due Awaiting Confirmation Awaiting Discharge Confirmed Could N…" at bounding box center [1091, 185] width 174 height 30
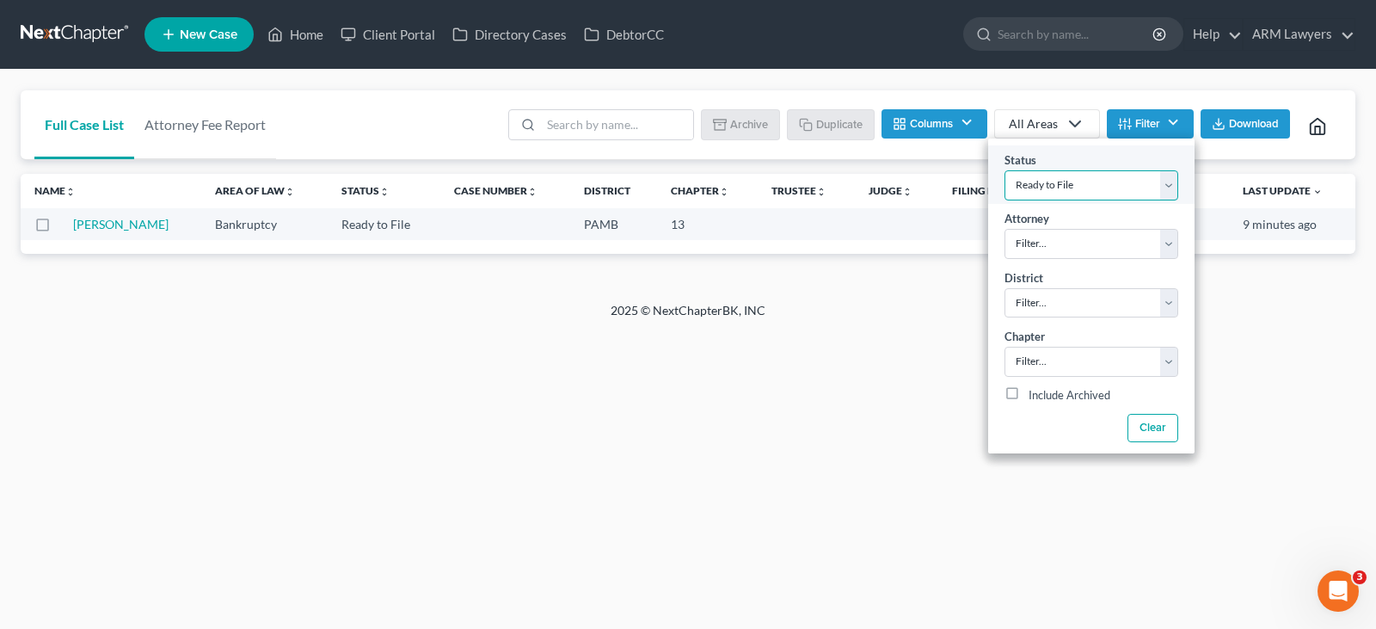
click at [1096, 182] on select "Filter... Answer Due Awaiting Confirmation Awaiting Discharge Confirmed Could N…" at bounding box center [1091, 185] width 174 height 30
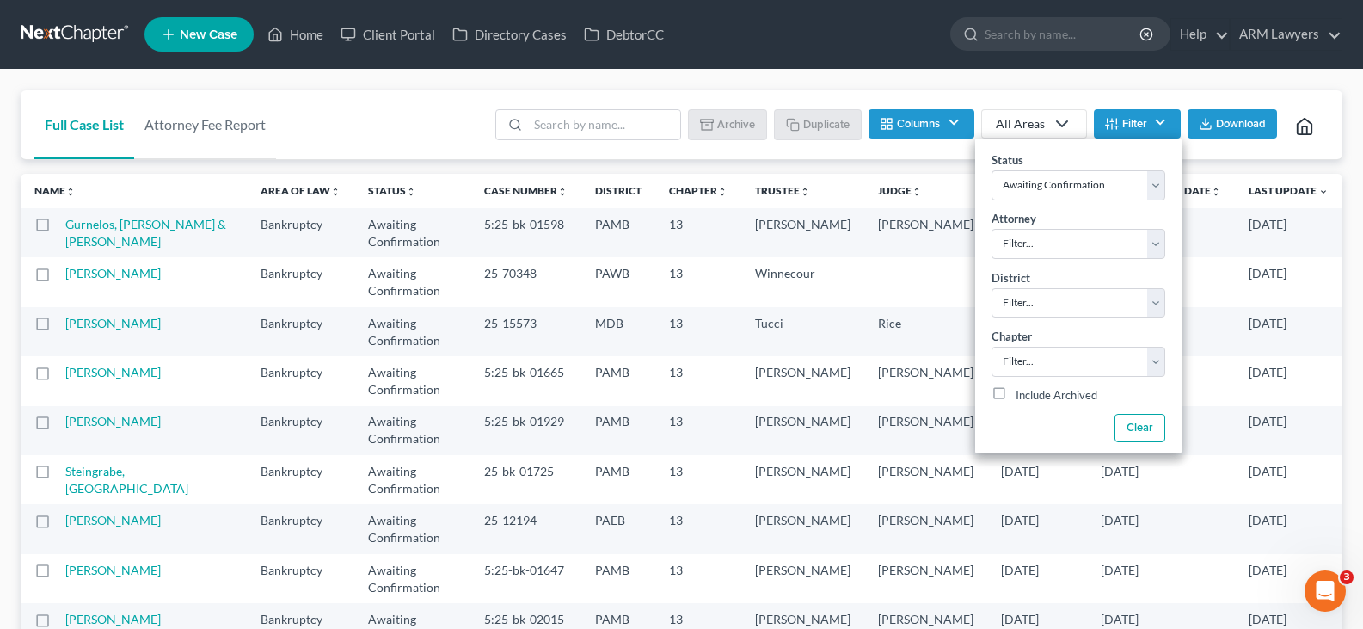
click at [832, 52] on ul "New Case Home Client Portal Directory Cases DebtorCC - No Result - See all resu…" at bounding box center [743, 34] width 1198 height 45
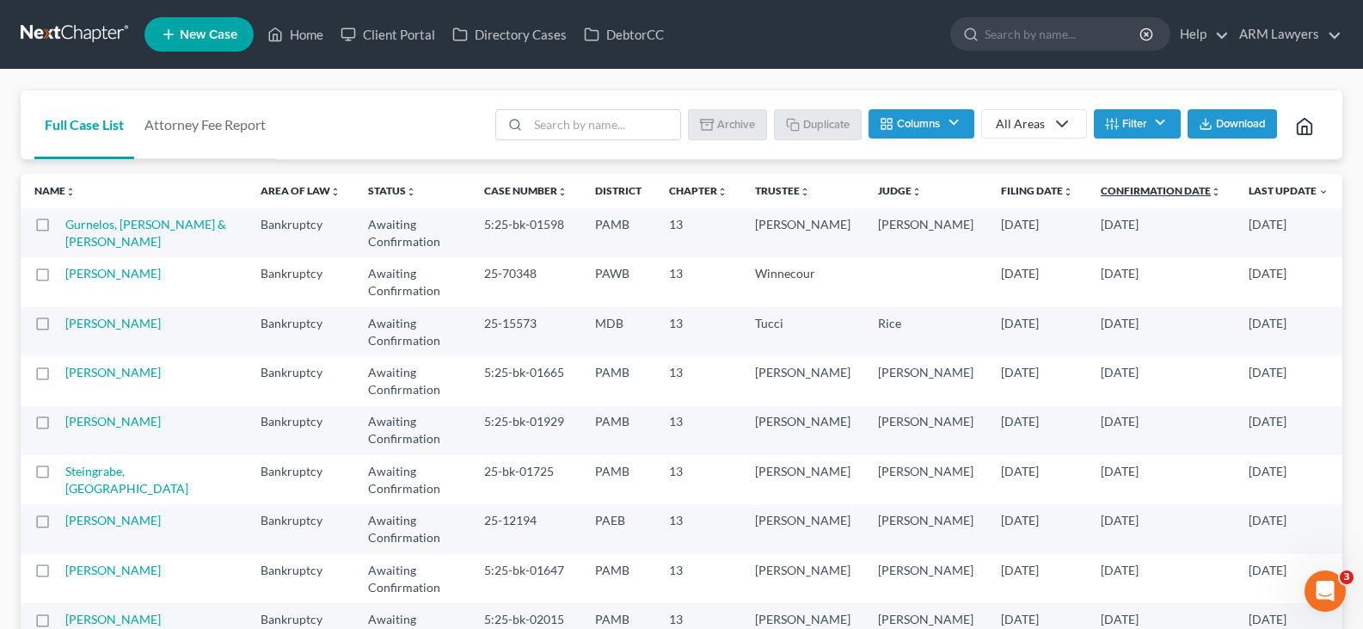
click at [1146, 191] on link "Confirmation Date unfold_more expand_more expand_less" at bounding box center [1161, 190] width 120 height 13
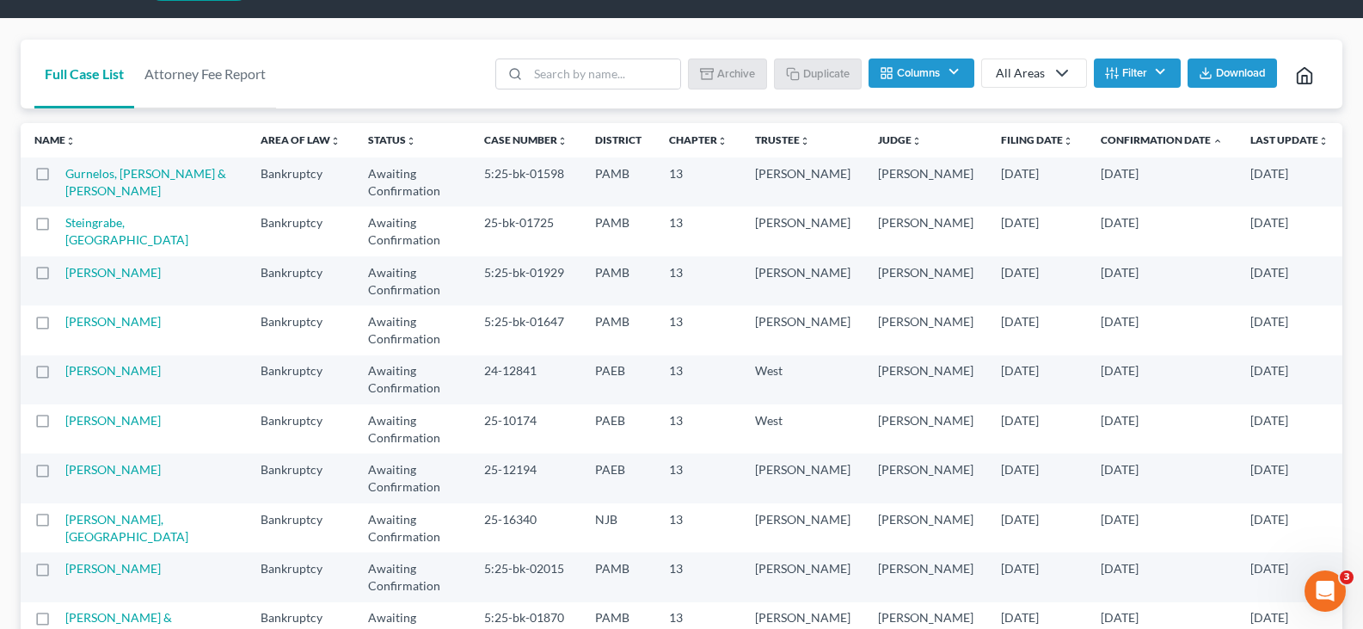
scroll to position [90, 0]
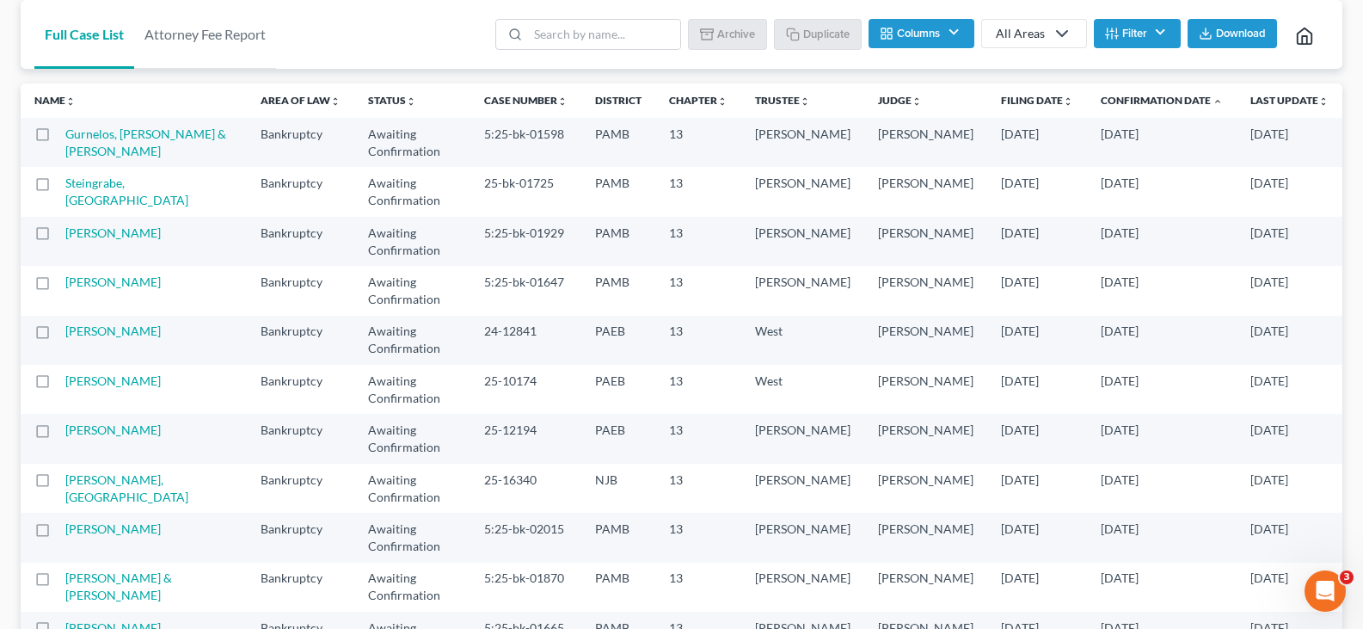
click at [1128, 28] on button "Filter" at bounding box center [1137, 33] width 87 height 29
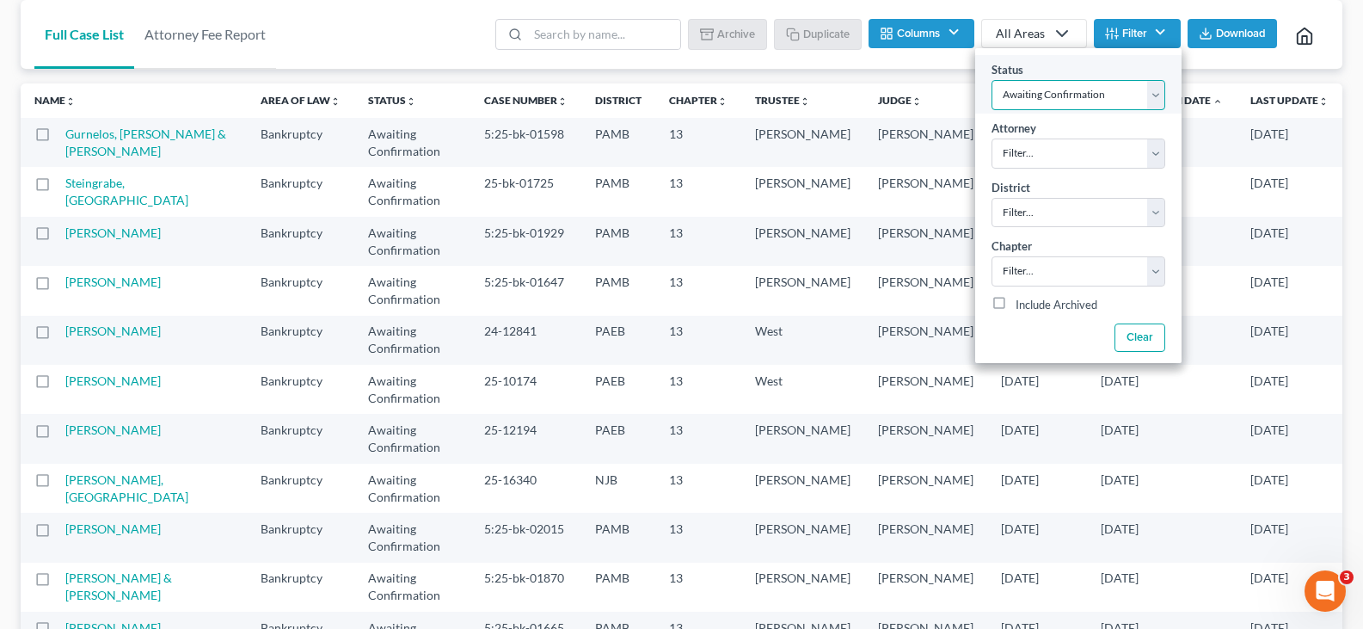
click at [1110, 86] on select "Filter... Answer Due Awaiting Confirmation Awaiting Discharge Confirmed Could N…" at bounding box center [1079, 95] width 174 height 30
select select "17"
click at [1110, 86] on select "Filter... Answer Due Awaiting Confirmation Awaiting Discharge Confirmed Could N…" at bounding box center [1079, 95] width 174 height 30
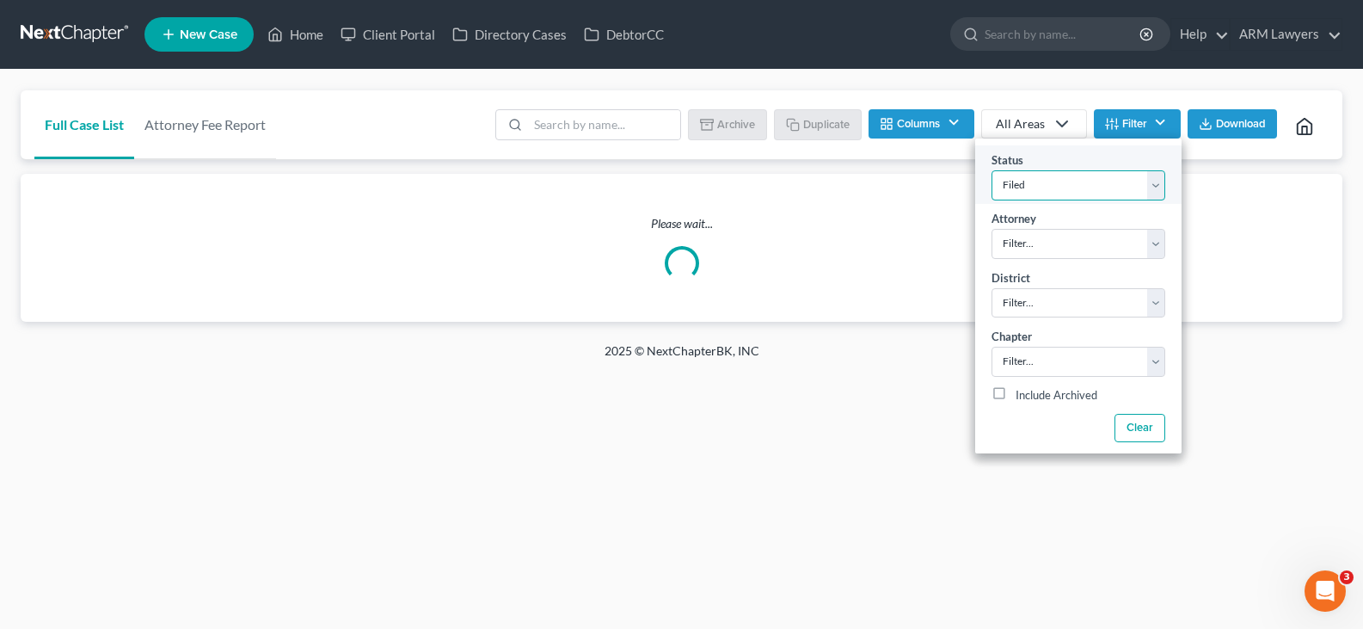
scroll to position [0, 0]
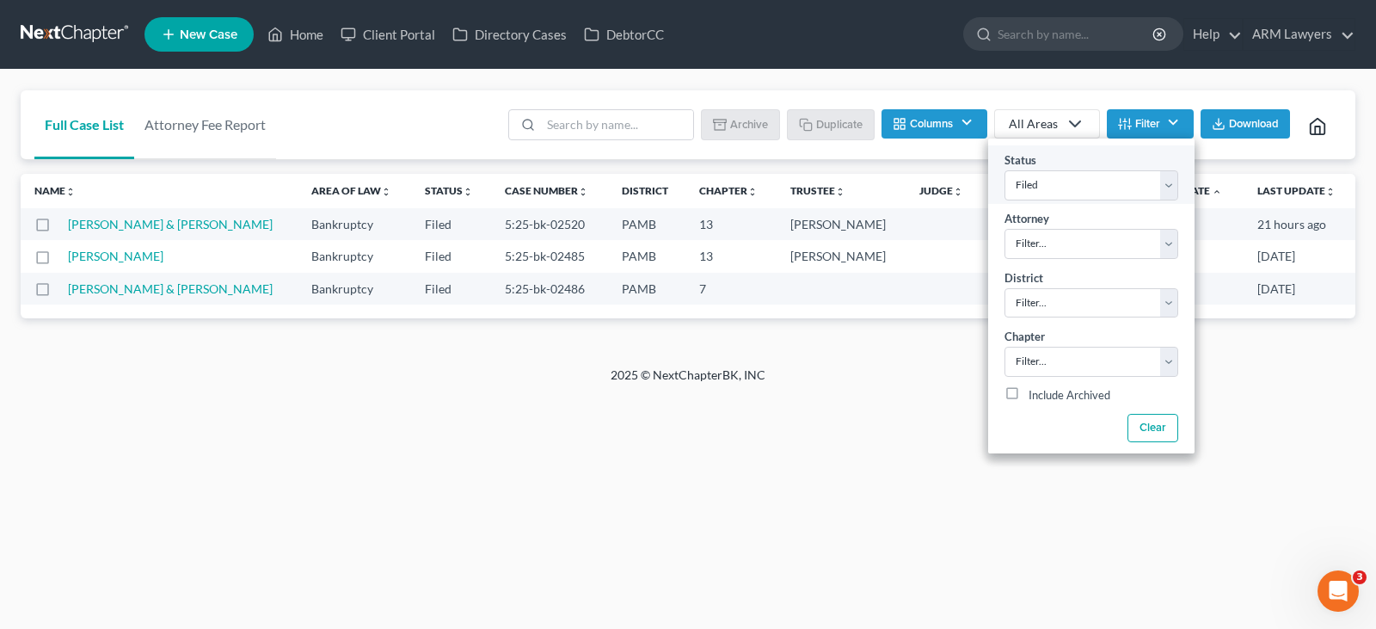
click at [1189, 156] on div "Status Filter... Answer Due Awaiting Confirmation Awaiting Discharge Confirmed …" at bounding box center [1091, 174] width 206 height 58
click at [1019, 185] on select "Filter... Answer Due Awaiting Confirmation Awaiting Discharge Confirmed Could N…" at bounding box center [1091, 185] width 174 height 30
select select "18"
click at [1071, 187] on select "Filter... Answer Due Awaiting Confirmation Awaiting Discharge Confirmed Could N…" at bounding box center [1091, 185] width 174 height 30
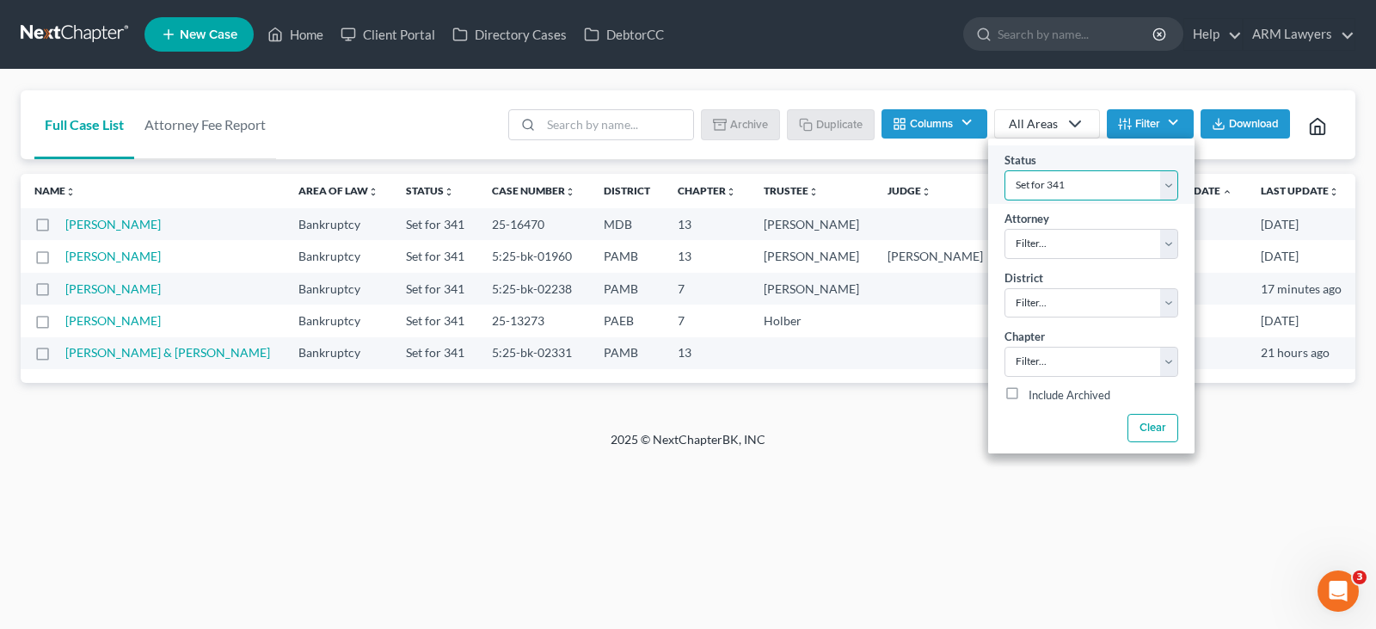
click at [1071, 187] on select "Filter... Answer Due Awaiting Confirmation Awaiting Discharge Confirmed Could N…" at bounding box center [1091, 185] width 174 height 30
click at [1089, 185] on select "Filter... Answer Due Awaiting Confirmation Awaiting Discharge Confirmed Could N…" at bounding box center [1091, 185] width 174 height 30
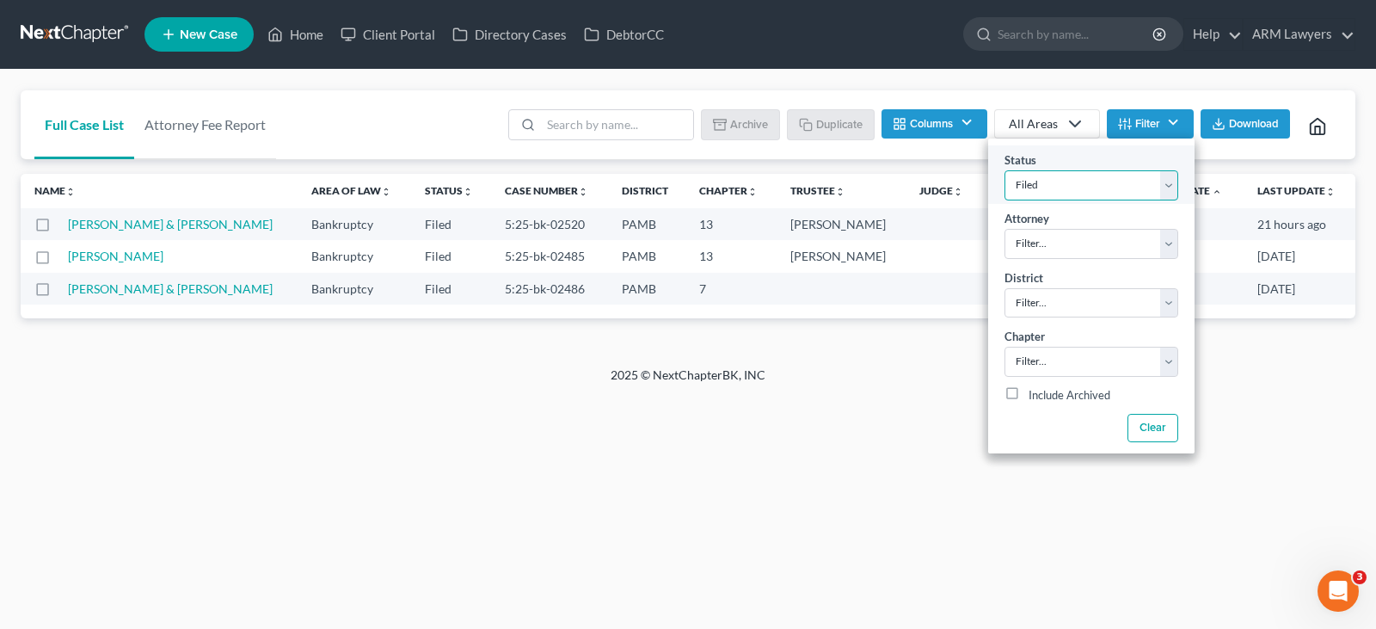
click at [1104, 177] on select "Filter... Answer Due Awaiting Confirmation Awaiting Discharge Confirmed Could N…" at bounding box center [1091, 185] width 174 height 30
click at [1105, 178] on select "Filter... Answer Due Awaiting Confirmation Awaiting Discharge Confirmed Could N…" at bounding box center [1091, 185] width 174 height 30
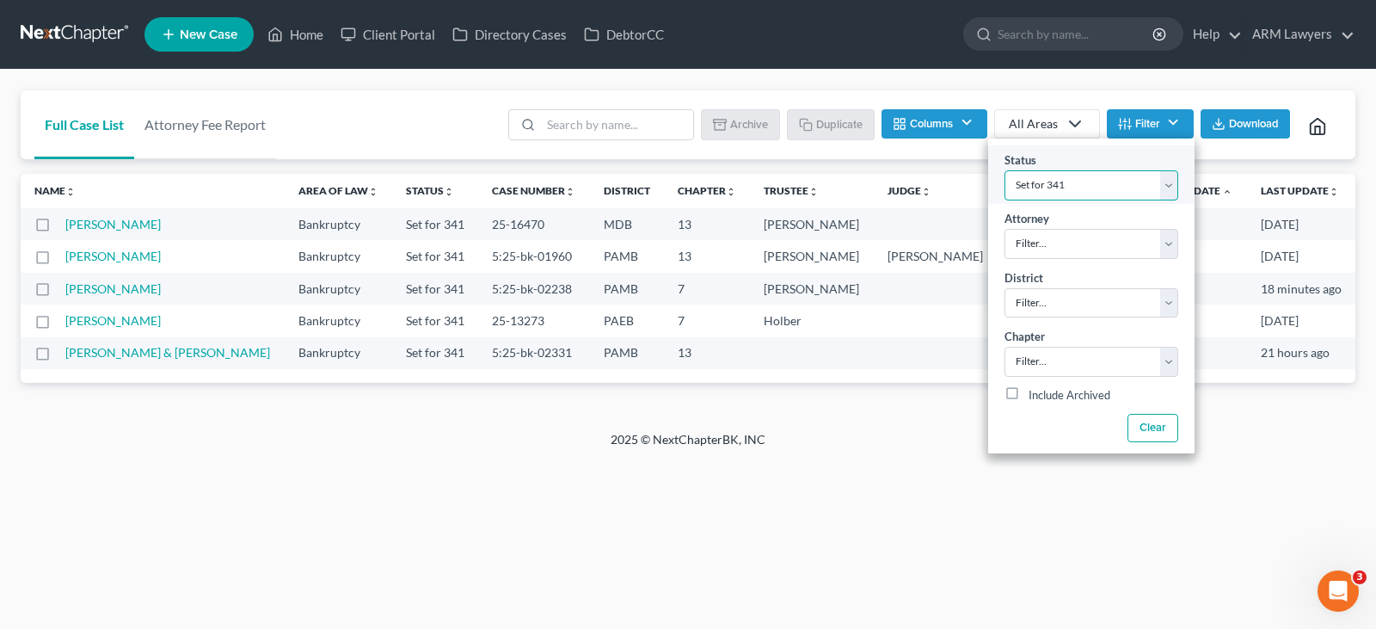
click at [1105, 185] on select "Filter... Answer Due Awaiting Confirmation Awaiting Discharge Confirmed Could N…" at bounding box center [1091, 185] width 174 height 30
select select "1"
